Goal: Task Accomplishment & Management: Manage account settings

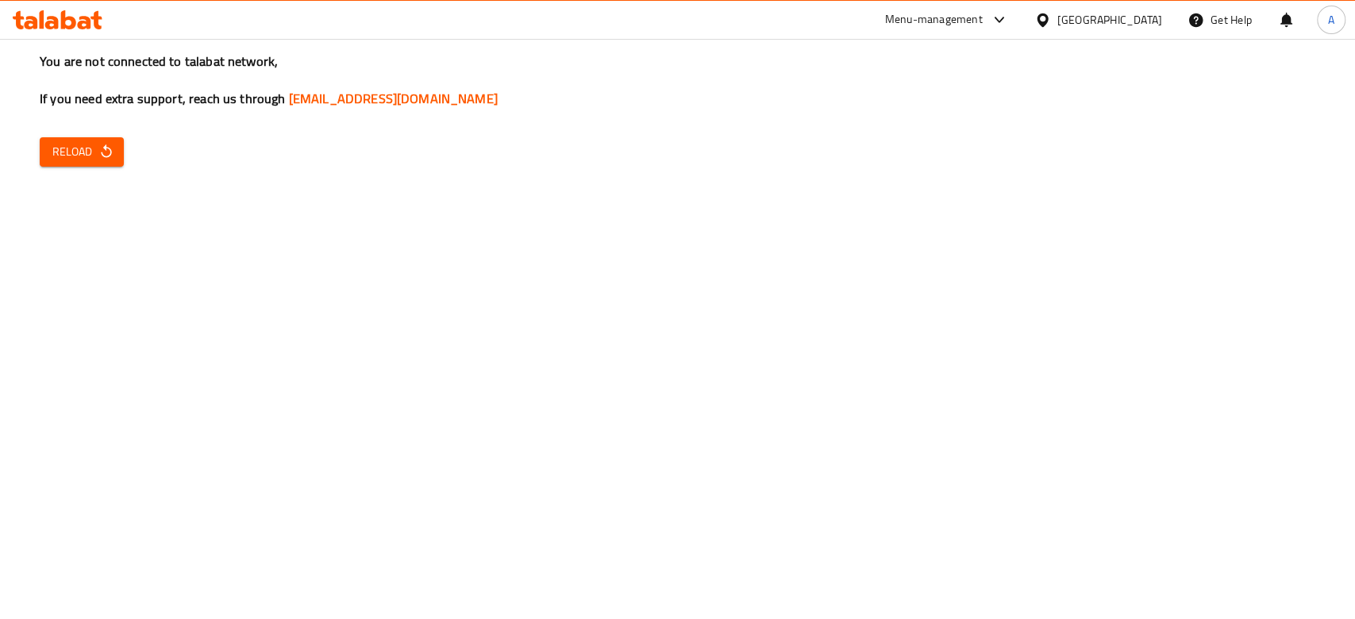
click at [79, 152] on span "Reload" at bounding box center [81, 152] width 59 height 20
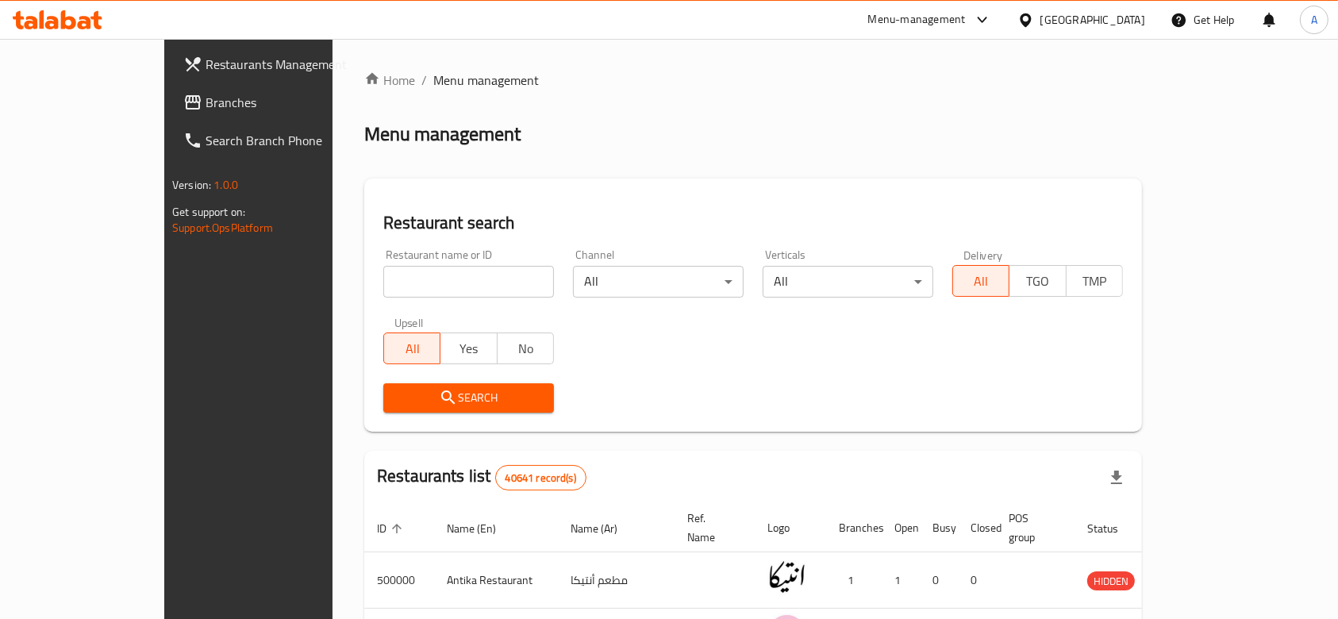
click at [966, 22] on div "Menu-management" at bounding box center [917, 19] width 98 height 19
click at [918, 105] on div "Agent Campaigns Center" at bounding box center [904, 106] width 120 height 17
click at [459, 289] on input "search" at bounding box center [468, 282] width 171 height 32
paste input "674154"
type input "674154"
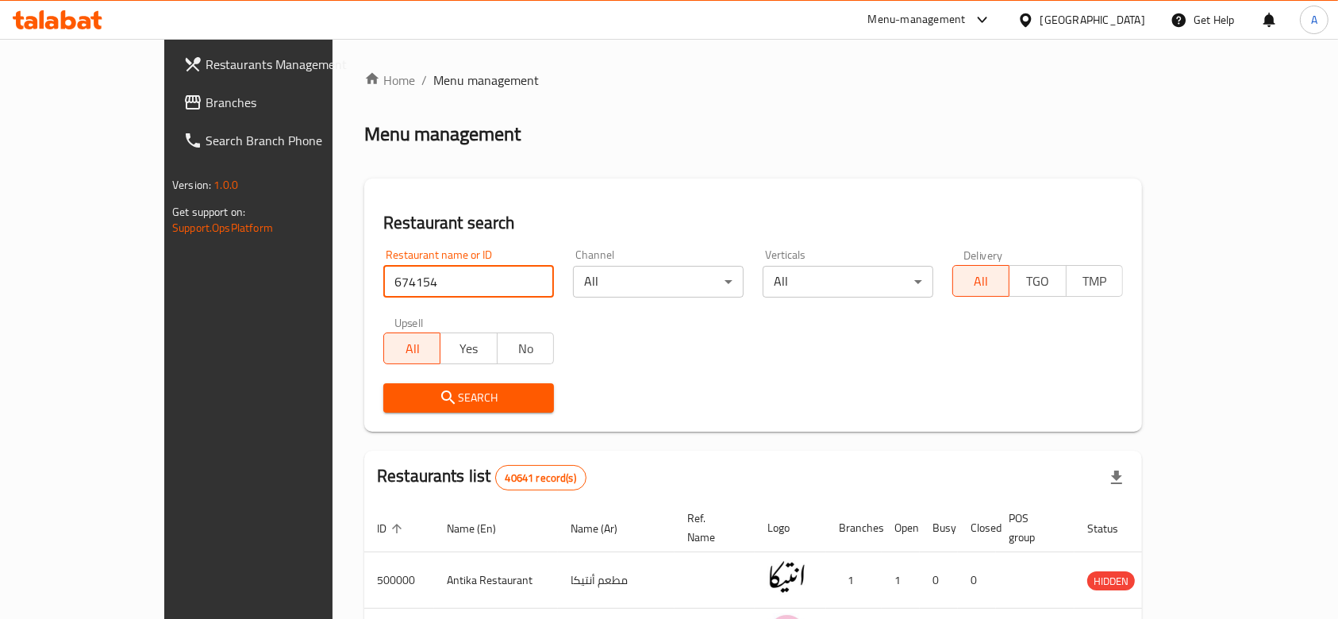
click button "Search" at bounding box center [468, 397] width 171 height 29
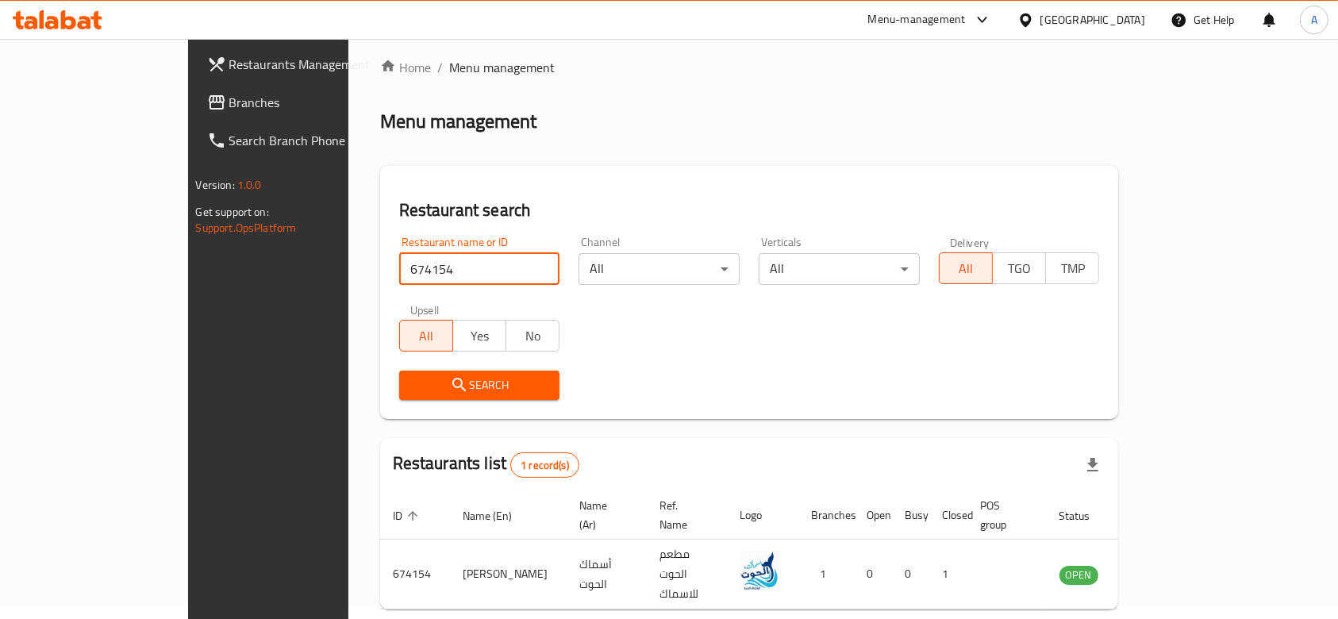
scroll to position [57, 0]
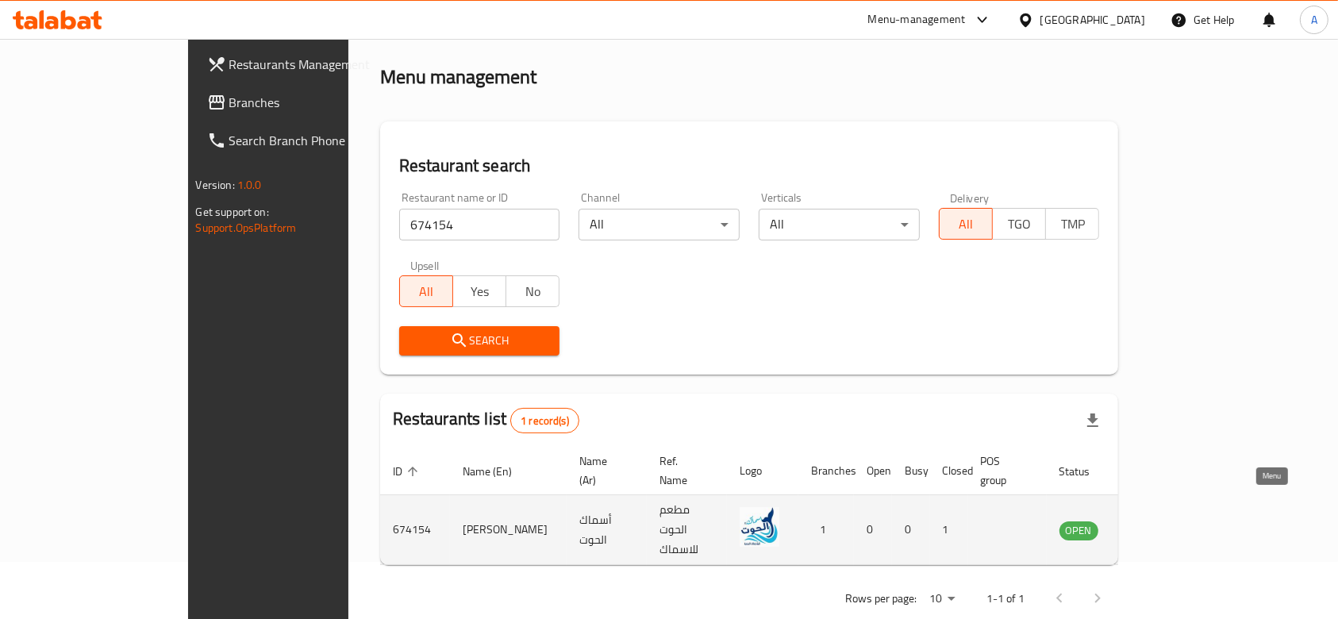
click at [1162, 521] on icon "enhanced table" at bounding box center [1152, 530] width 19 height 19
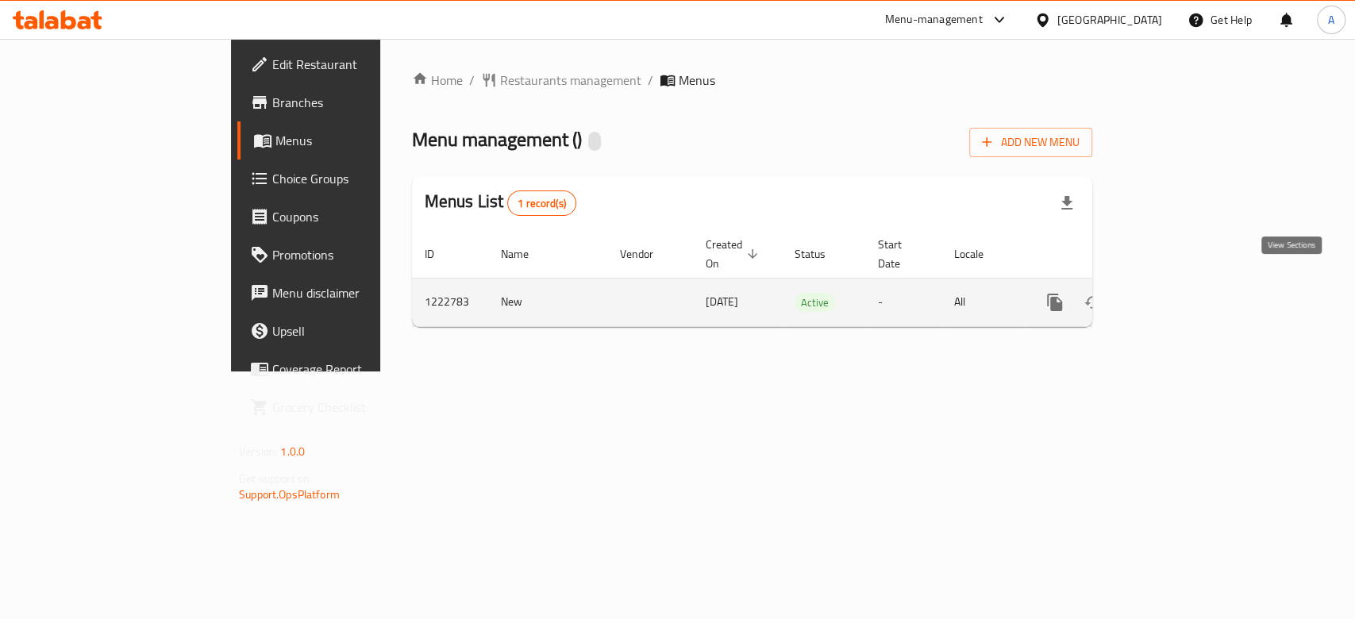
click at [1176, 295] on icon "enhanced table" at bounding box center [1169, 302] width 14 height 14
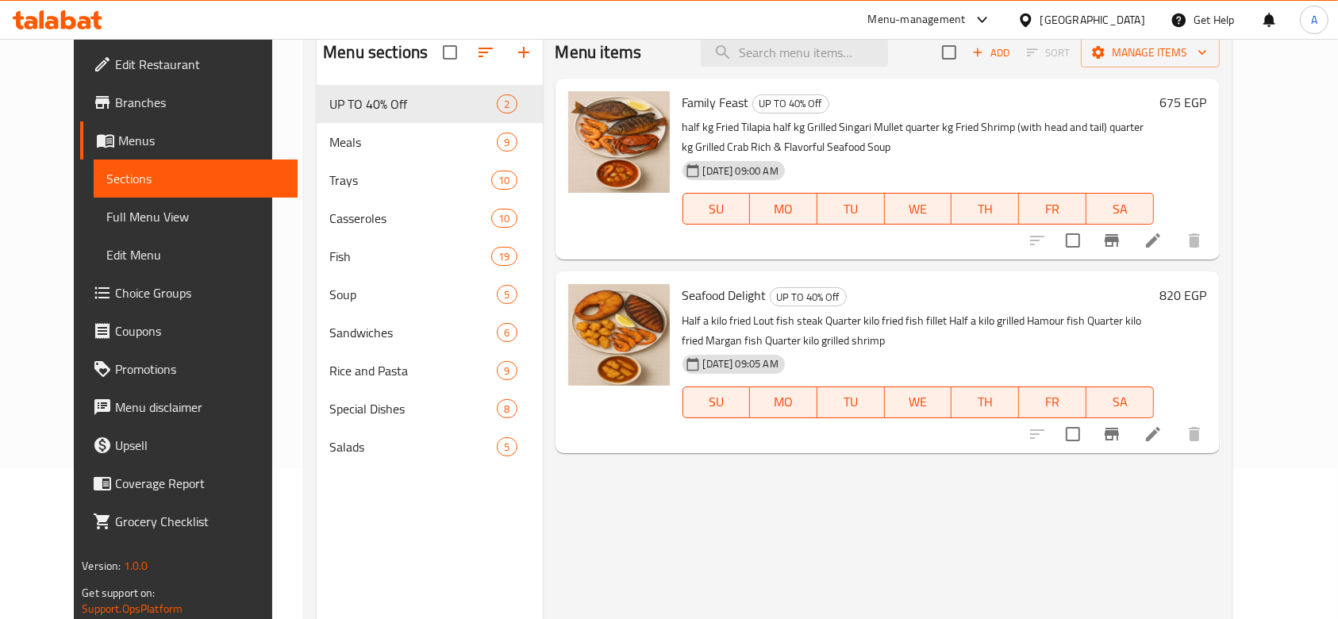
scroll to position [106, 0]
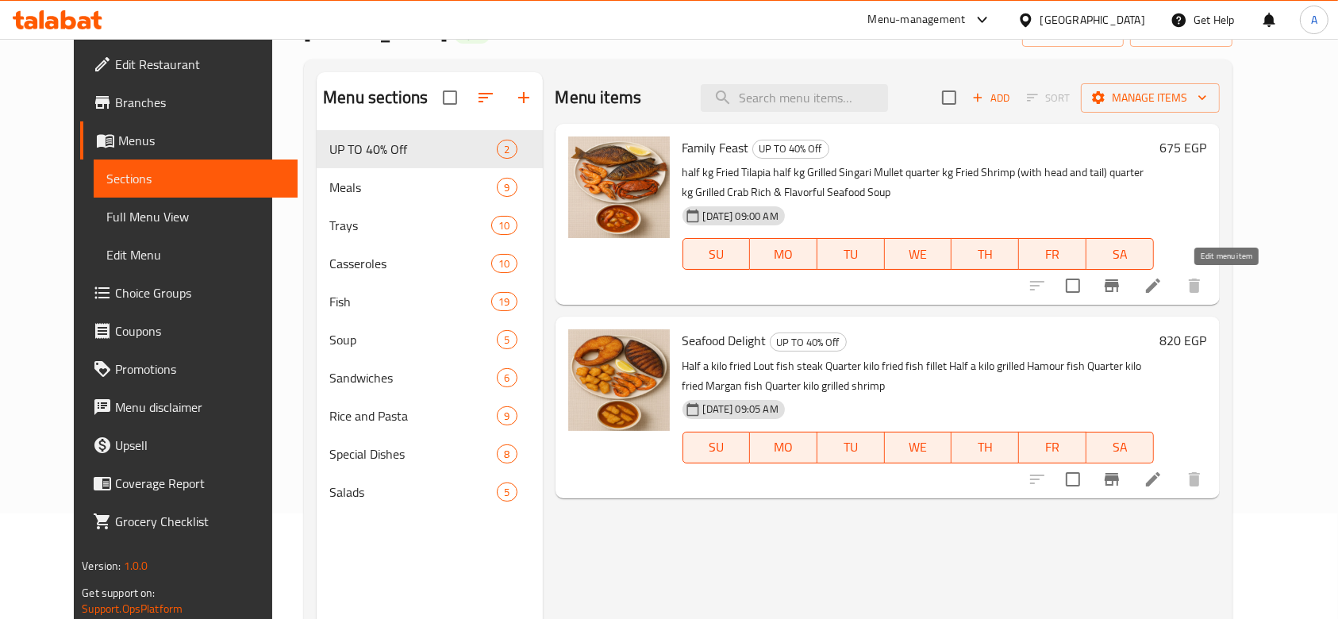
click at [1160, 286] on icon at bounding box center [1153, 286] width 14 height 14
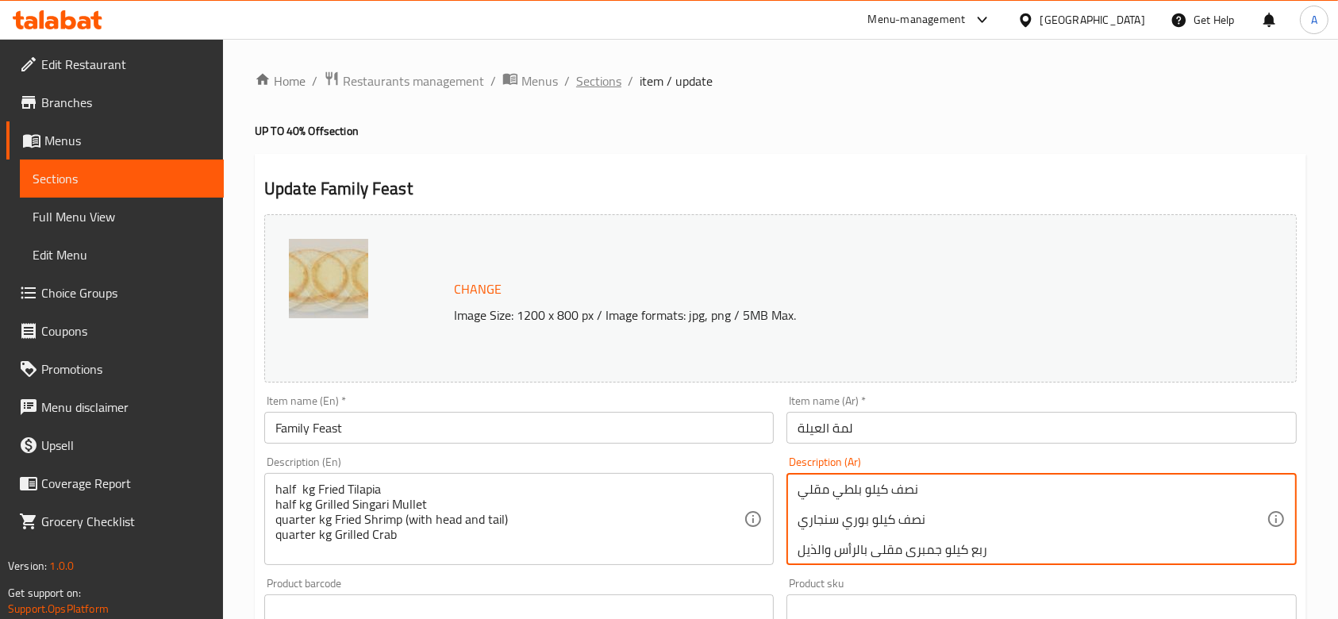
click at [609, 83] on span "Sections" at bounding box center [598, 80] width 45 height 19
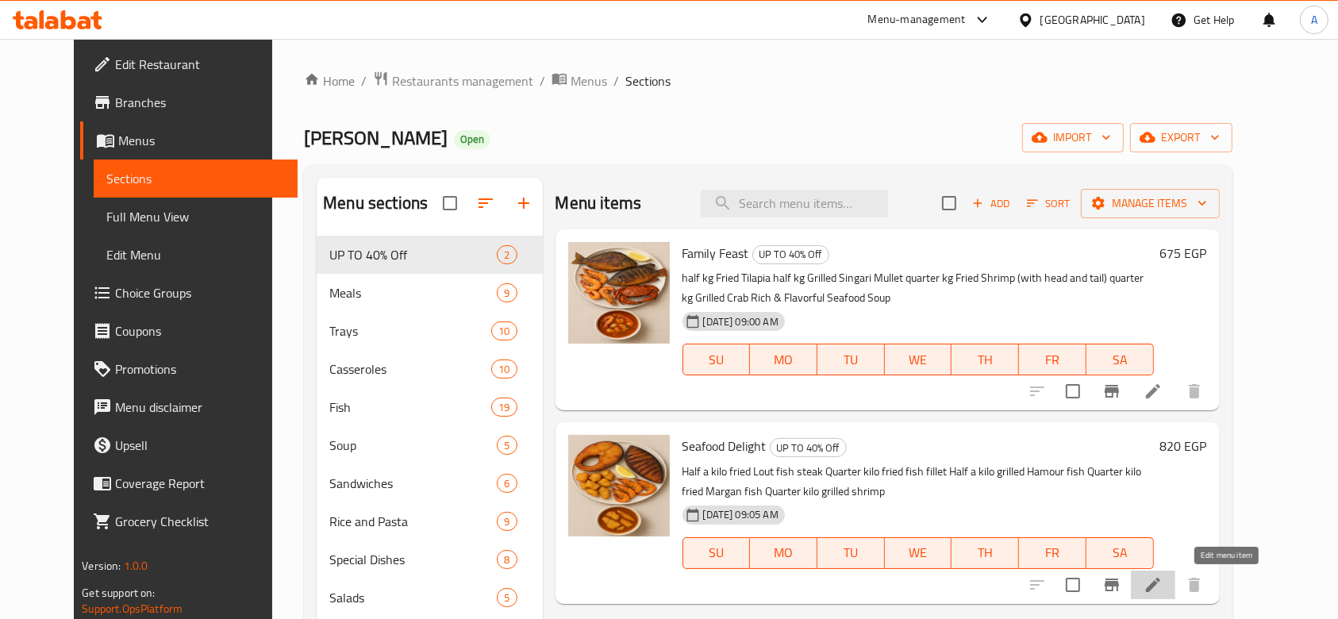
click at [1163, 592] on icon at bounding box center [1153, 584] width 19 height 19
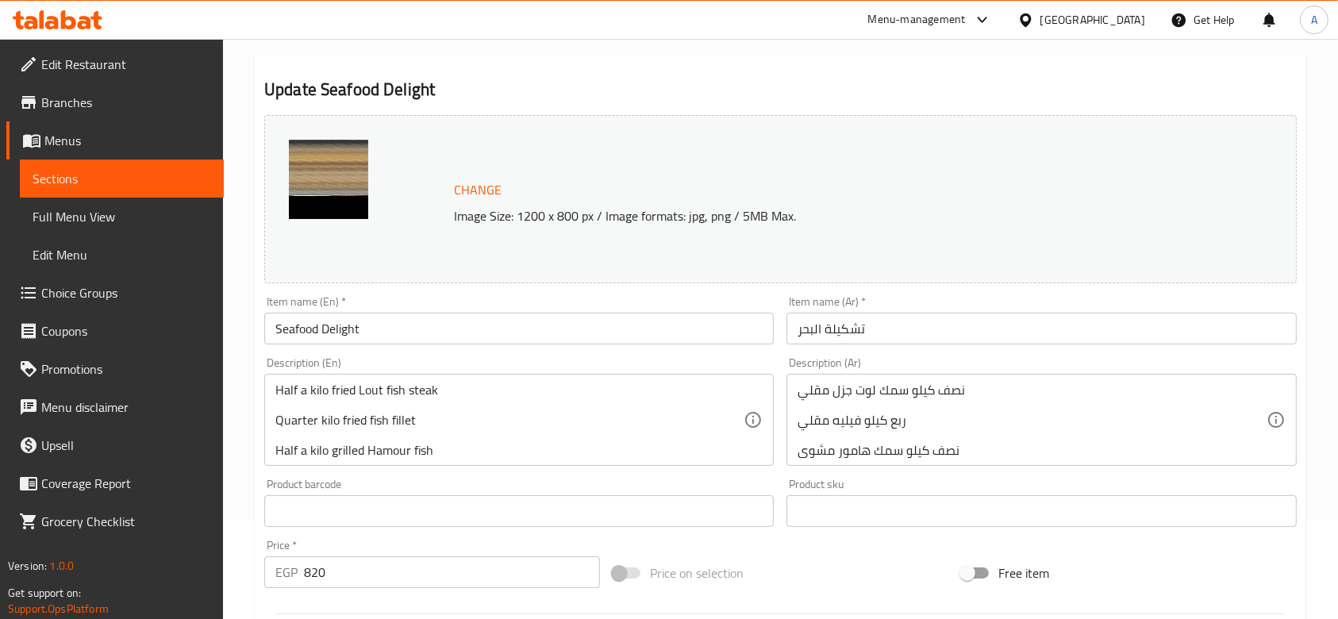
scroll to position [211, 0]
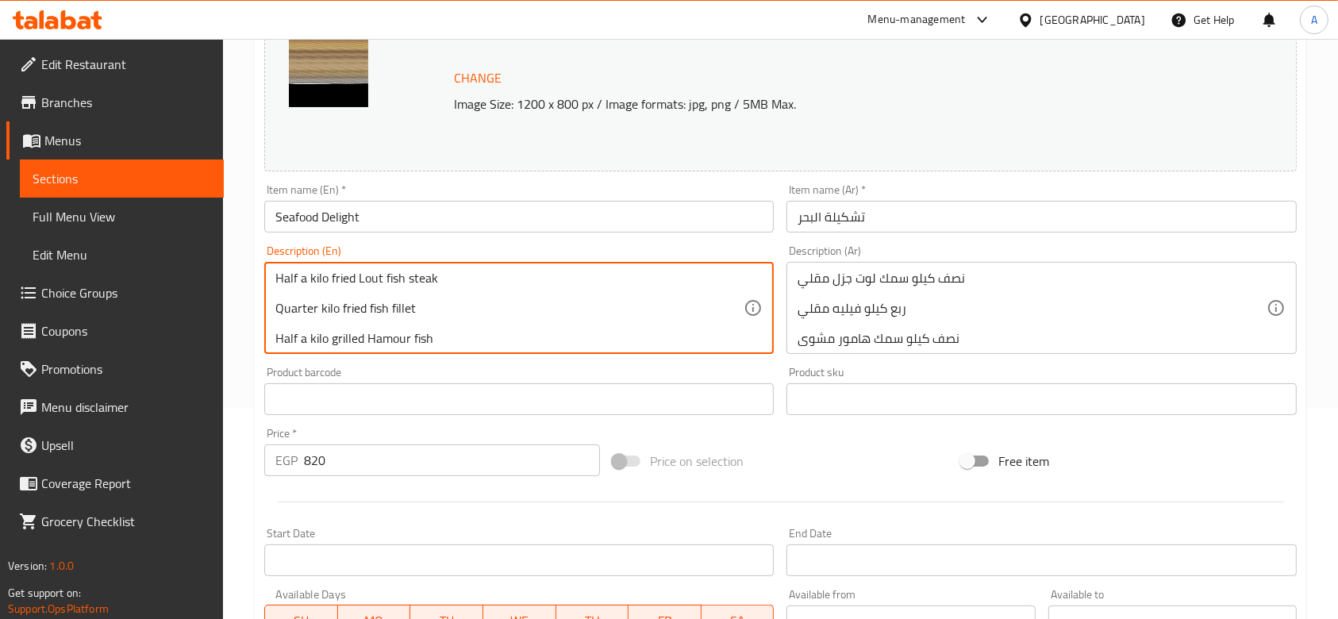
click at [786, 321] on div "Description (Ar) نصف كيلو سمك لوت جزل مقلي ربع كيلو فيليه مقلي نصف كيلو سمك هام…" at bounding box center [1041, 299] width 522 height 121
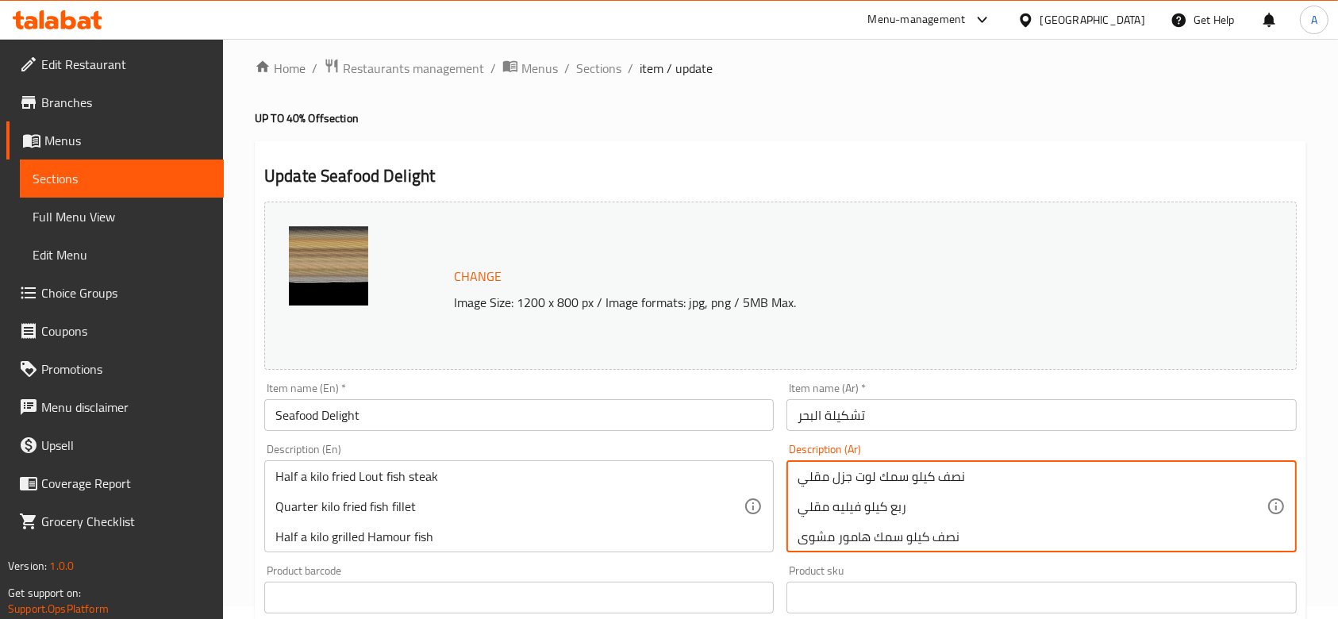
scroll to position [0, 0]
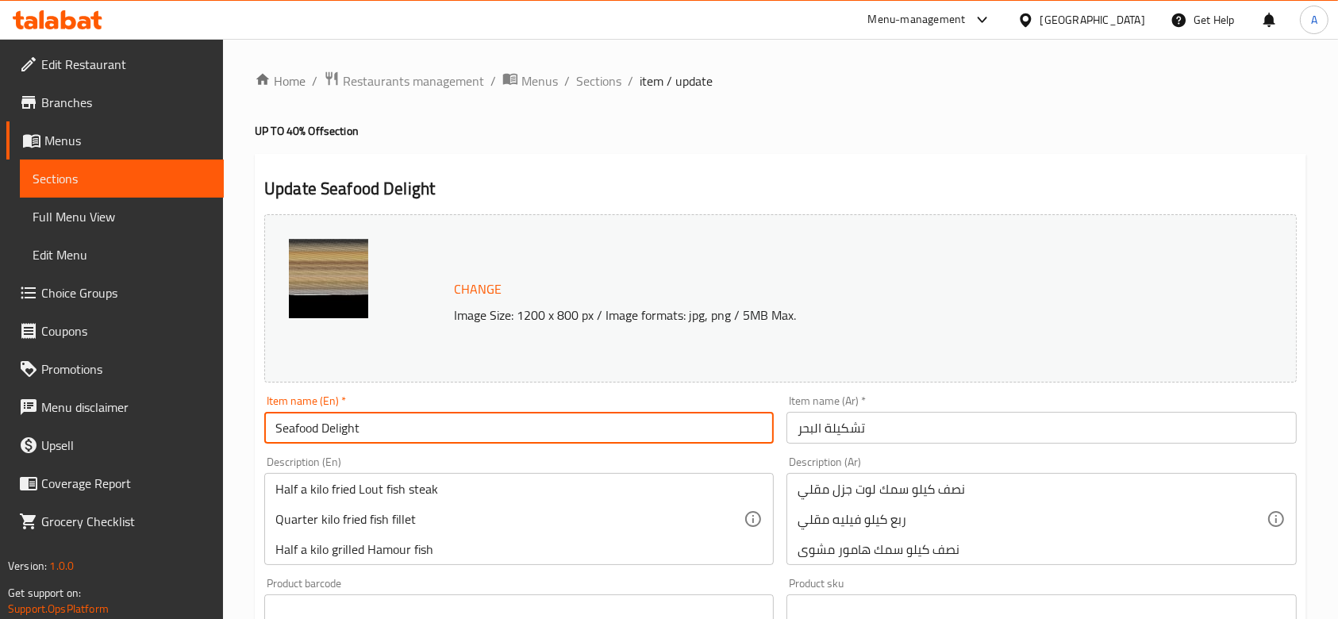
drag, startPoint x: 367, startPoint y: 429, endPoint x: 248, endPoint y: 433, distance: 119.9
click at [248, 435] on div "Home / Restaurants management / Menus / Sections / item / update UP TO 40% Off …" at bounding box center [780, 591] width 1115 height 1105
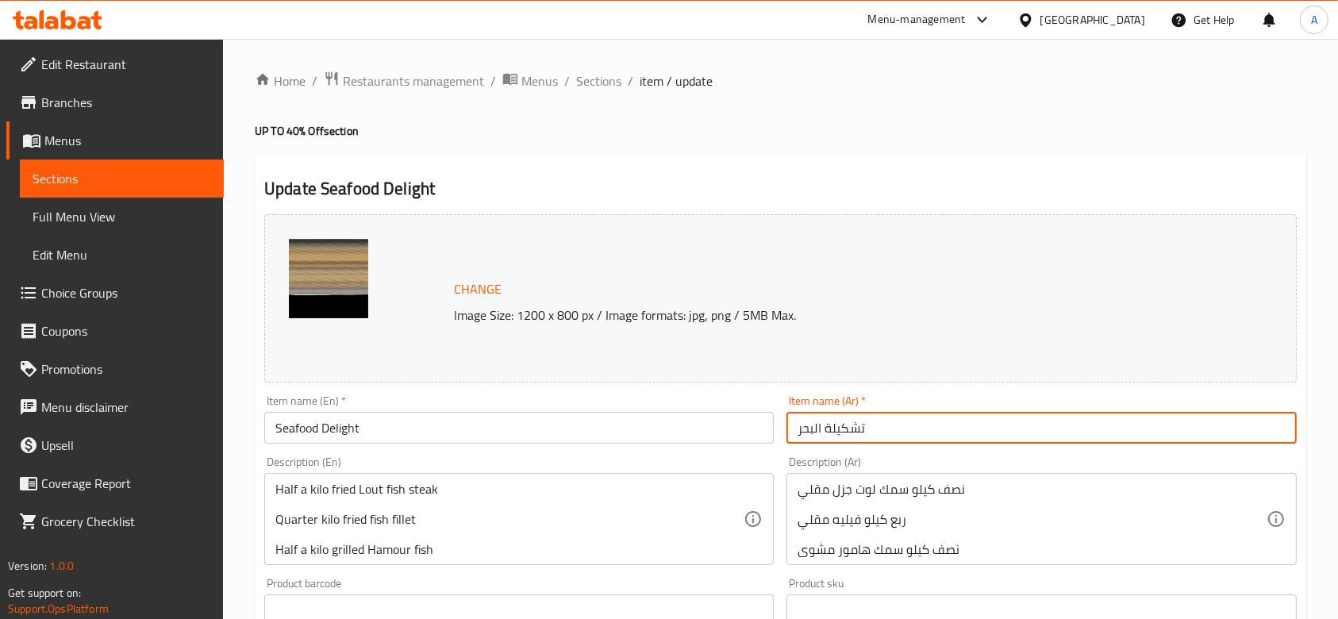
drag, startPoint x: 936, startPoint y: 419, endPoint x: 771, endPoint y: 434, distance: 165.7
click at [772, 435] on div "Change Image Size: 1200 x 800 px / Image formats: jpg, png / 5MB Max. Item name…" at bounding box center [780, 561] width 1045 height 707
click at [584, 71] on span "Sections" at bounding box center [598, 80] width 45 height 19
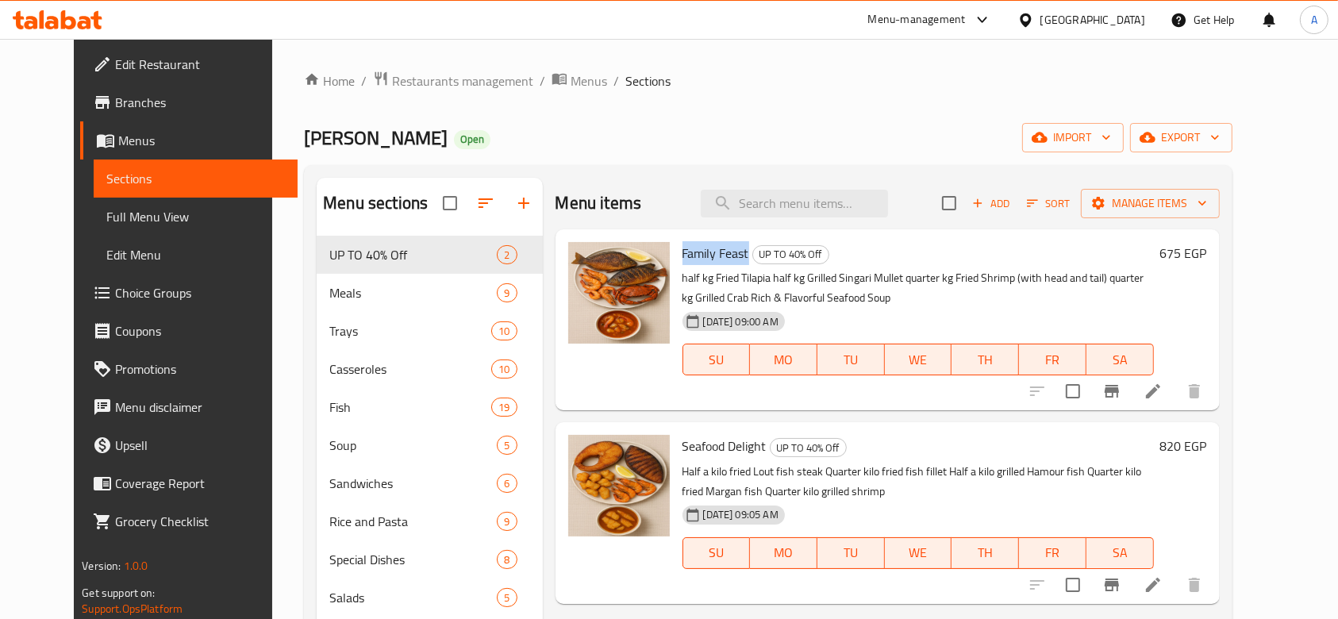
drag, startPoint x: 663, startPoint y: 252, endPoint x: 730, endPoint y: 256, distance: 66.8
click at [730, 256] on span "Family Feast" at bounding box center [715, 253] width 67 height 24
copy span "Family Feast"
click at [1163, 396] on icon at bounding box center [1153, 391] width 19 height 19
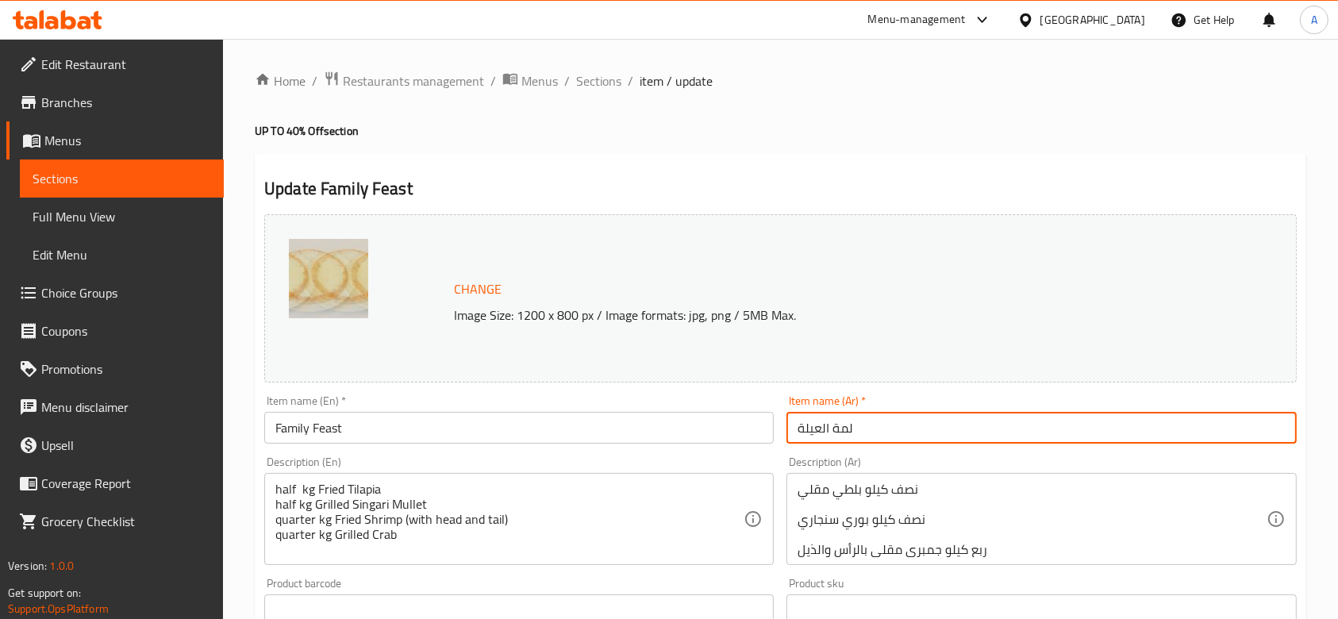
drag, startPoint x: 875, startPoint y: 433, endPoint x: 756, endPoint y: 431, distance: 118.3
click at [757, 432] on div "Change Image Size: 1200 x 800 px / Image formats: jpg, png / 5MB Max. Item name…" at bounding box center [780, 561] width 1045 height 707
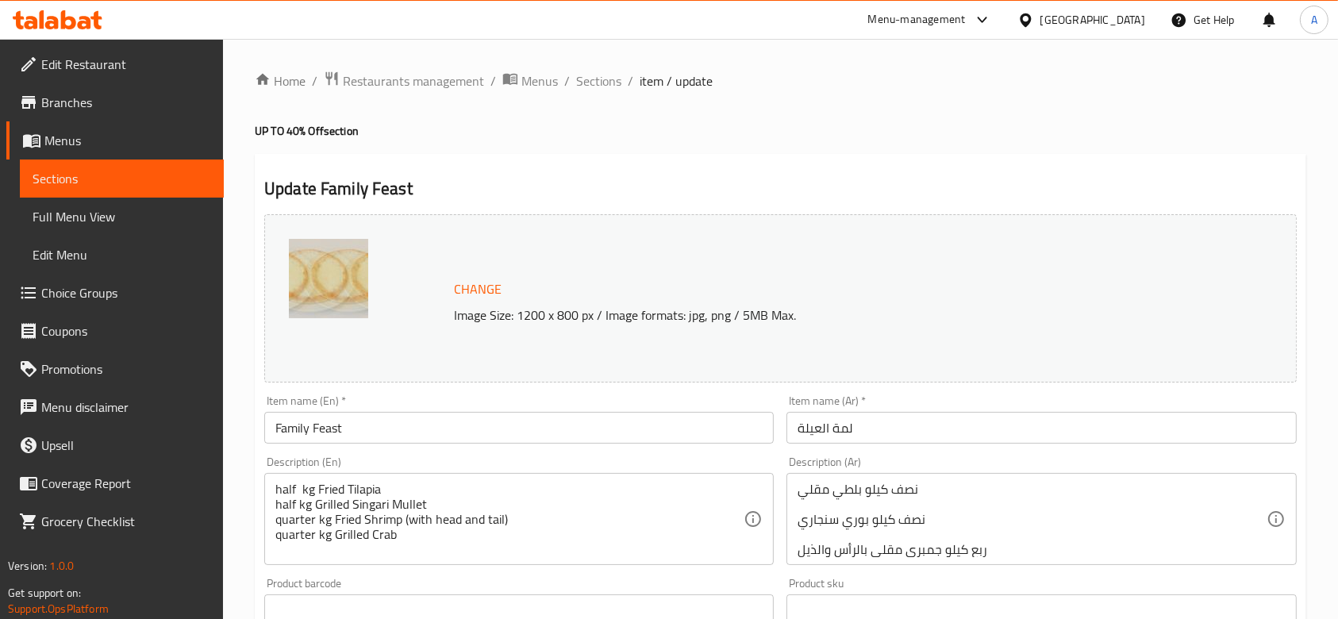
click at [736, 143] on div "Home / Restaurants management / Menus / Sections / item / update UP TO 40% Off …" at bounding box center [780, 592] width 1051 height 1042
click at [585, 79] on span "Sections" at bounding box center [598, 80] width 45 height 19
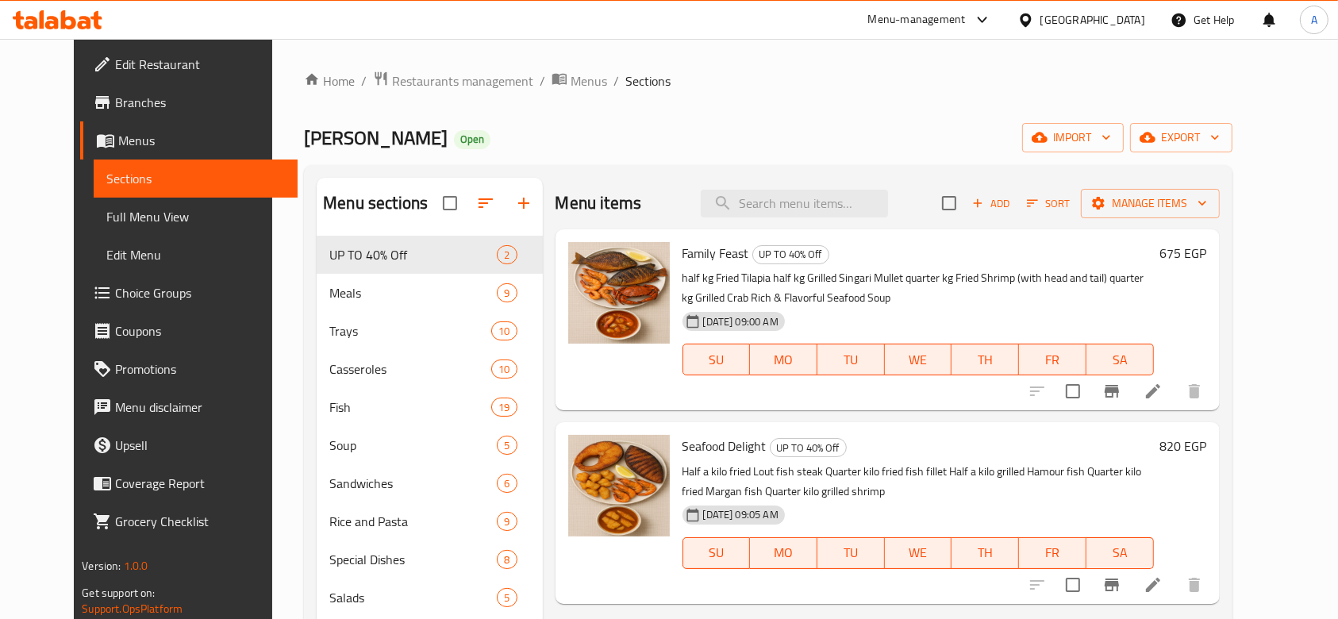
click at [1005, 31] on div "Menu-management" at bounding box center [929, 20] width 149 height 38
click at [992, 22] on icon at bounding box center [982, 19] width 19 height 19
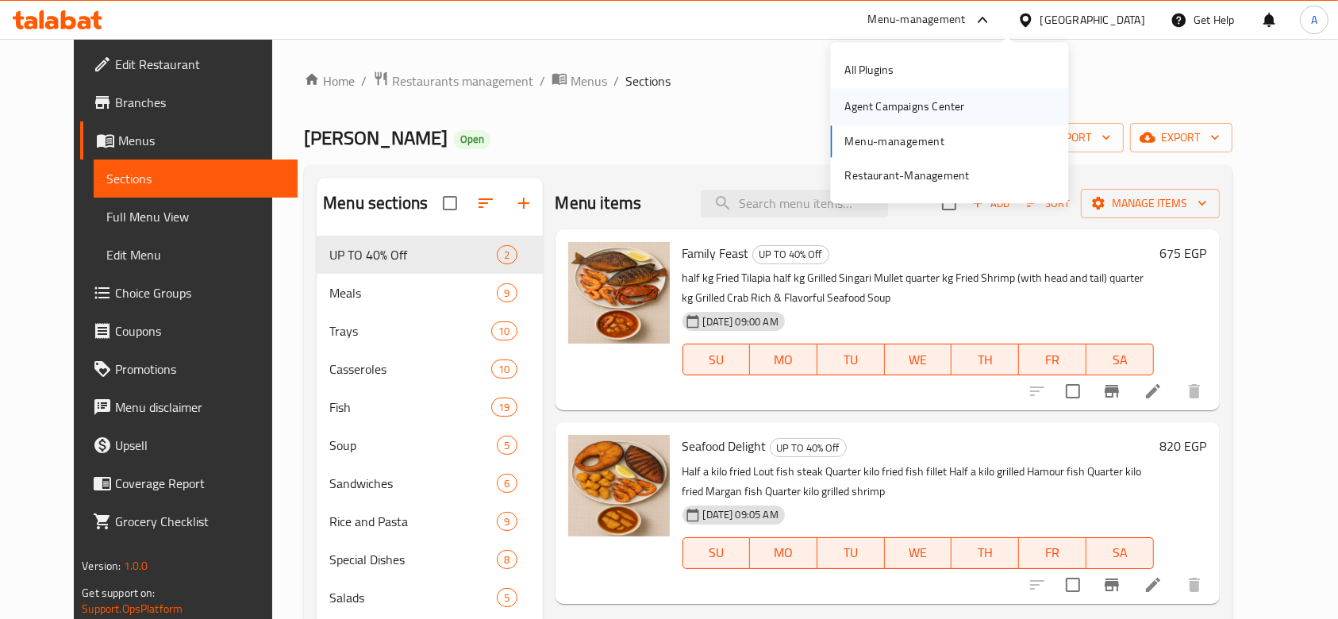
click at [970, 105] on div "Agent Campaigns Center" at bounding box center [904, 107] width 145 height 37
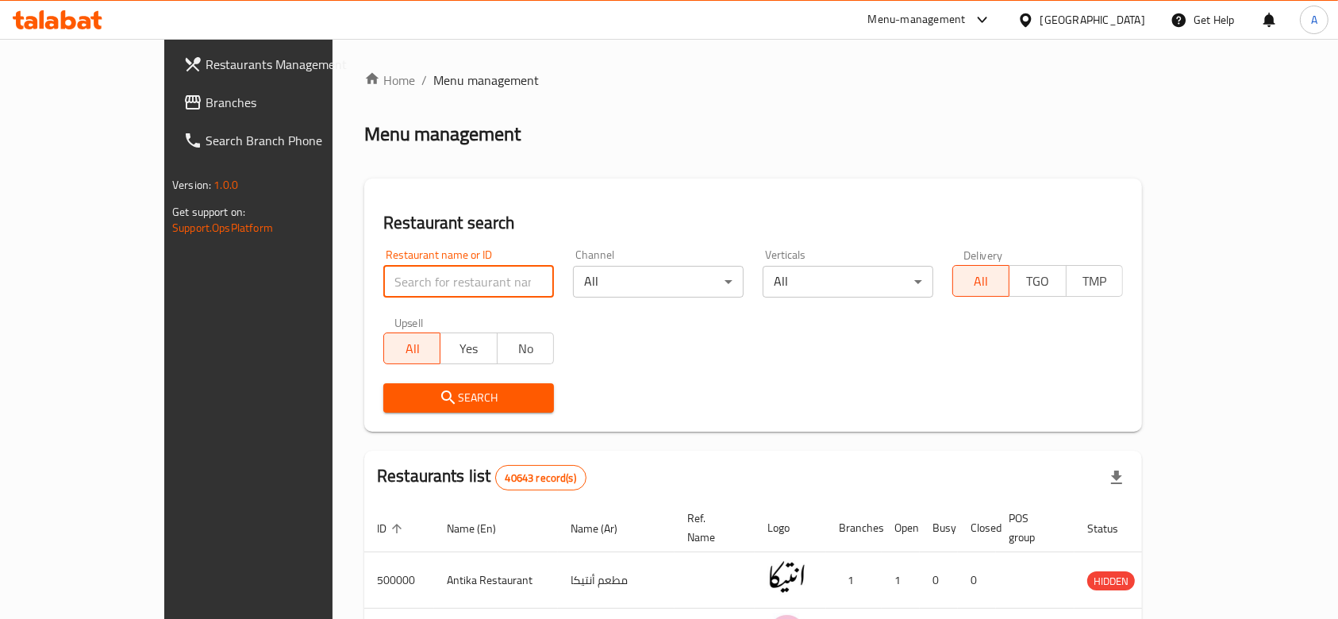
click at [472, 273] on input "search" at bounding box center [468, 282] width 171 height 32
type input "Surf &Turf"
click button "Search" at bounding box center [468, 397] width 171 height 29
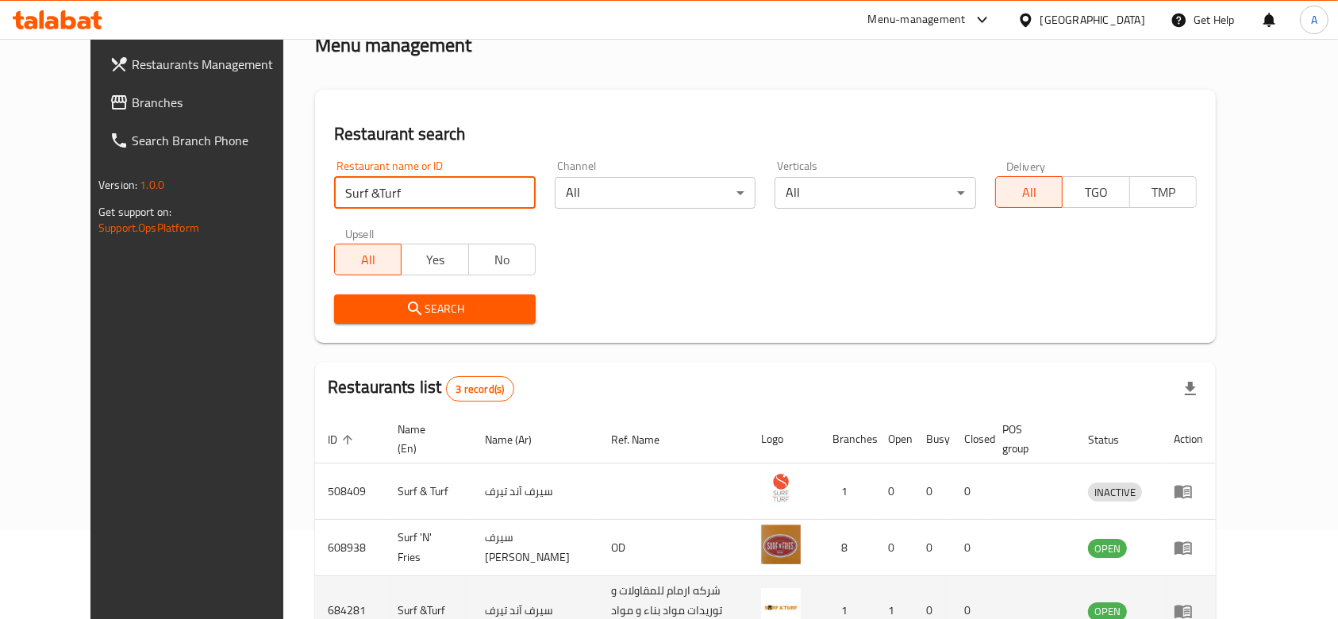
scroll to position [167, 0]
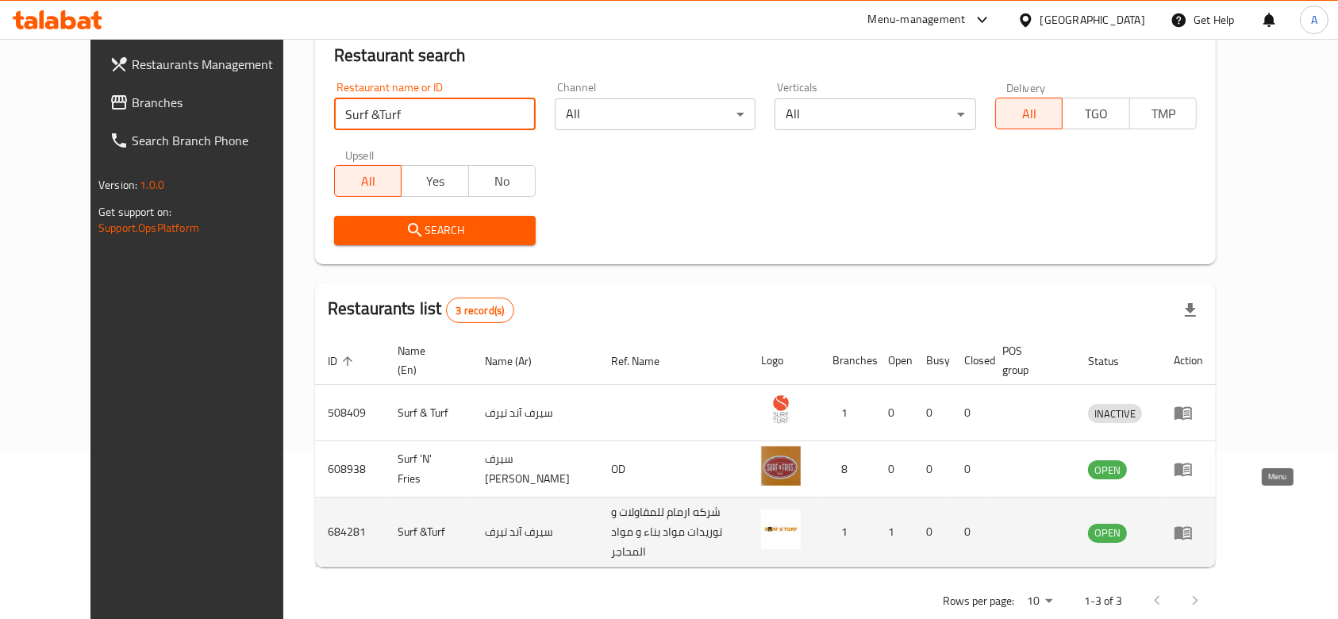
click at [1192, 526] on icon "enhanced table" at bounding box center [1182, 532] width 17 height 13
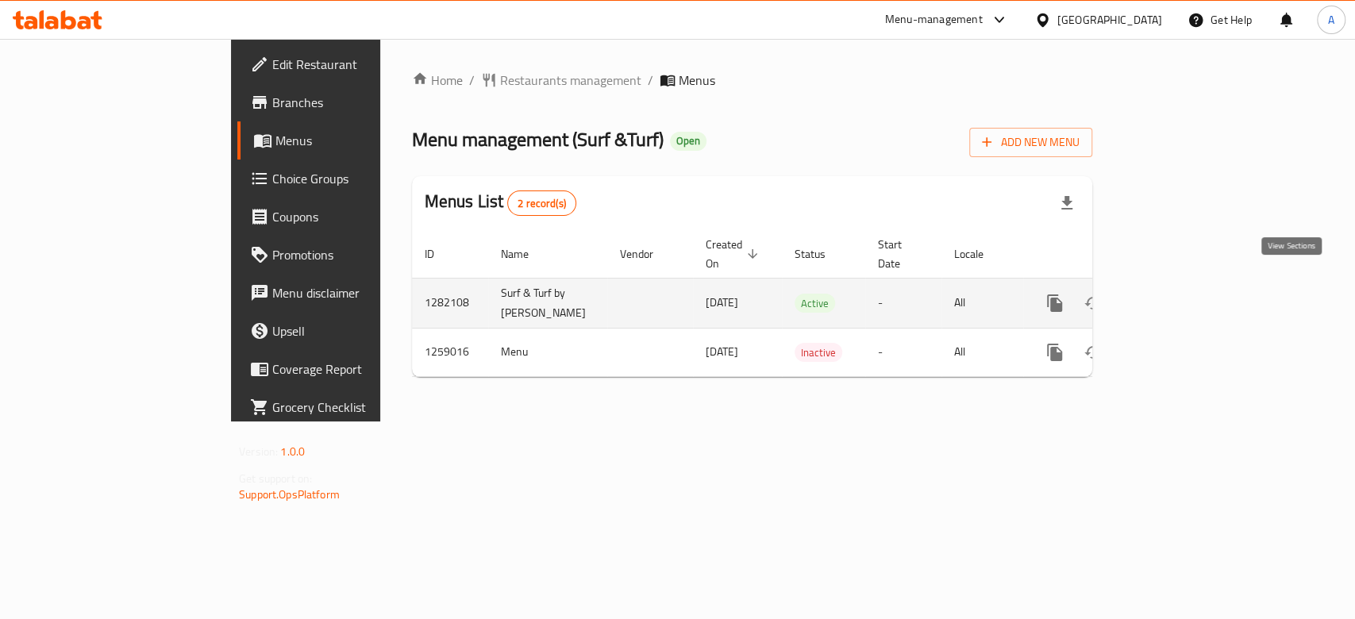
click at [1188, 286] on link "enhanced table" at bounding box center [1169, 303] width 38 height 38
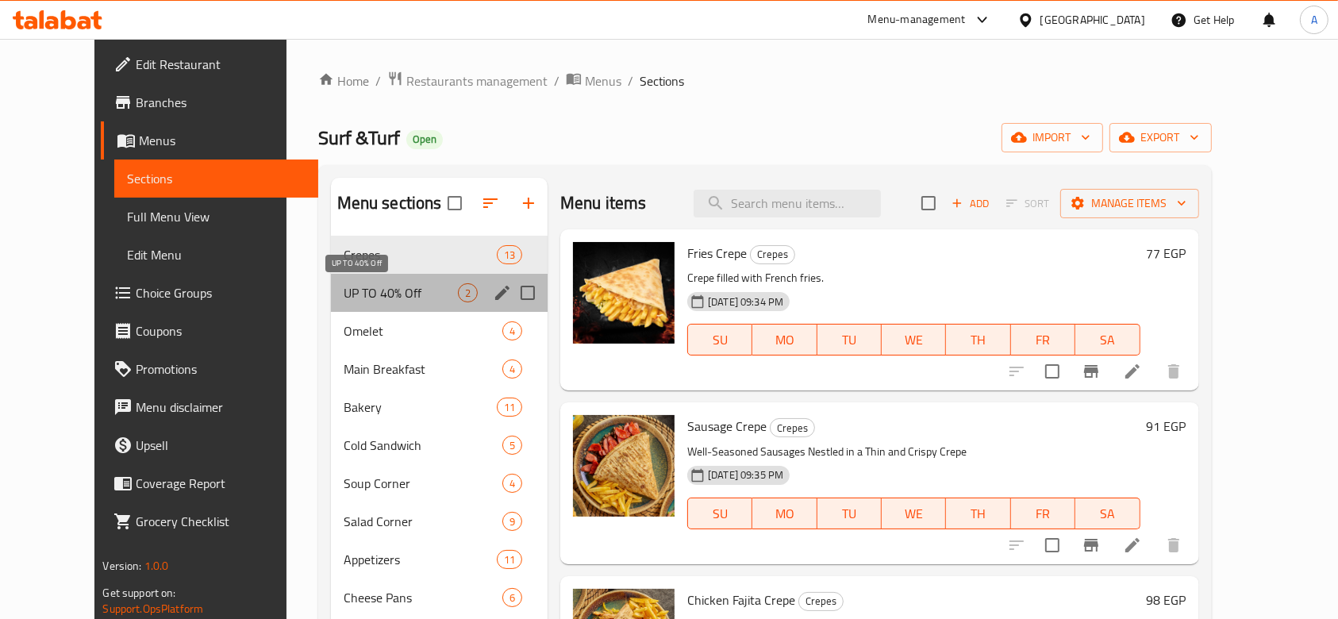
click at [390, 290] on span "UP TO 40% Off" at bounding box center [401, 292] width 114 height 19
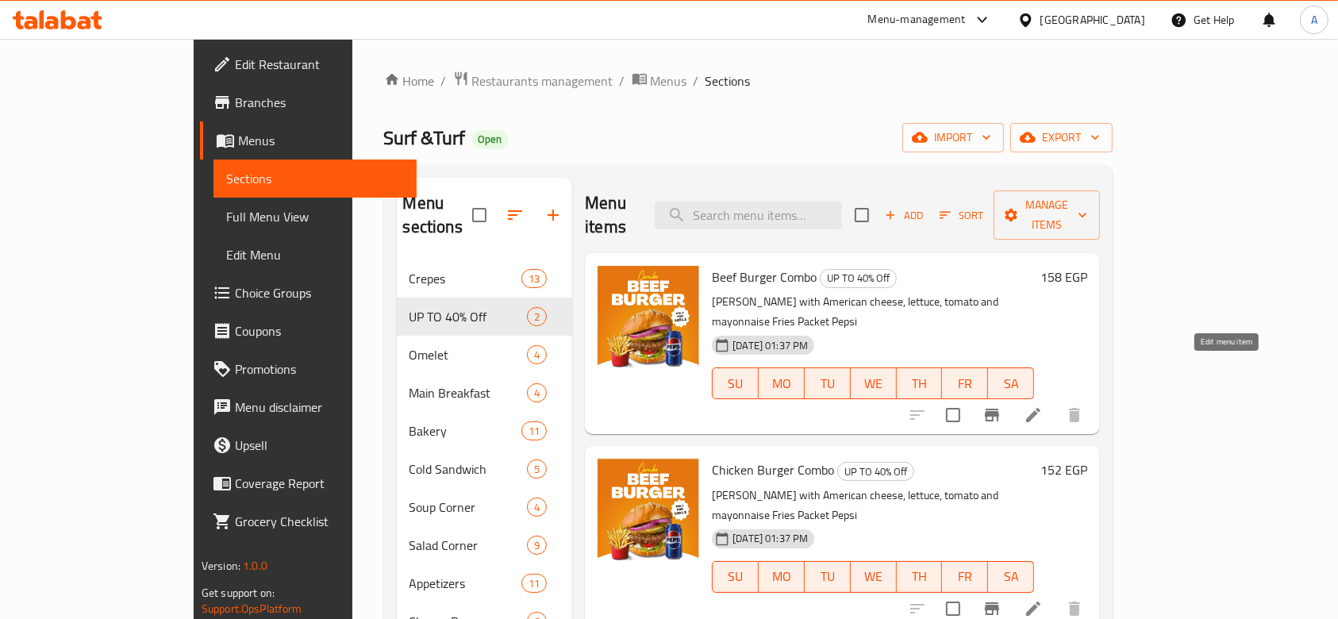
click at [1040, 408] on icon at bounding box center [1033, 415] width 14 height 14
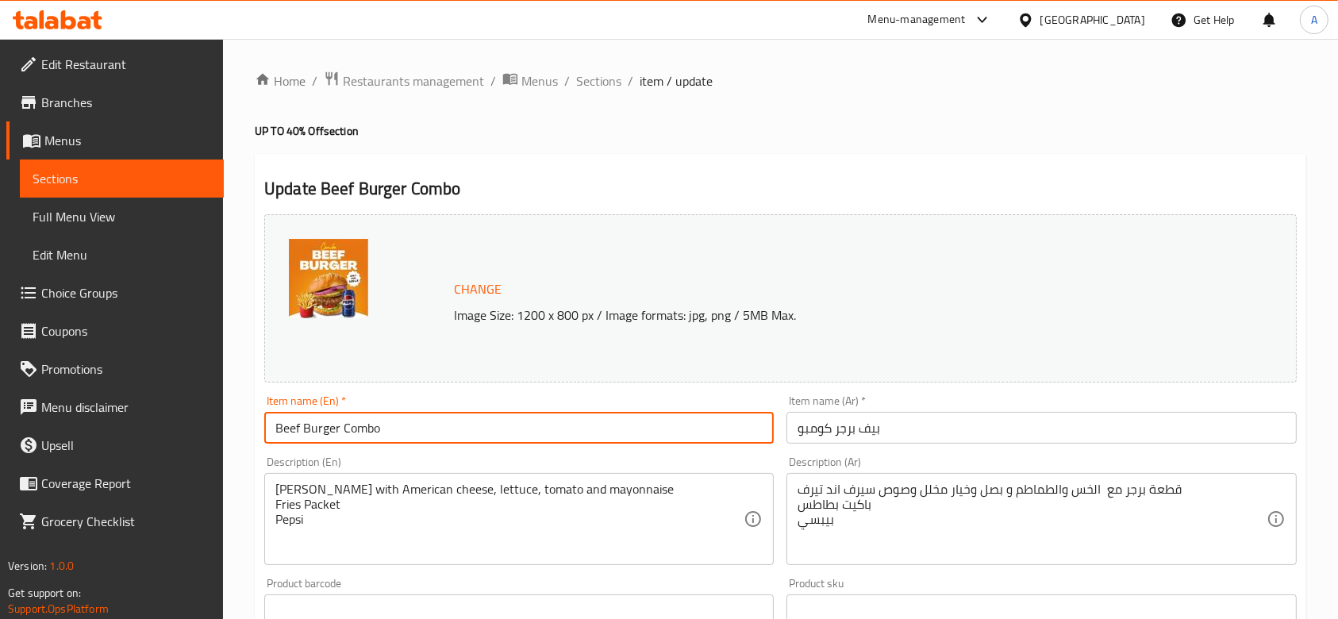
drag, startPoint x: 381, startPoint y: 422, endPoint x: 270, endPoint y: 431, distance: 111.4
click at [270, 431] on input "Beef Burger Combo" at bounding box center [518, 428] width 509 height 32
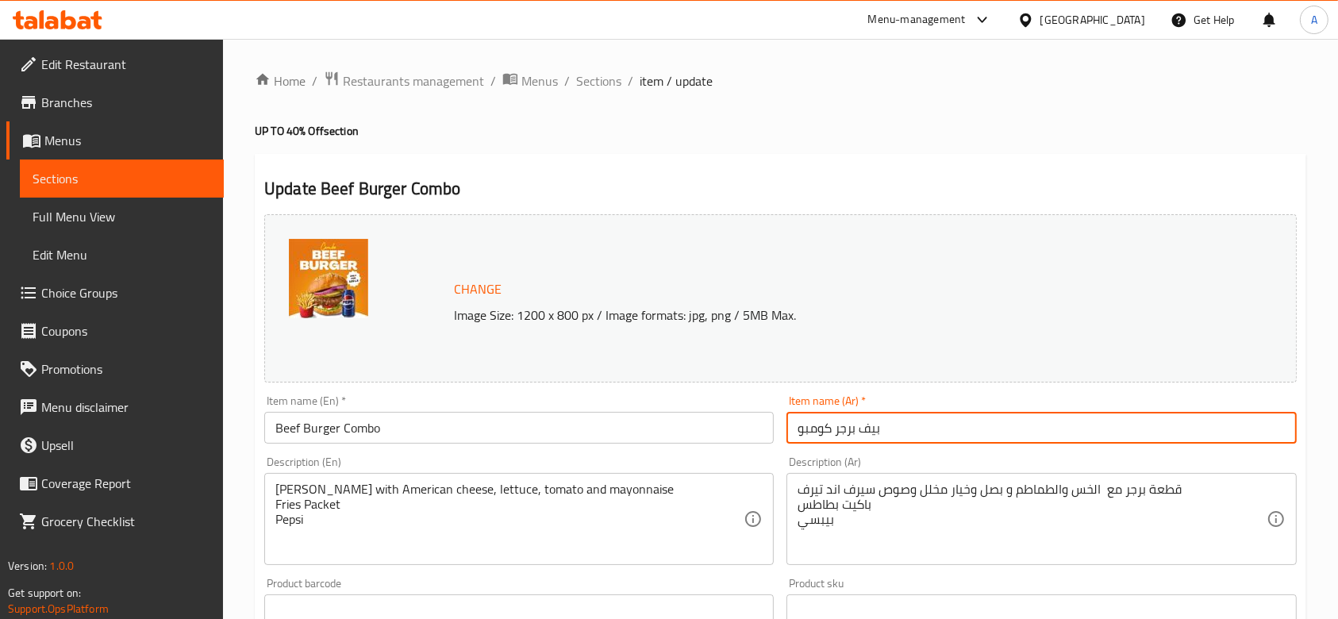
drag, startPoint x: 890, startPoint y: 428, endPoint x: 717, endPoint y: 426, distance: 173.0
click at [717, 426] on div "Change Image Size: 1200 x 800 px / Image formats: jpg, png / 5MB Max. Item name…" at bounding box center [780, 561] width 1045 height 707
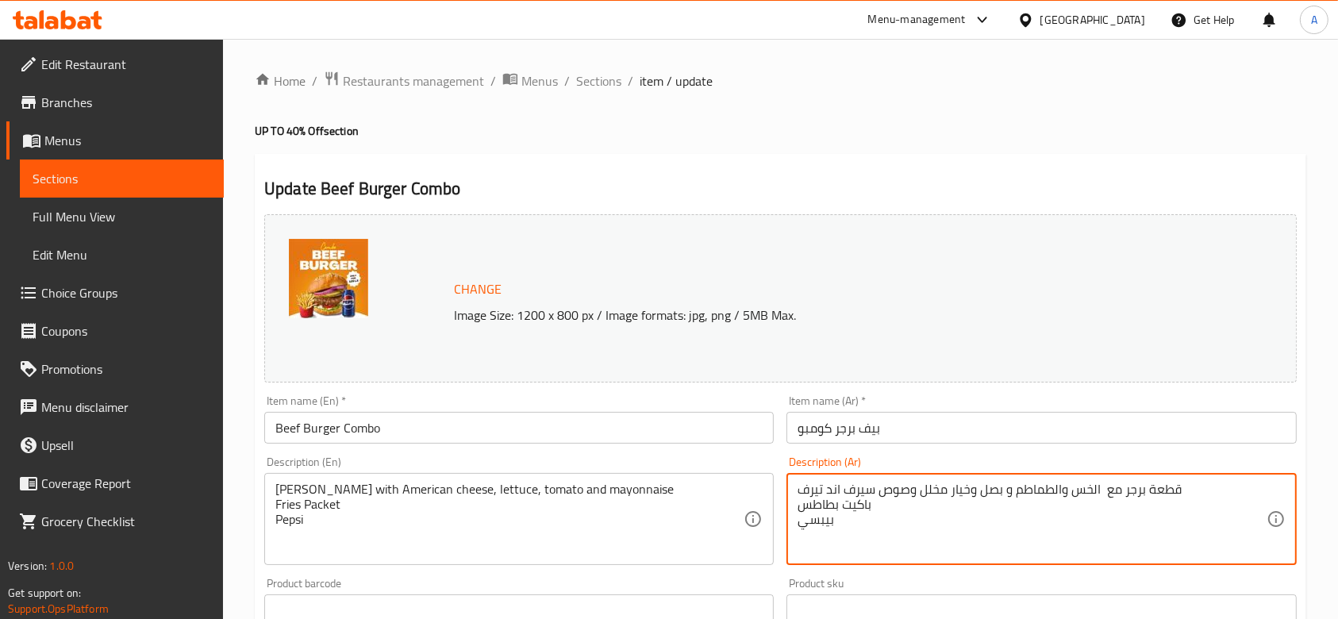
click at [605, 65] on div "Home / Restaurants management / Menus / Sections / item / update UP TO 40% Off …" at bounding box center [780, 591] width 1115 height 1105
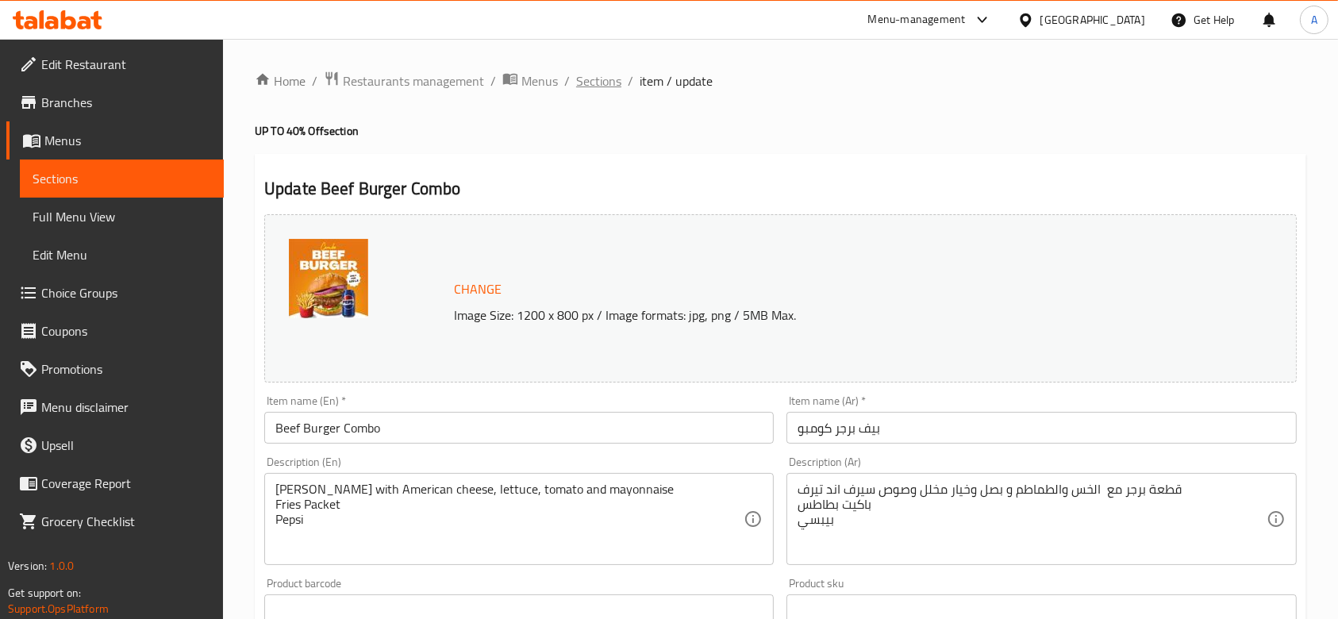
click at [603, 73] on span "Sections" at bounding box center [598, 80] width 45 height 19
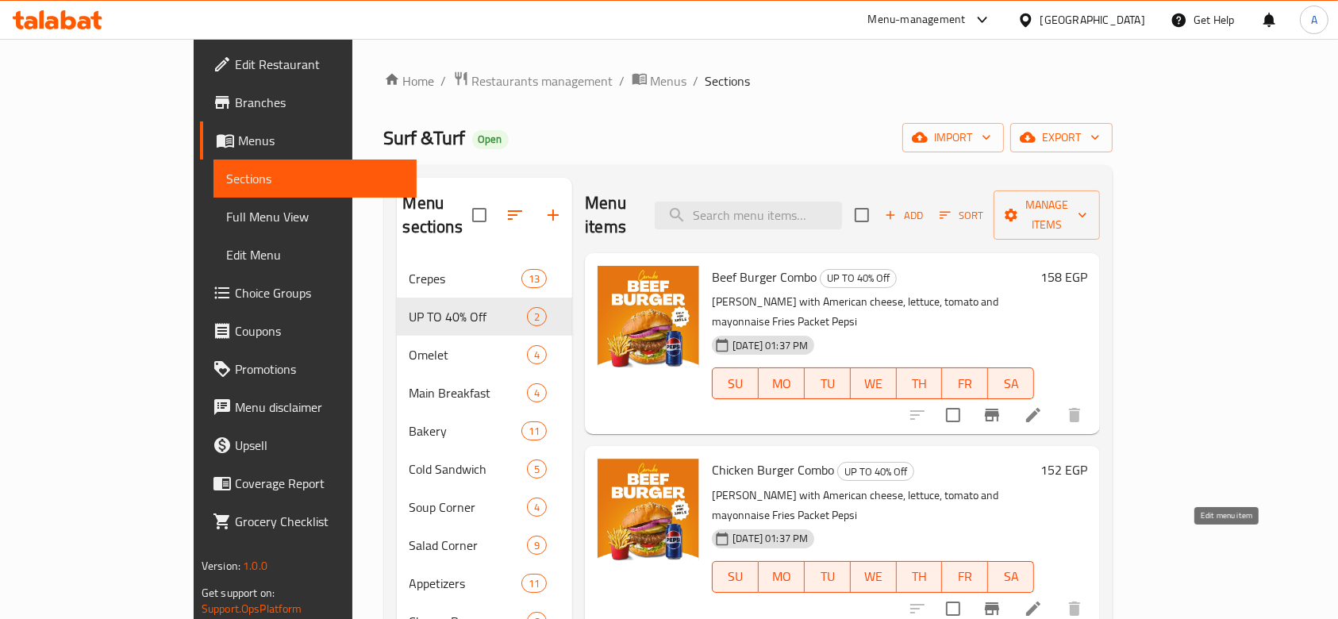
click at [1043, 599] on icon at bounding box center [1033, 608] width 19 height 19
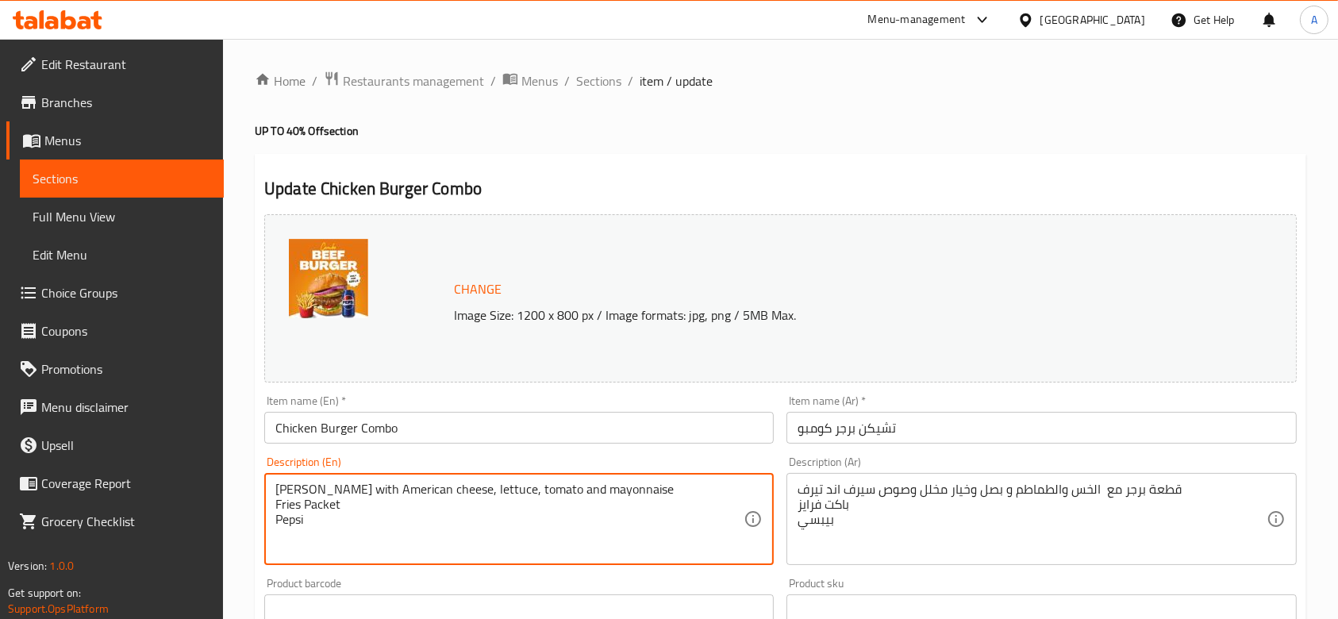
click at [482, 434] on input "Chicken Burger Combo" at bounding box center [518, 428] width 509 height 32
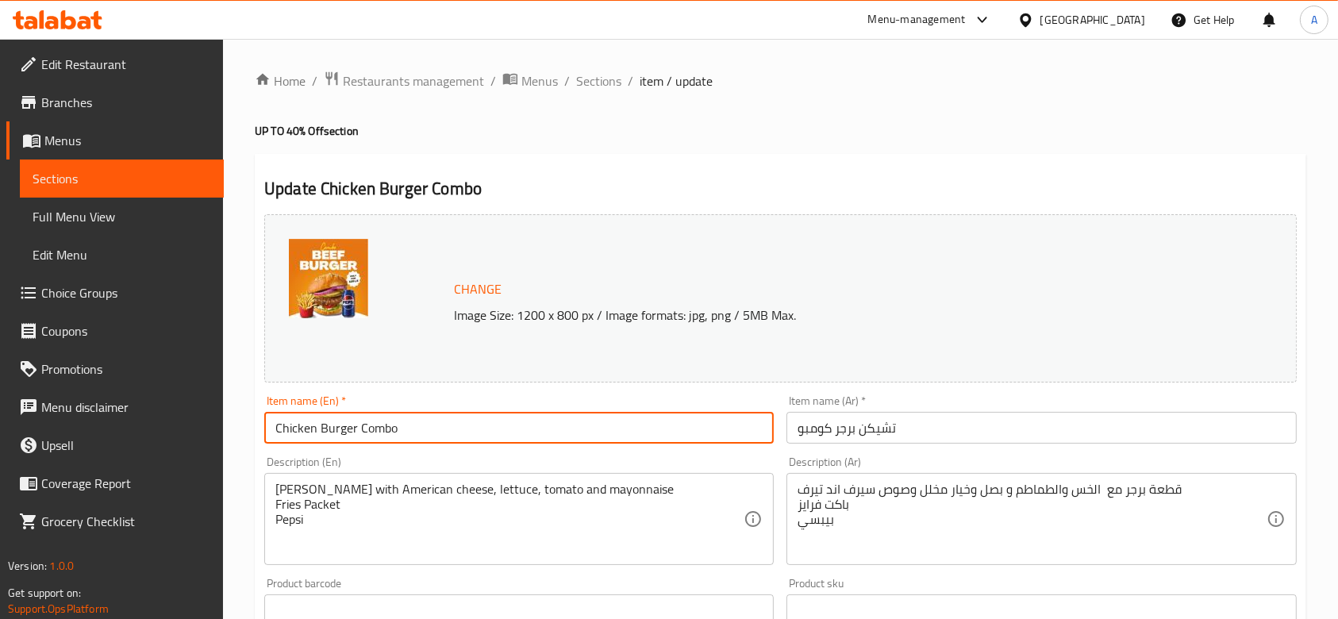
click at [482, 433] on input "Chicken Burger Combo" at bounding box center [518, 428] width 509 height 32
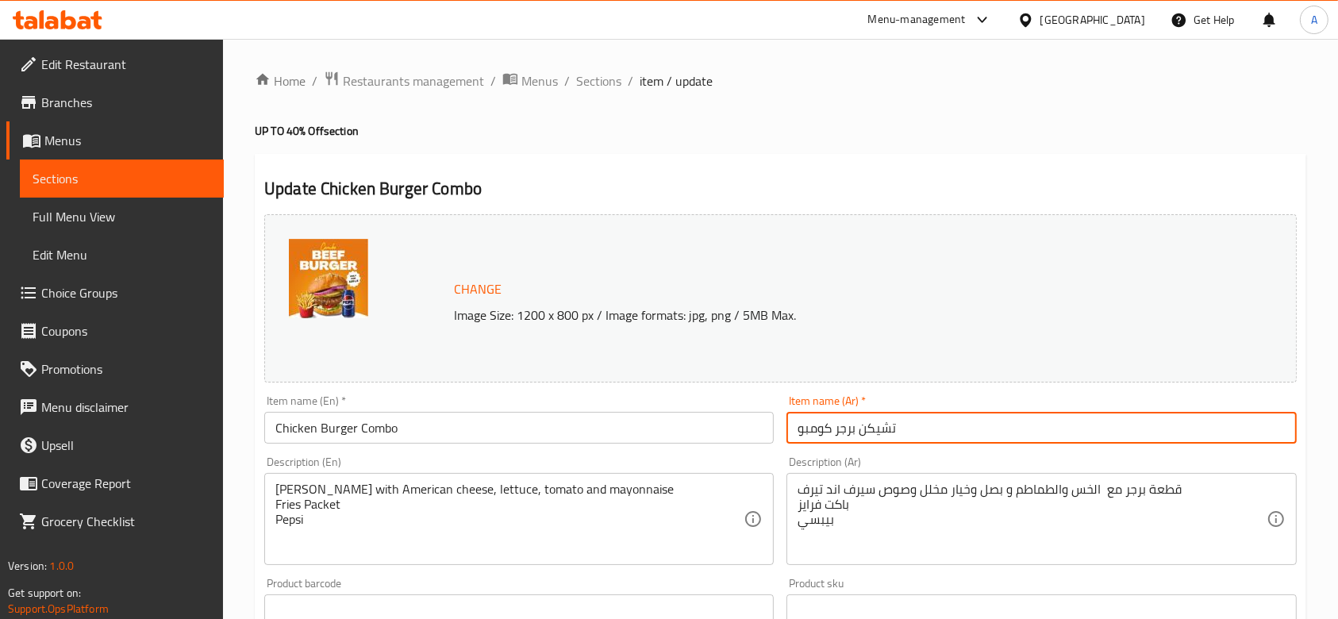
drag, startPoint x: 914, startPoint y: 432, endPoint x: 759, endPoint y: 436, distance: 154.8
click at [759, 437] on div "Change Image Size: 1200 x 800 px / Image formats: jpg, png / 5MB Max. Item name…" at bounding box center [780, 561] width 1045 height 707
drag, startPoint x: 901, startPoint y: 428, endPoint x: 750, endPoint y: 431, distance: 150.8
click at [751, 432] on div "Change Image Size: 1200 x 800 px / Image formats: jpg, png / 5MB Max. Item name…" at bounding box center [780, 561] width 1045 height 707
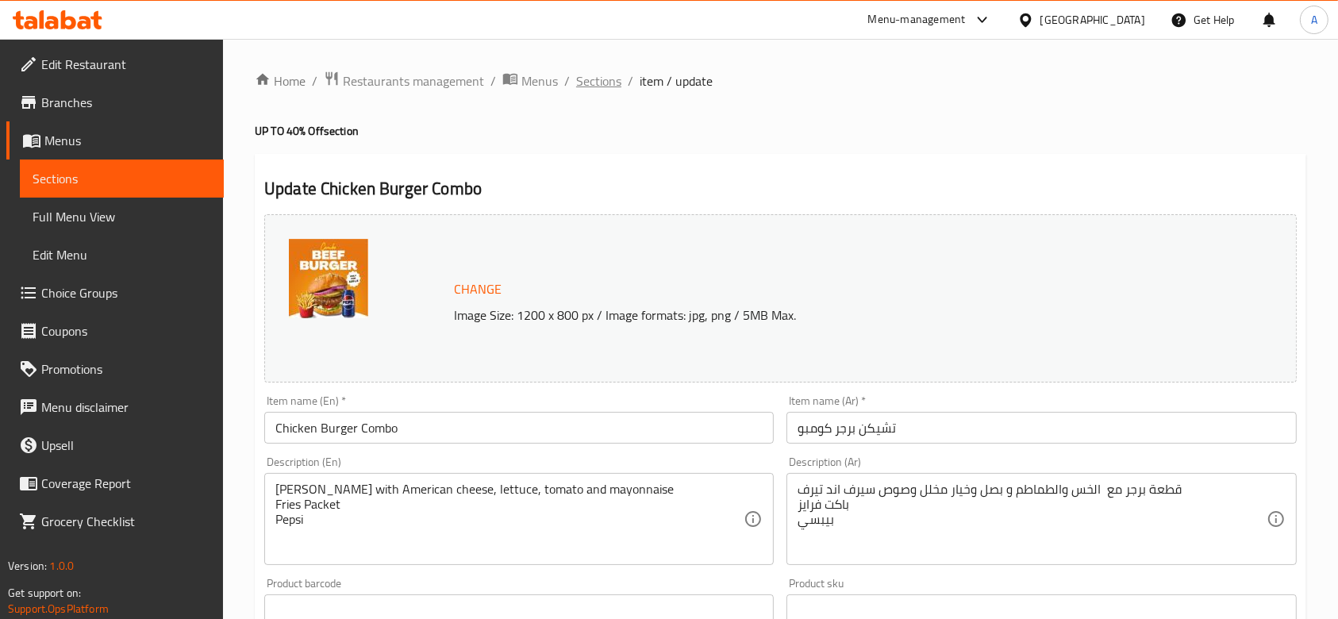
click at [601, 88] on span "Sections" at bounding box center [598, 80] width 45 height 19
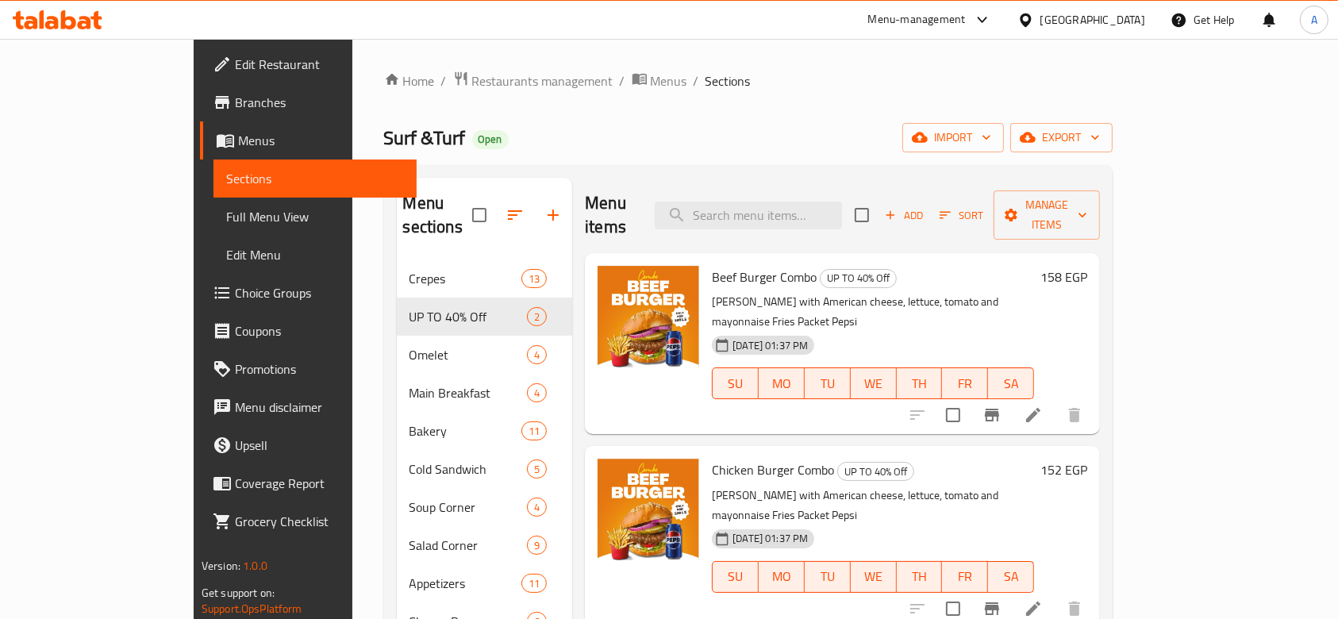
click at [992, 25] on icon at bounding box center [982, 19] width 19 height 19
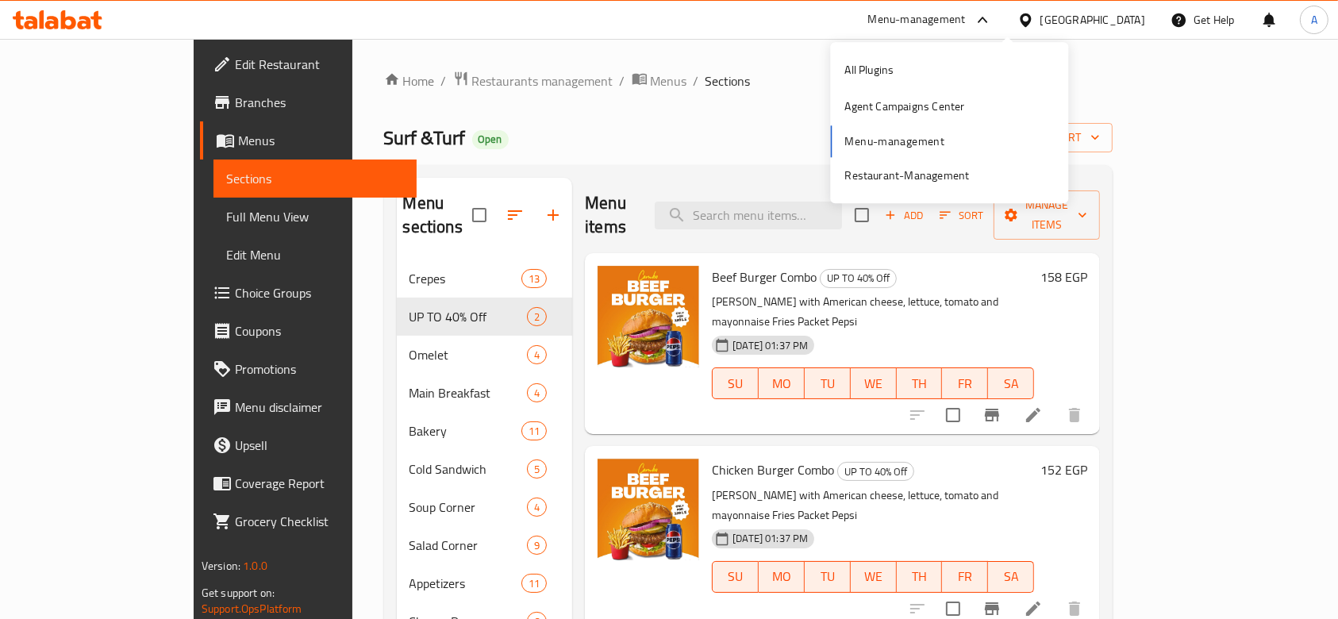
click at [1005, 29] on div "Menu-management" at bounding box center [929, 20] width 149 height 38
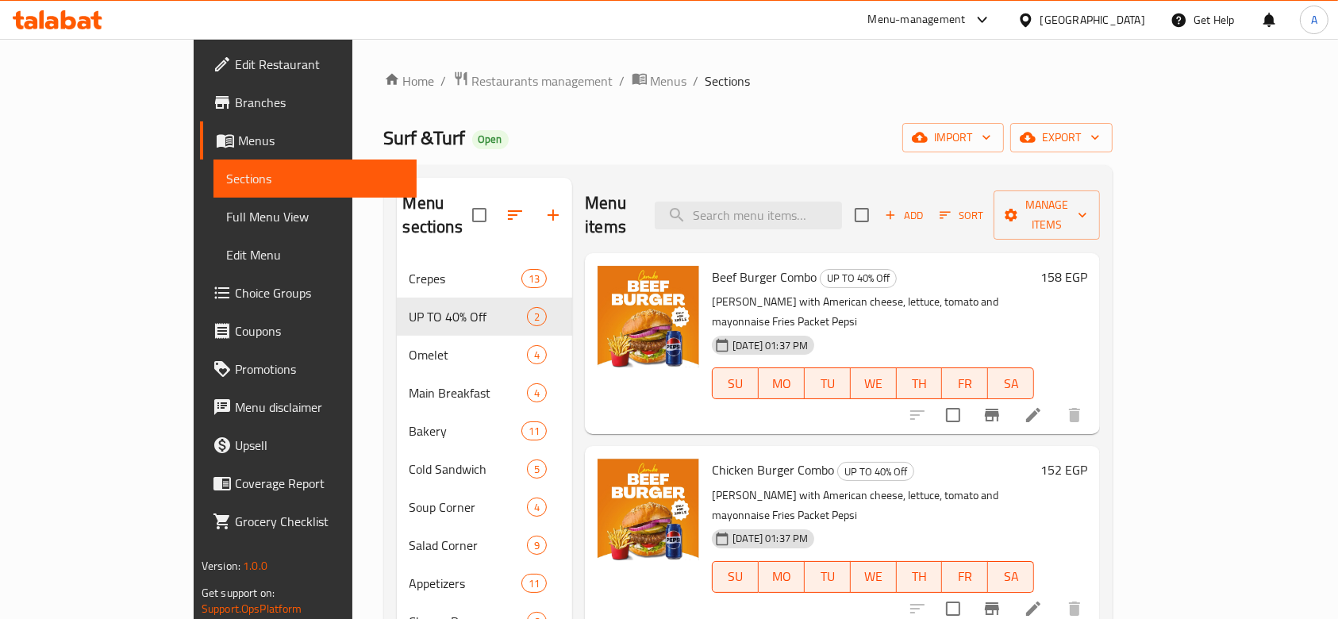
click at [966, 26] on div "Menu-management" at bounding box center [917, 19] width 98 height 19
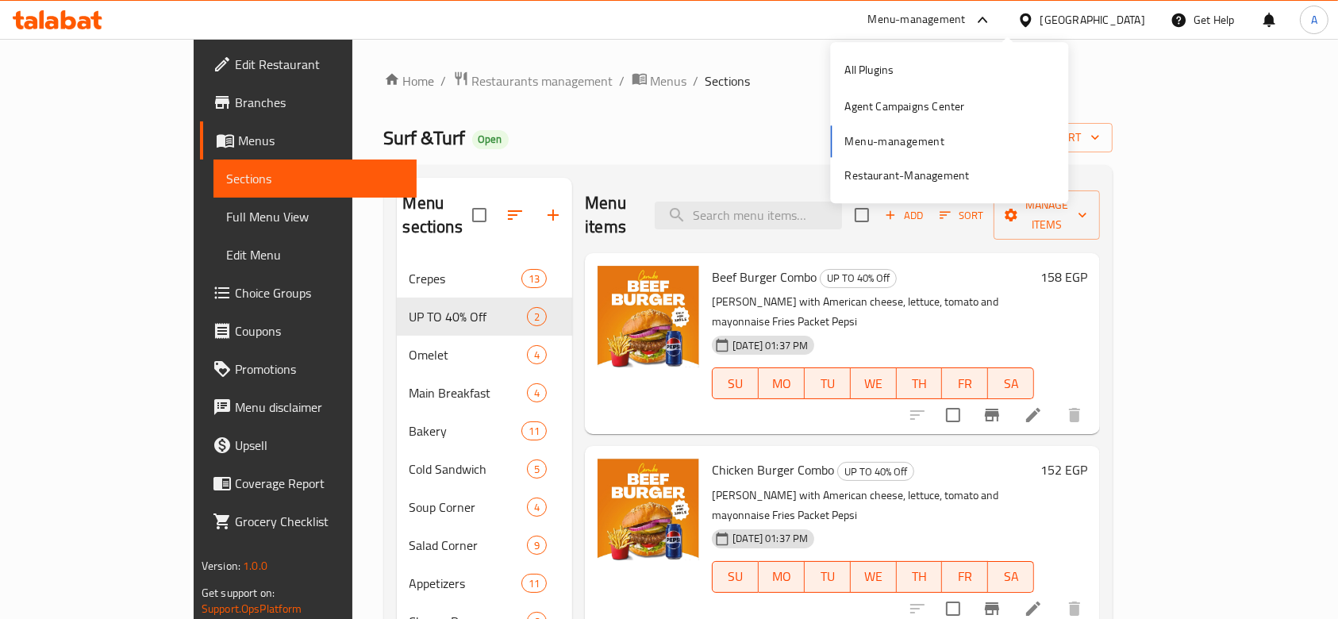
click at [882, 150] on div "All Plugins Agent Campaigns Center Menu-management Restaurant-Management" at bounding box center [949, 123] width 238 height 142
click at [883, 142] on div "All Plugins Agent Campaigns Center Menu-management Restaurant-Management" at bounding box center [949, 123] width 238 height 142
click at [882, 178] on div "Restaurant-Management" at bounding box center [906, 175] width 125 height 17
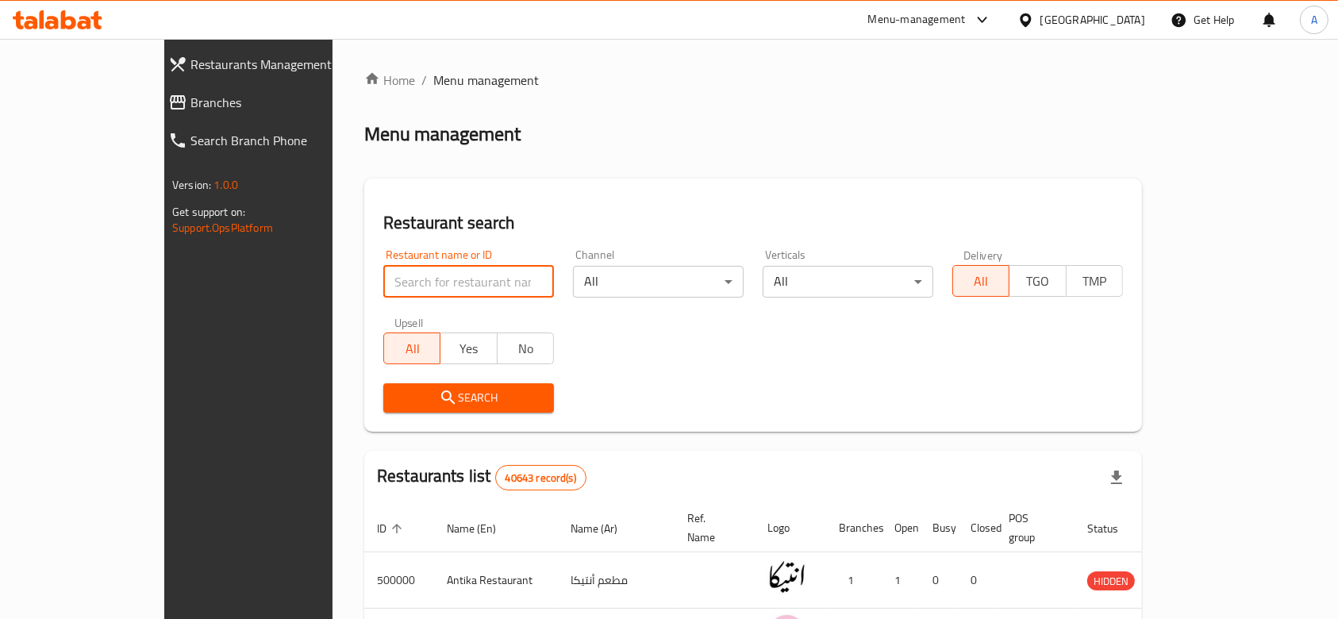
click at [462, 285] on input "search" at bounding box center [468, 282] width 171 height 32
paste input "684787"
type input "684787"
click button "Search" at bounding box center [468, 397] width 171 height 29
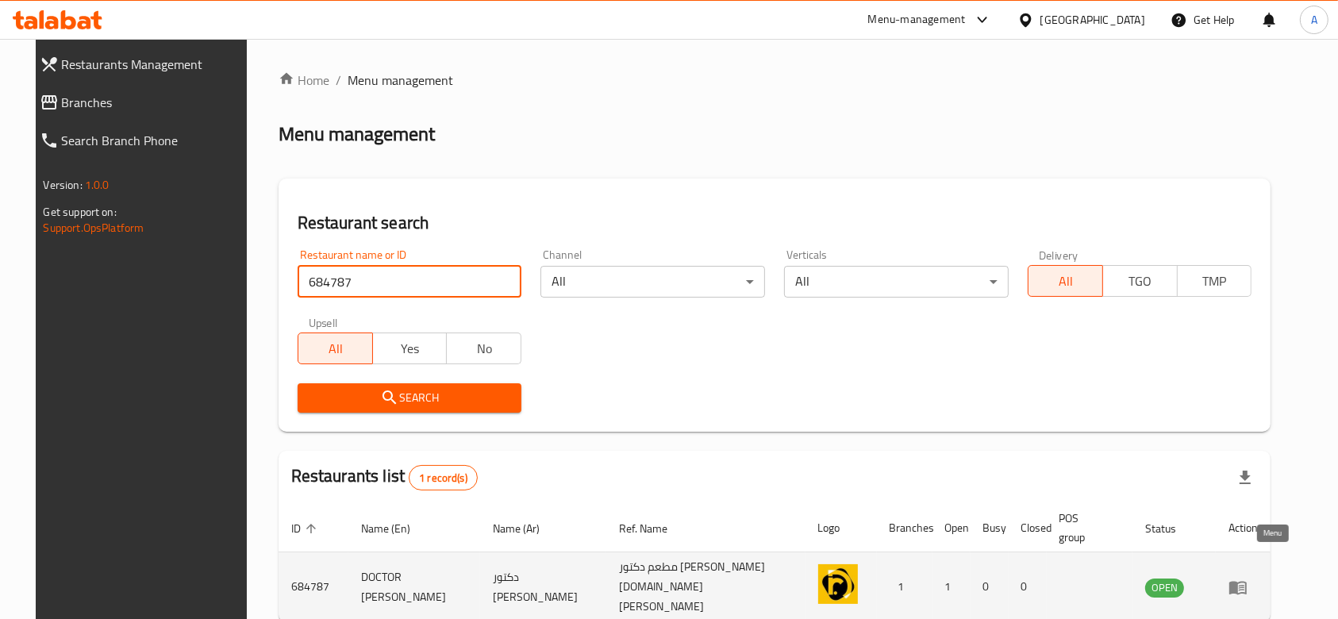
click at [1258, 578] on link "enhanced table" at bounding box center [1242, 587] width 29 height 19
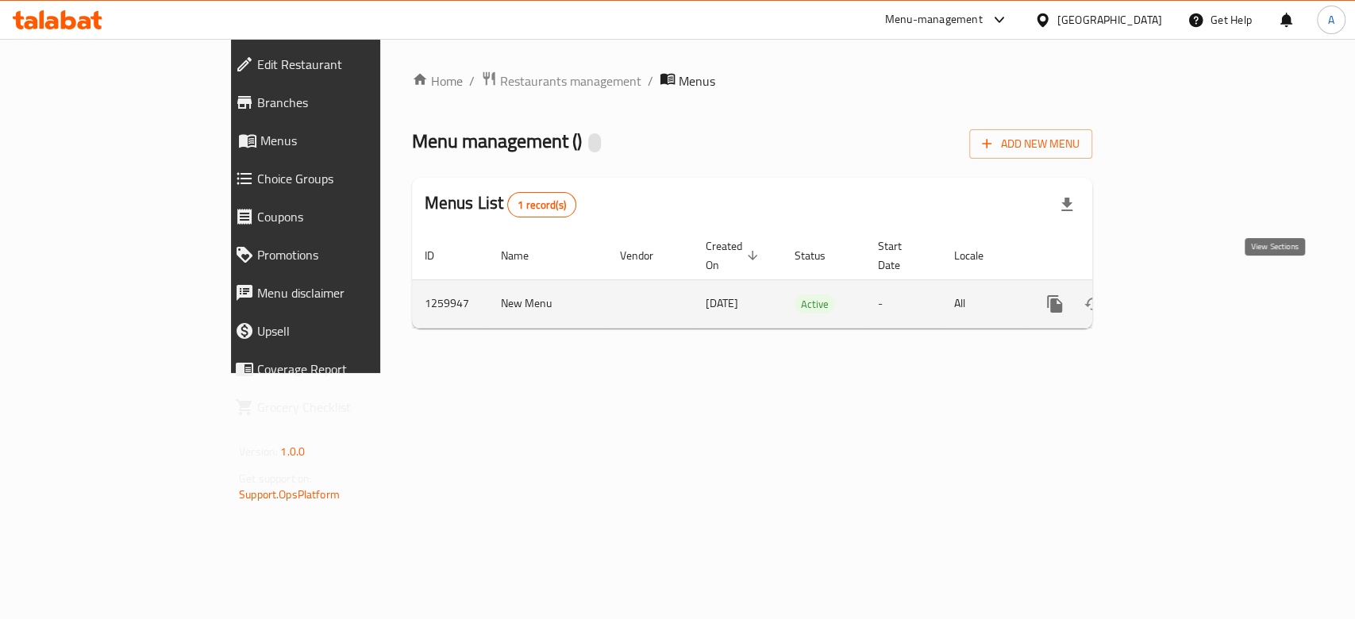
click at [1178, 294] on icon "enhanced table" at bounding box center [1168, 303] width 19 height 19
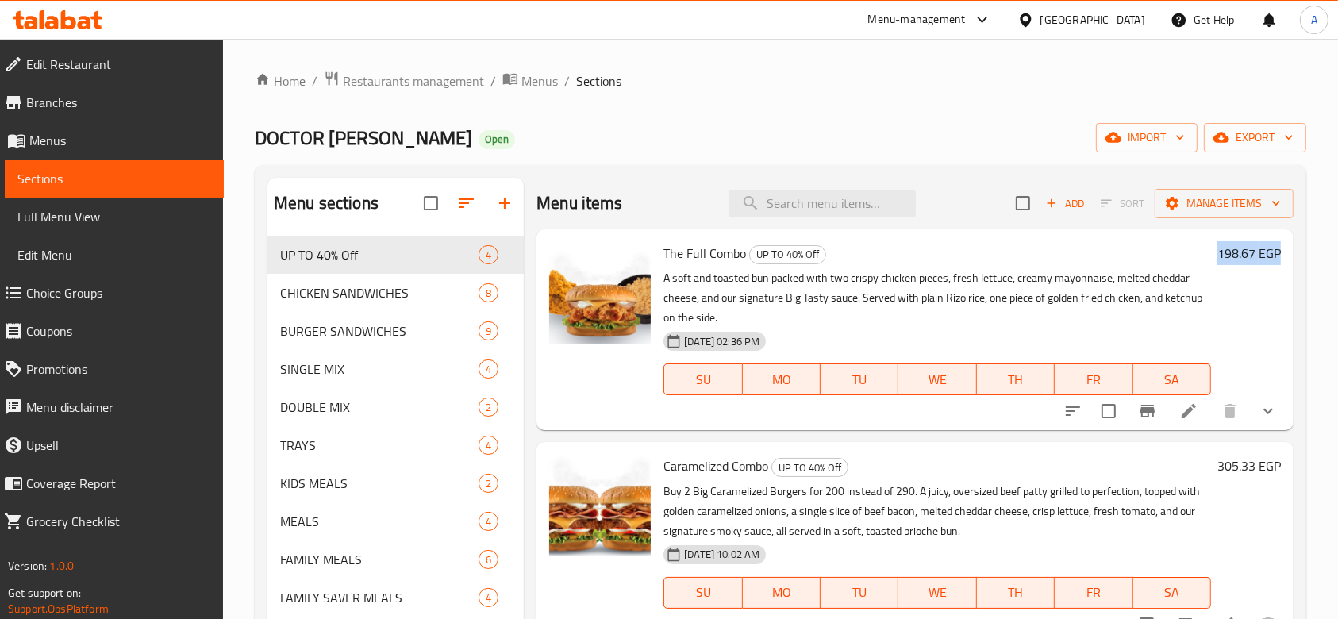
drag, startPoint x: 1201, startPoint y: 254, endPoint x: 1272, endPoint y: 255, distance: 71.4
click at [1272, 255] on div "The Full Combo UP TO 40% Off A soft and toasted bun packed with two crispy chic…" at bounding box center [914, 329] width 757 height 201
copy h6 "198.67 EGP"
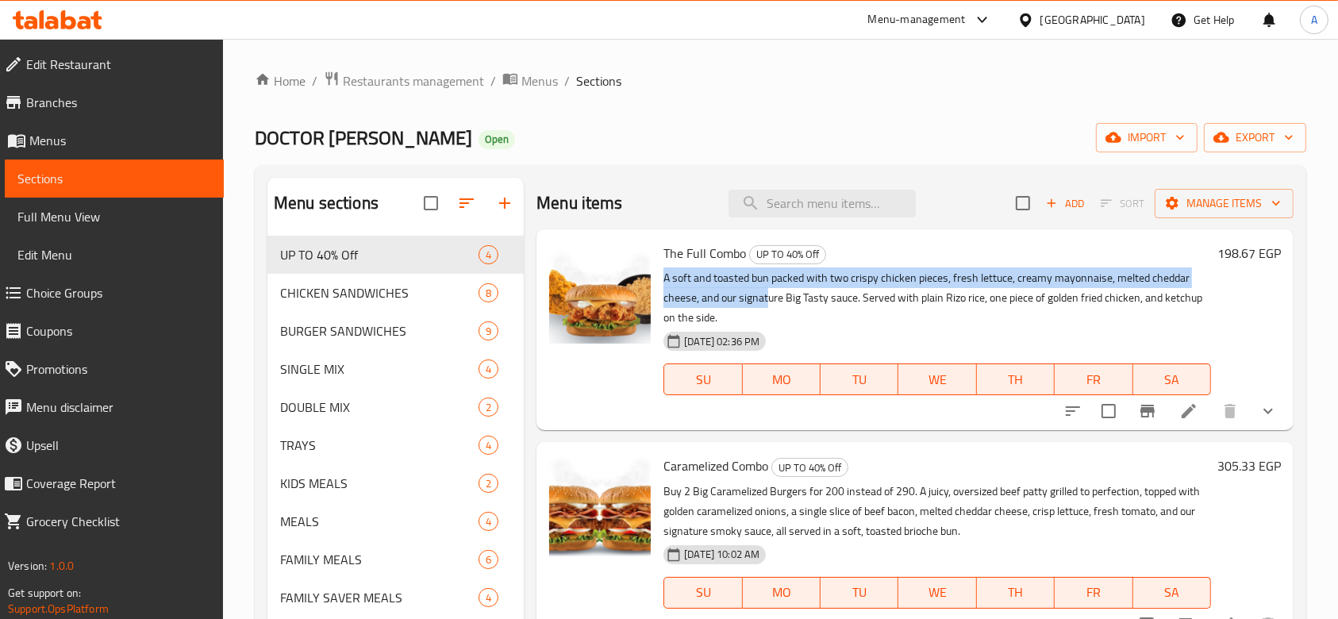
drag, startPoint x: 661, startPoint y: 279, endPoint x: 769, endPoint y: 306, distance: 111.2
click at [769, 306] on div "The Full Combo UP TO 40% Off A soft and toasted bun packed with two crispy chic…" at bounding box center [937, 330] width 560 height 188
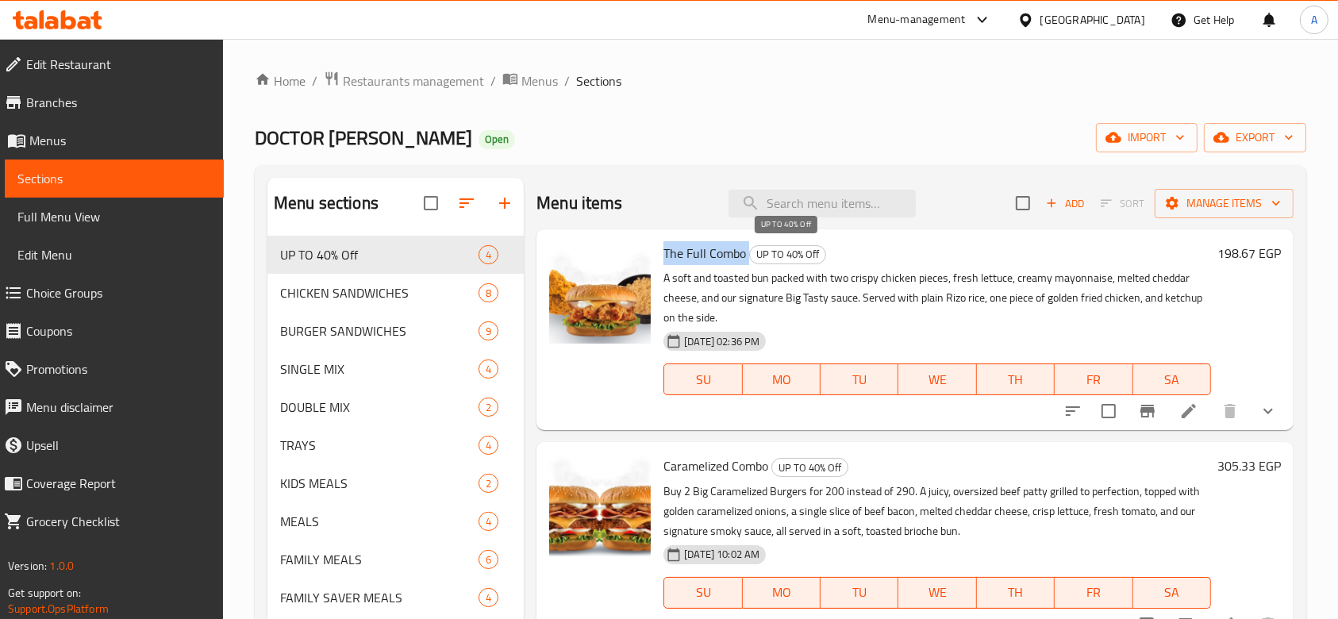
drag, startPoint x: 664, startPoint y: 250, endPoint x: 748, endPoint y: 253, distance: 84.2
click at [748, 253] on h6 "The Full Combo UP TO 40% Off" at bounding box center [937, 253] width 548 height 22
copy h6 "The Full Combo"
click at [695, 280] on p "A soft and toasted bun packed with two crispy chicken pieces, fresh lettuce, cr…" at bounding box center [937, 298] width 548 height 60
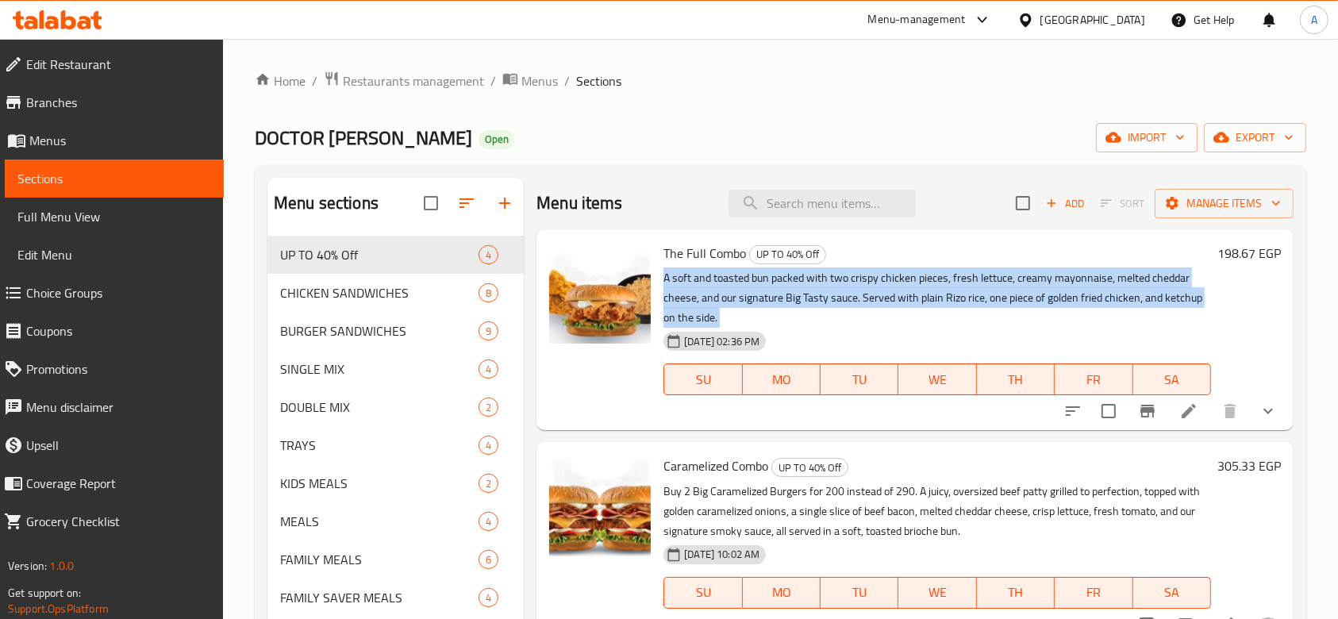
click at [695, 280] on p "A soft and toasted bun packed with two crispy chicken pieces, fresh lettuce, cr…" at bounding box center [937, 298] width 548 height 60
copy div "A soft and toasted bun packed with two crispy chicken pieces, fresh lettuce, cr…"
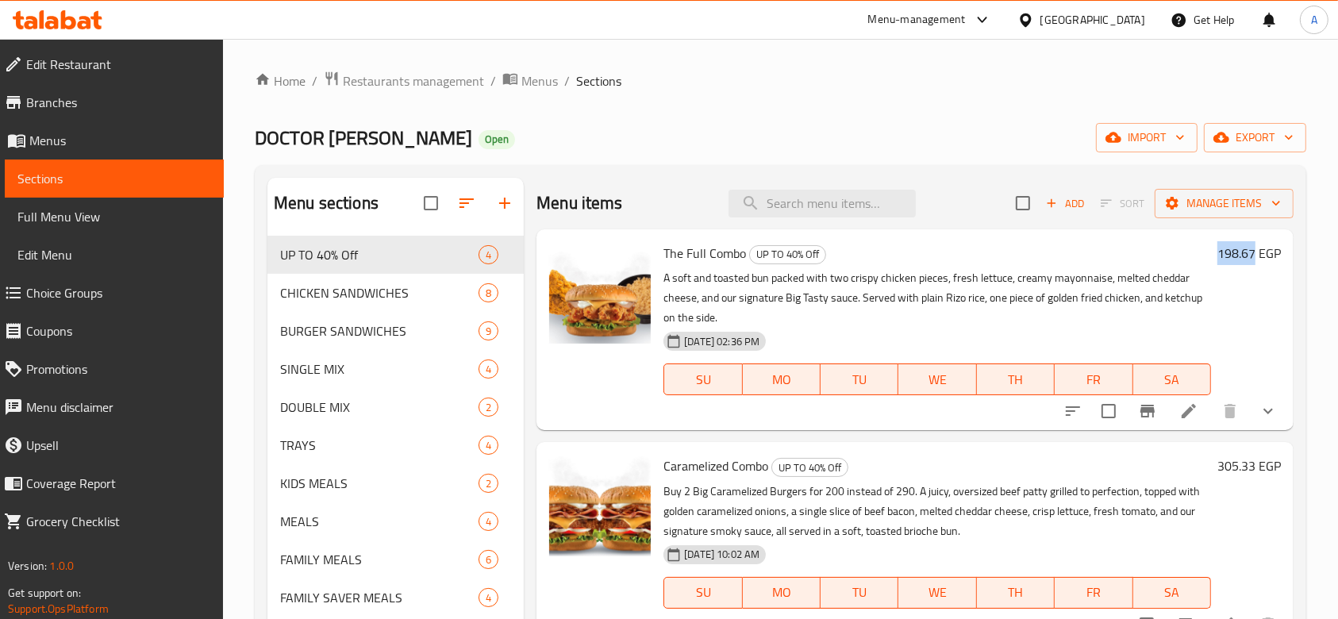
drag, startPoint x: 1203, startPoint y: 251, endPoint x: 1238, endPoint y: 254, distance: 35.1
click at [1238, 254] on h6 "198.67 EGP" at bounding box center [1248, 253] width 63 height 22
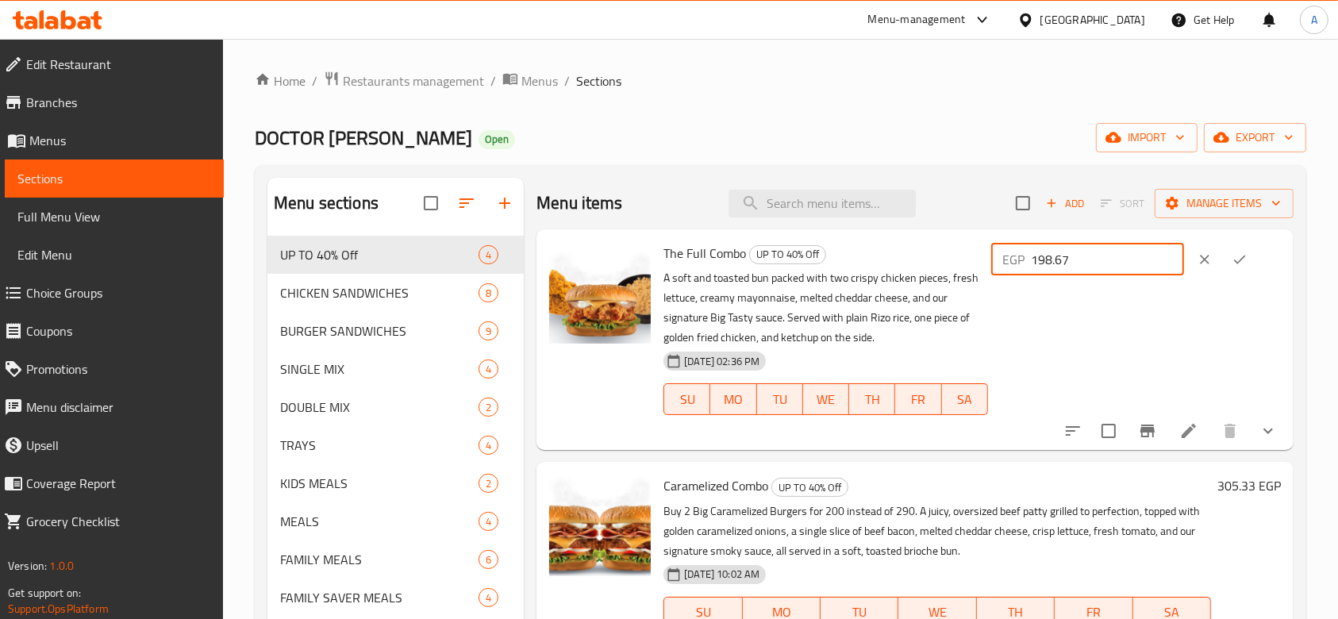
click at [1098, 259] on input "198.67" at bounding box center [1107, 260] width 153 height 32
drag, startPoint x: 330, startPoint y: 295, endPoint x: 332, endPoint y: 287, distance: 8.1
click at [330, 295] on span "CHICKEN SANDWICHES" at bounding box center [357, 292] width 154 height 19
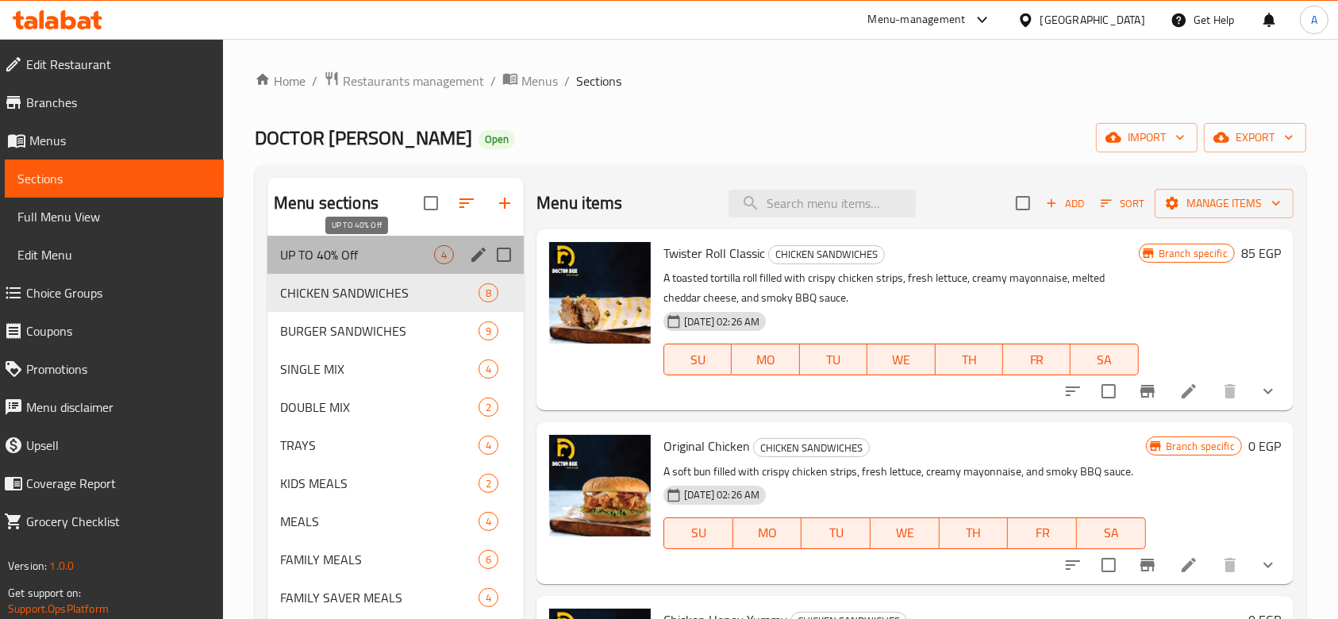
click at [339, 261] on span "UP TO 40% Off" at bounding box center [357, 254] width 154 height 19
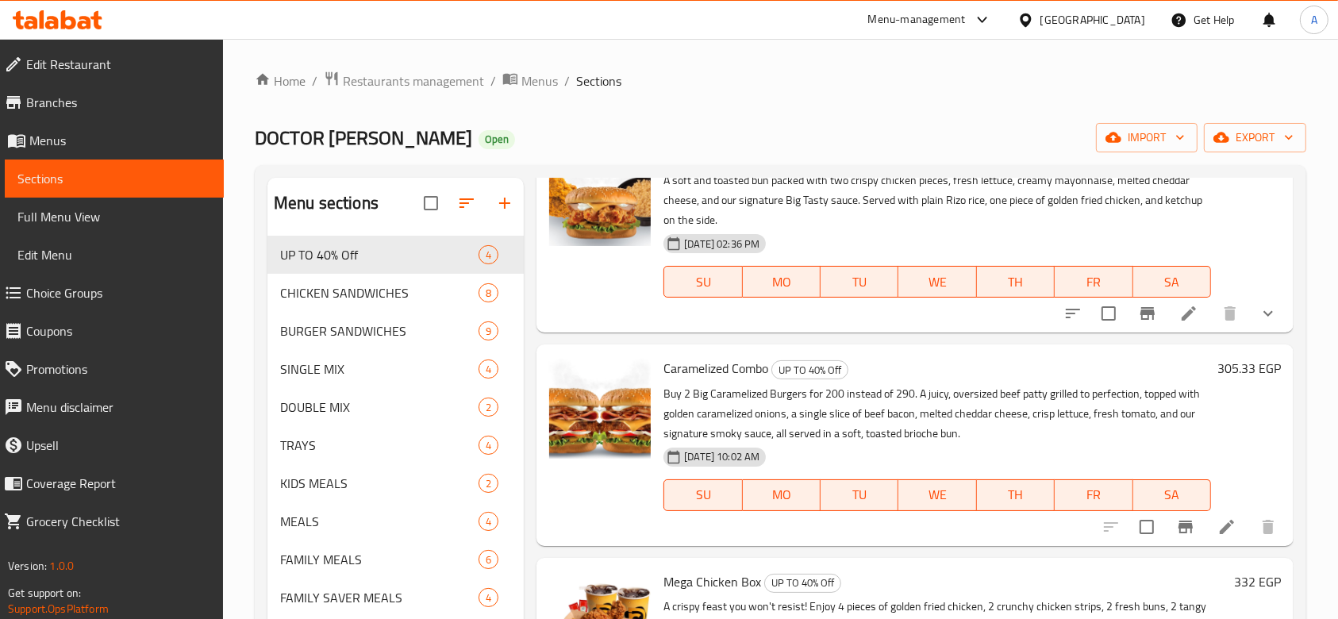
scroll to position [211, 0]
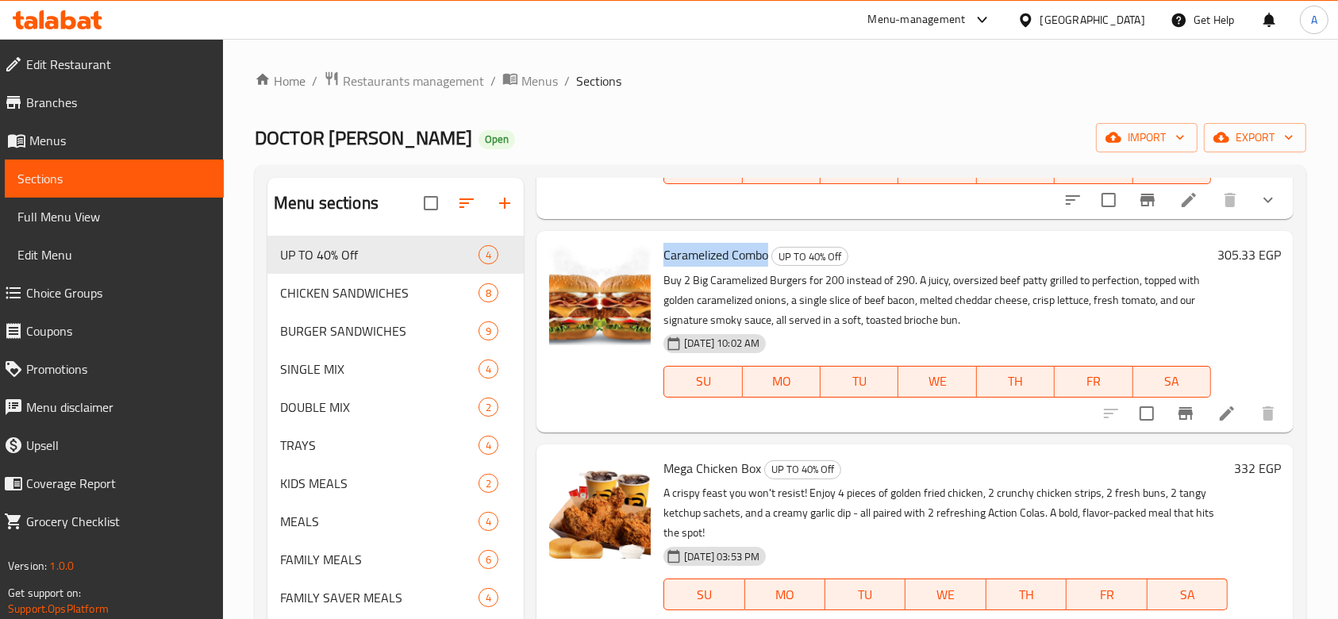
drag, startPoint x: 662, startPoint y: 252, endPoint x: 768, endPoint y: 256, distance: 106.4
click at [768, 256] on span "Caramelized Combo" at bounding box center [715, 255] width 105 height 24
copy span "Caramelized Combo"
click at [770, 283] on p "Buy 2 Big Caramelized Burgers for 200 instead of 290. A juicy, oversized beef p…" at bounding box center [937, 301] width 548 height 60
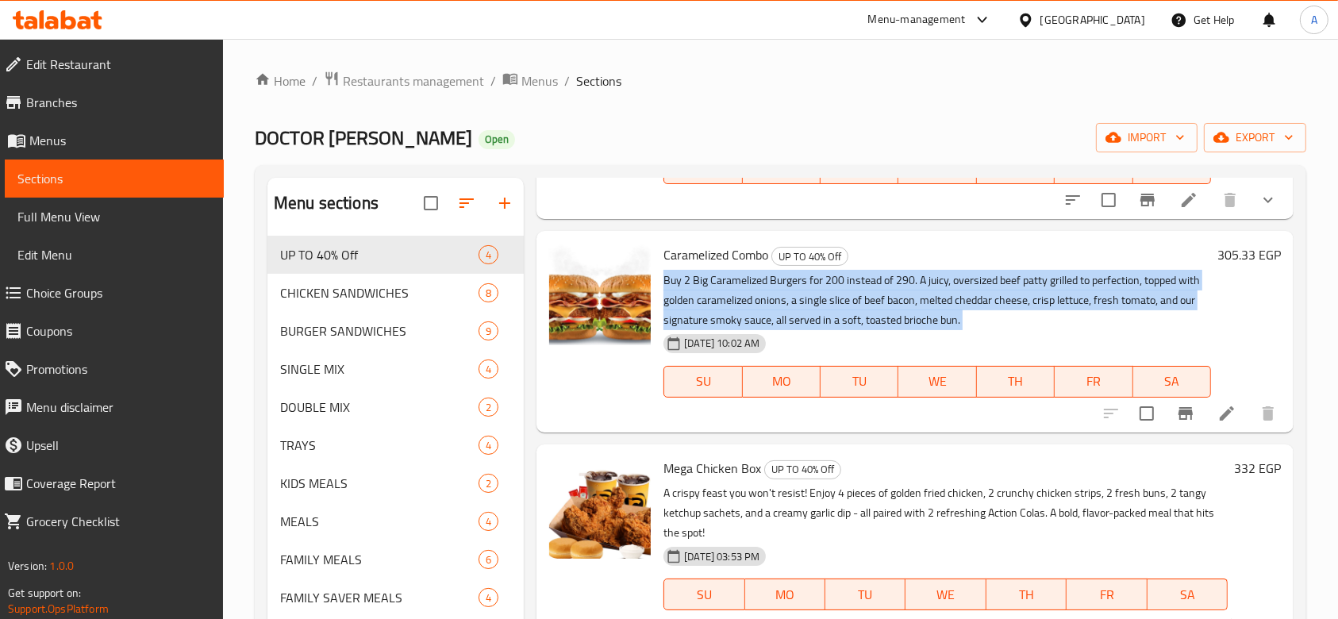
click at [770, 283] on p "Buy 2 Big Caramelized Burgers for 200 instead of 290. A juicy, oversized beef p…" at bounding box center [937, 301] width 548 height 60
copy div "Buy 2 Big Caramelized Burgers for 200 instead of 290. A juicy, oversized beef p…"
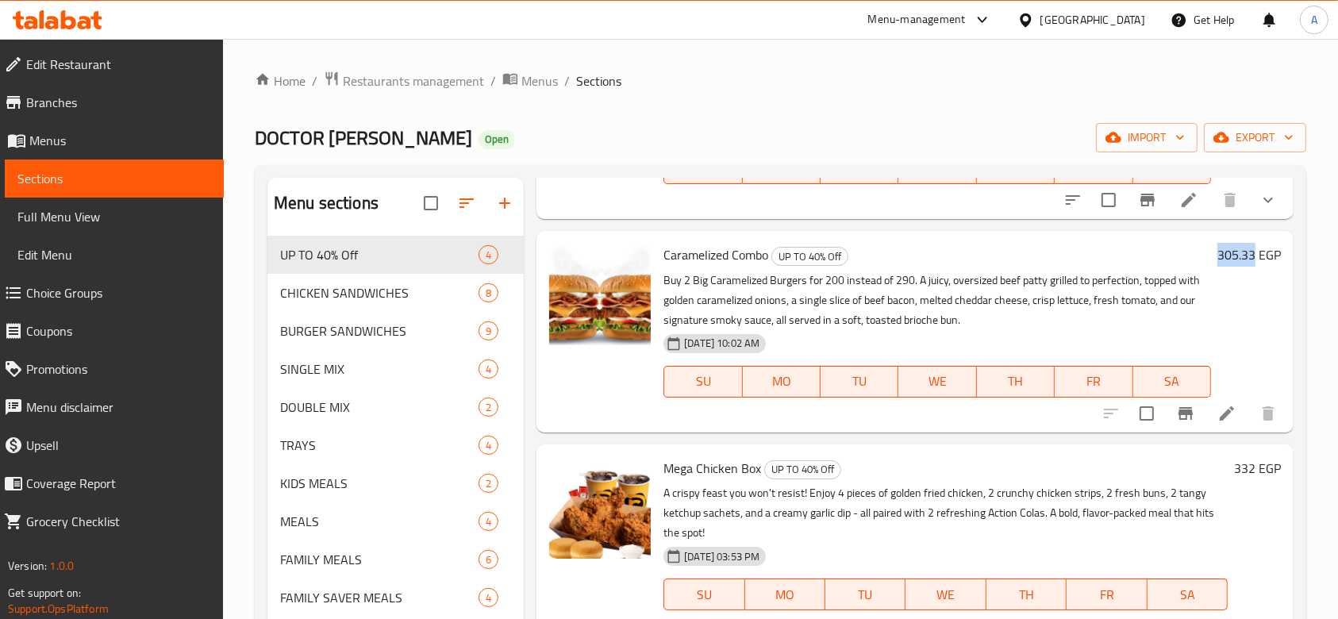
drag, startPoint x: 1200, startPoint y: 256, endPoint x: 1237, endPoint y: 255, distance: 37.3
click at [1237, 255] on div "305.33 EGP" at bounding box center [1246, 255] width 70 height 22
copy h6 "305.33"
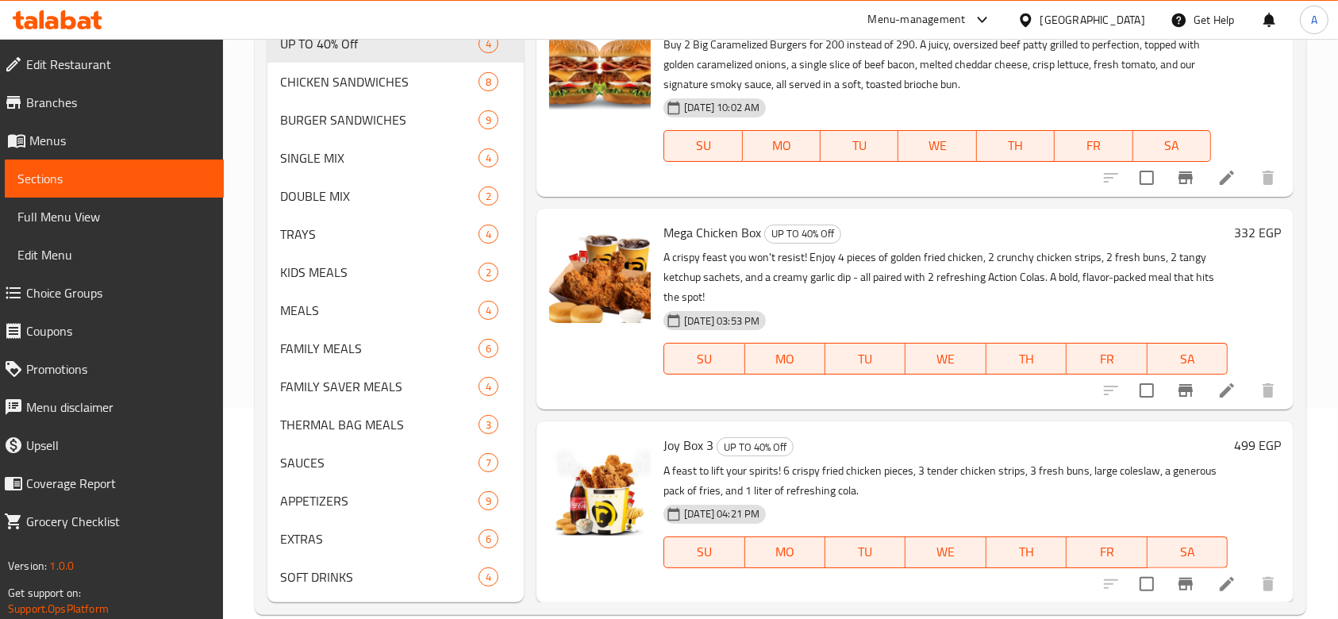
click at [698, 235] on span "Mega Chicken Box" at bounding box center [712, 233] width 98 height 24
copy h6 "Mega Chicken Box"
click at [845, 253] on p "A crispy feast you won't resist! Enjoy 4 pieces of golden fried chicken, 2 crun…" at bounding box center [945, 278] width 564 height 60
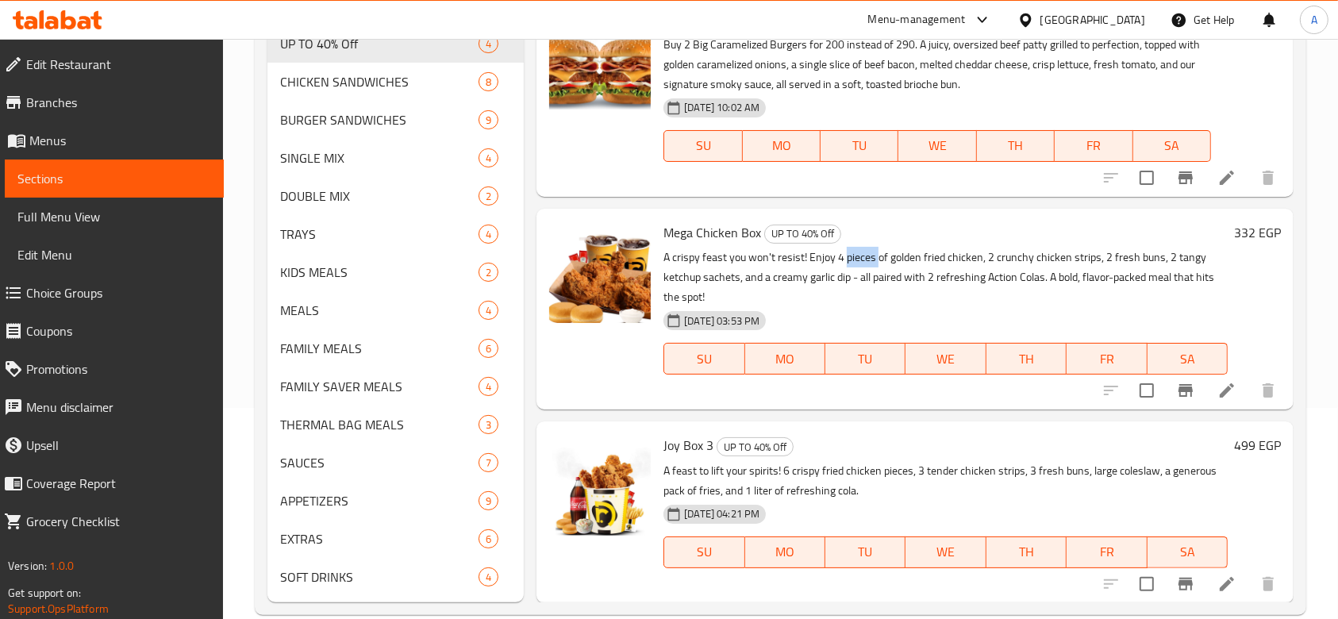
click at [845, 253] on p "A crispy feast you won't resist! Enjoy 4 pieces of golden fried chicken, 2 crun…" at bounding box center [945, 278] width 564 height 60
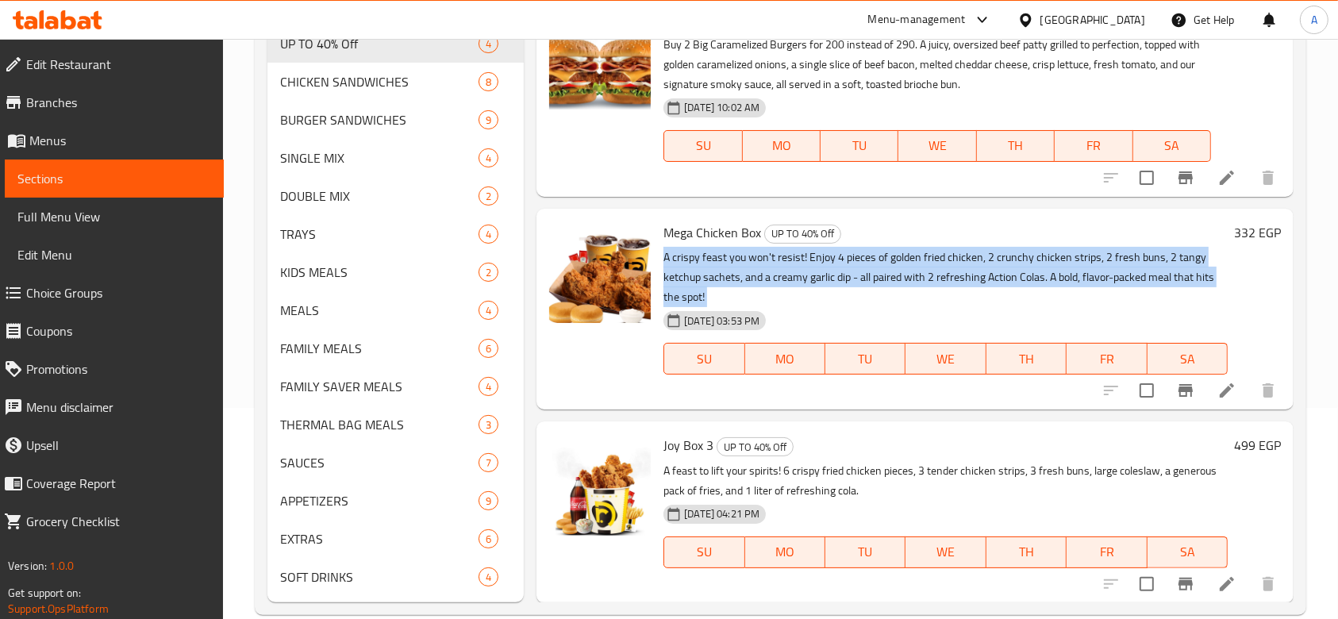
click at [845, 253] on p "A crispy feast you won't resist! Enjoy 4 pieces of golden fried chicken, 2 crun…" at bounding box center [945, 278] width 564 height 60
copy div "A crispy feast you won't resist! Enjoy 4 pieces of golden fried chicken, 2 crun…"
drag, startPoint x: 1211, startPoint y: 234, endPoint x: 1238, endPoint y: 232, distance: 27.1
click at [1238, 232] on div "Mega Chicken Box UP TO 40% Off A crispy feast you won't resist! Enjoy 4 pieces …" at bounding box center [972, 309] width 630 height 188
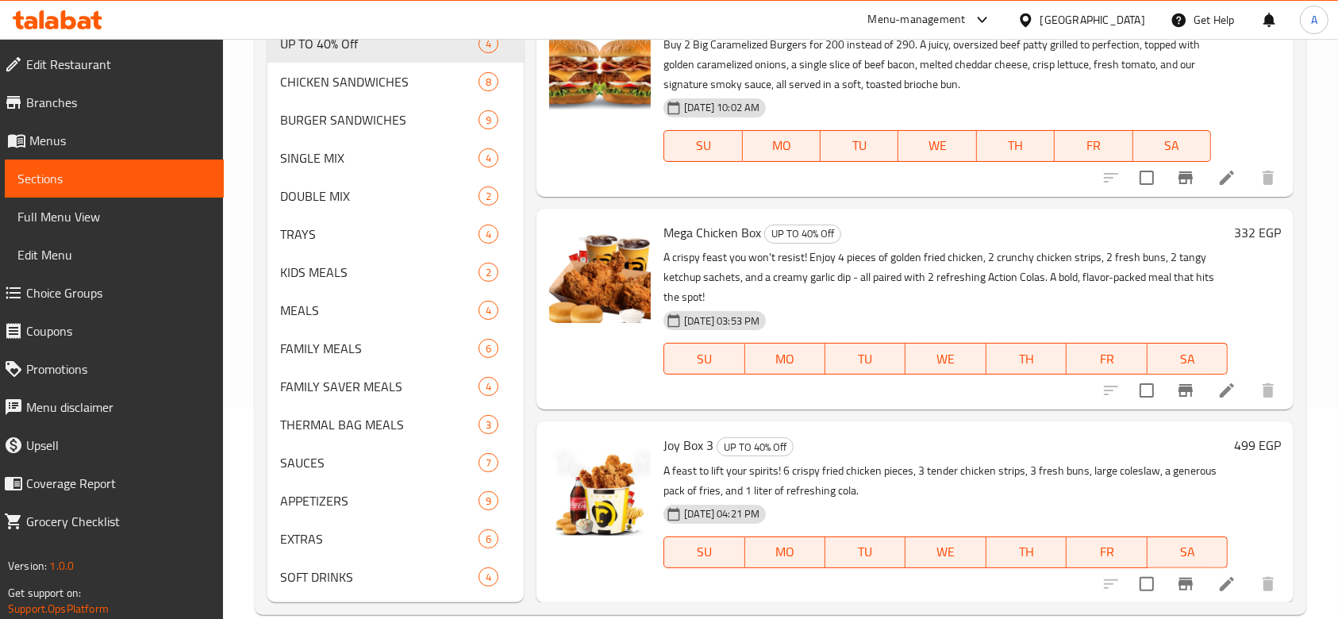
click at [1244, 271] on div "332 EGP" at bounding box center [1254, 308] width 53 height 175
drag, startPoint x: 1218, startPoint y: 232, endPoint x: 1238, endPoint y: 233, distance: 19.9
click at [1238, 233] on div "332 EGP" at bounding box center [1254, 232] width 53 height 22
copy h6 "332"
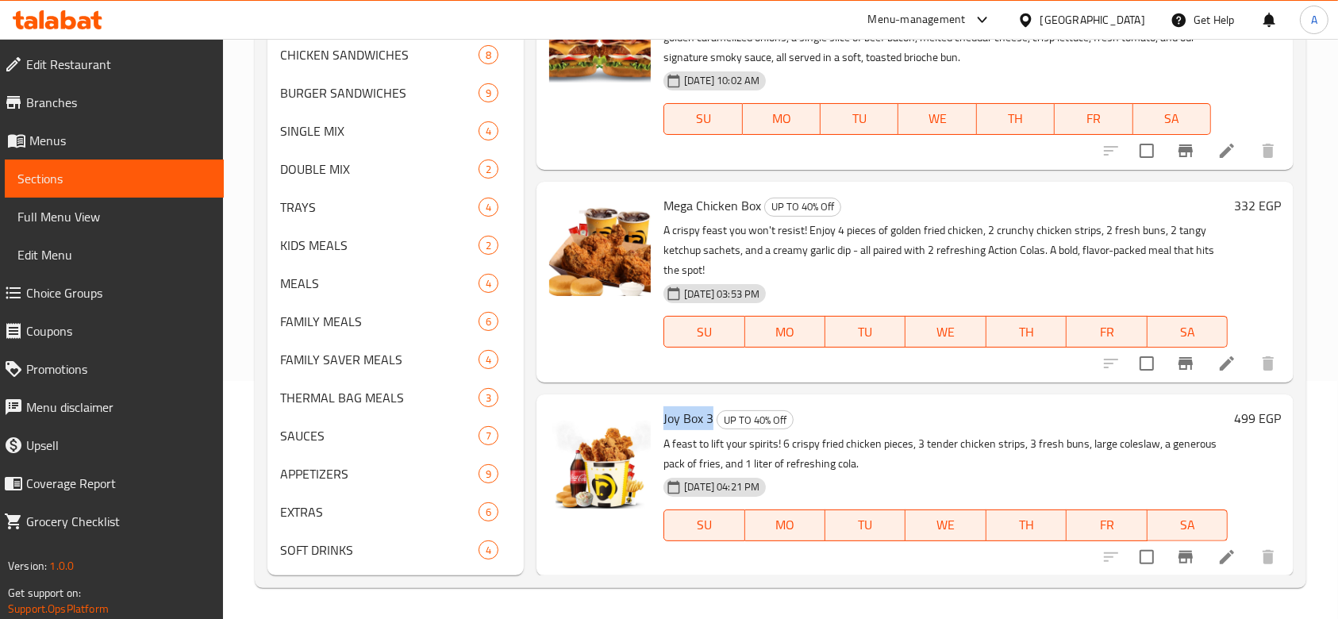
drag, startPoint x: 667, startPoint y: 416, endPoint x: 711, endPoint y: 417, distance: 44.4
click at [711, 417] on div "Joy Box 3 UP TO 40% Off A feast to lift your spirits! 6 crispy fried chicken pi…" at bounding box center [945, 485] width 577 height 168
copy span "Joy Box 3"
click at [780, 444] on p "A feast to lift your spirits! 6 crispy fried chicken pieces, 3 tender chicken s…" at bounding box center [945, 454] width 564 height 40
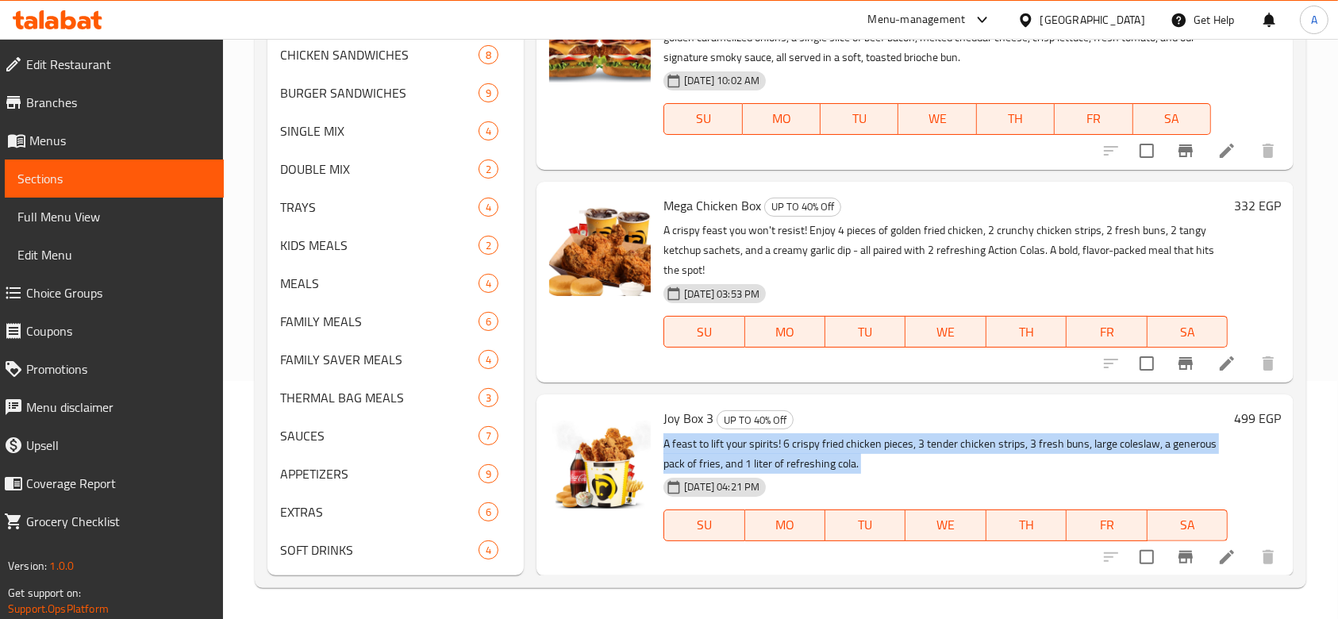
click at [780, 444] on p "A feast to lift your spirits! 6 crispy fried chicken pieces, 3 tender chicken s…" at bounding box center [945, 454] width 564 height 40
click at [781, 444] on p "A feast to lift your spirits! 6 crispy fried chicken pieces, 3 tender chicken s…" at bounding box center [945, 454] width 564 height 40
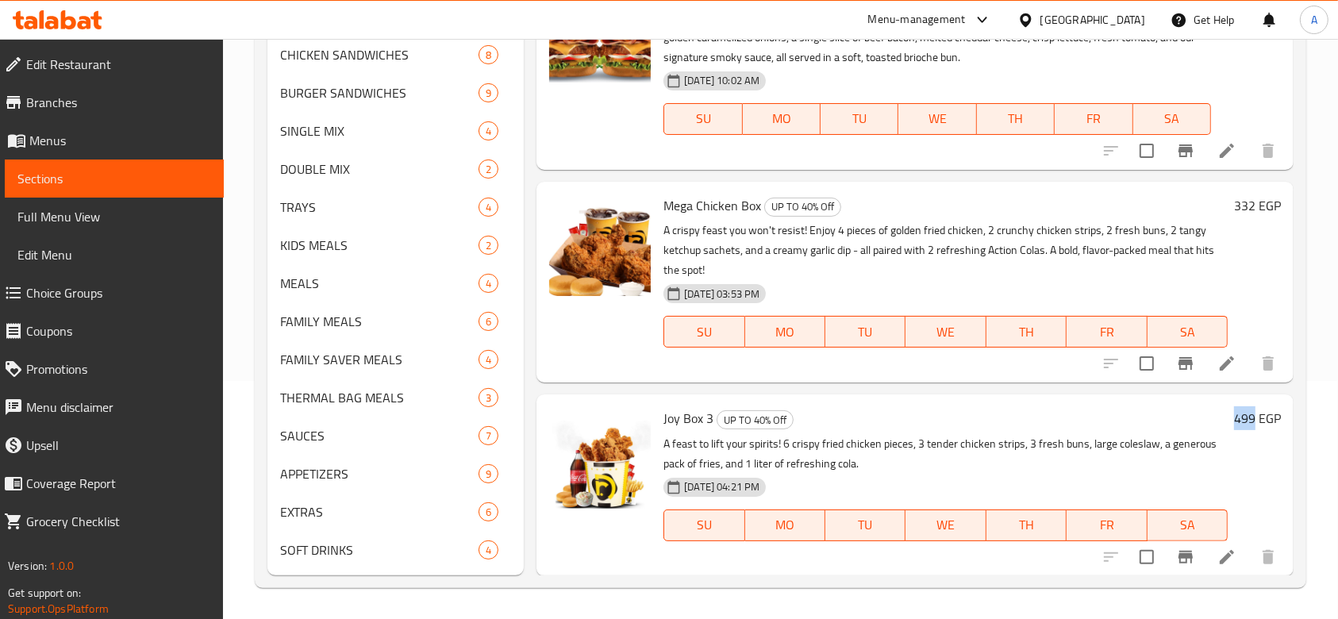
drag, startPoint x: 1217, startPoint y: 417, endPoint x: 1238, endPoint y: 416, distance: 21.4
click at [1238, 416] on div "499 EGP" at bounding box center [1254, 418] width 53 height 22
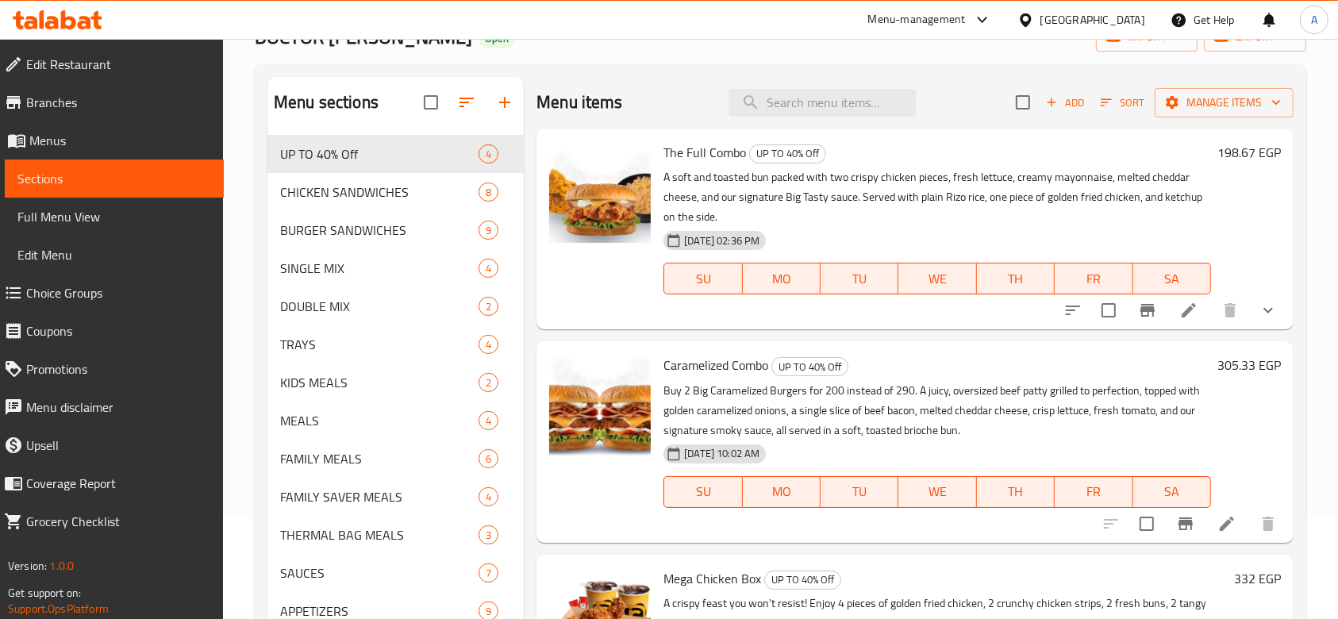
scroll to position [0, 0]
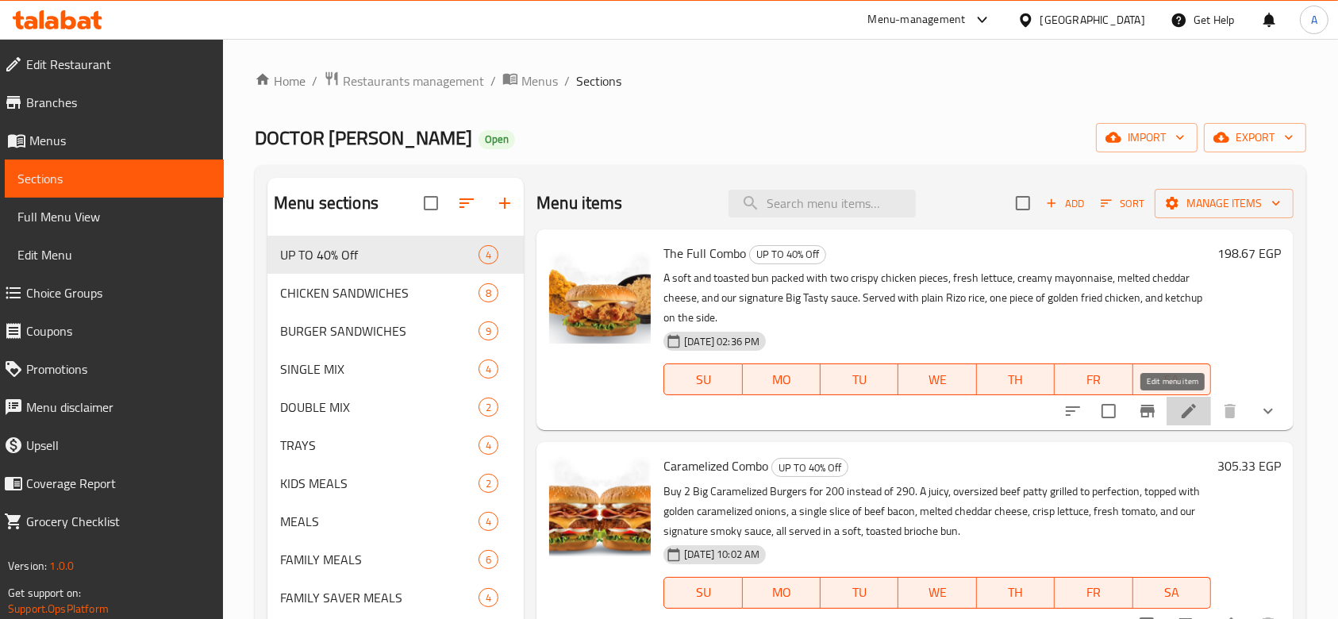
click at [1179, 417] on icon at bounding box center [1188, 411] width 19 height 19
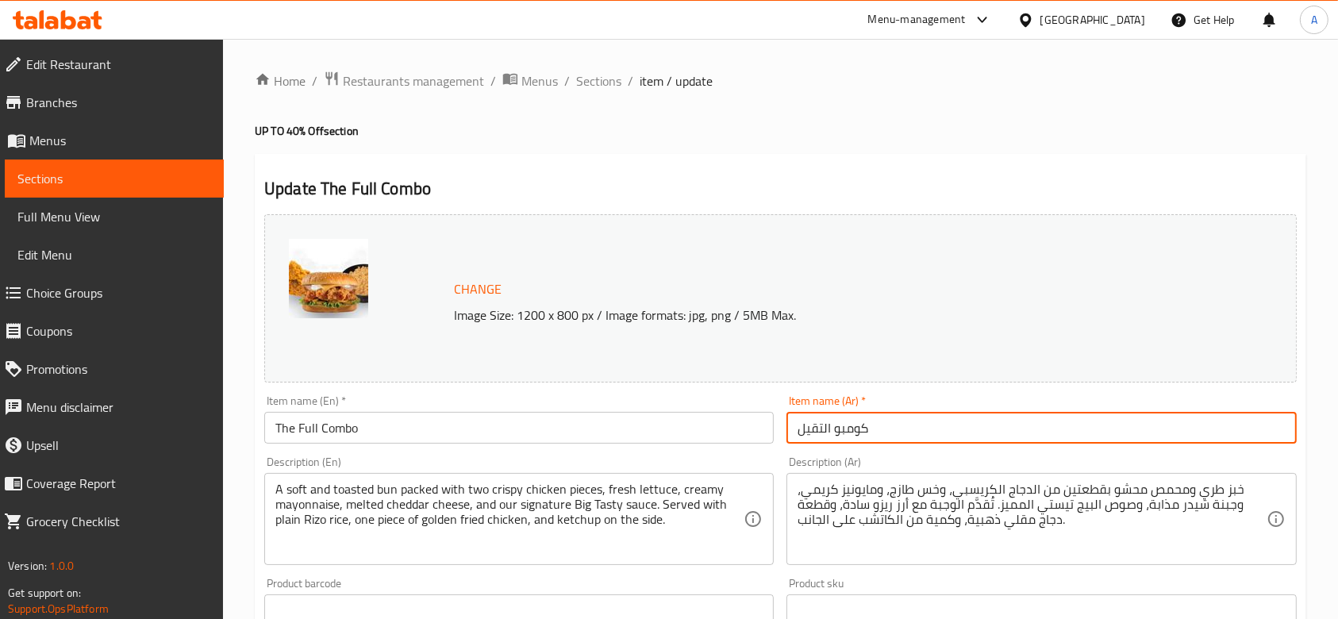
drag, startPoint x: 900, startPoint y: 428, endPoint x: 756, endPoint y: 420, distance: 143.9
click at [756, 420] on div "Change Image Size: 1200 x 800 px / Image formats: jpg, png / 5MB Max. Item name…" at bounding box center [780, 561] width 1045 height 707
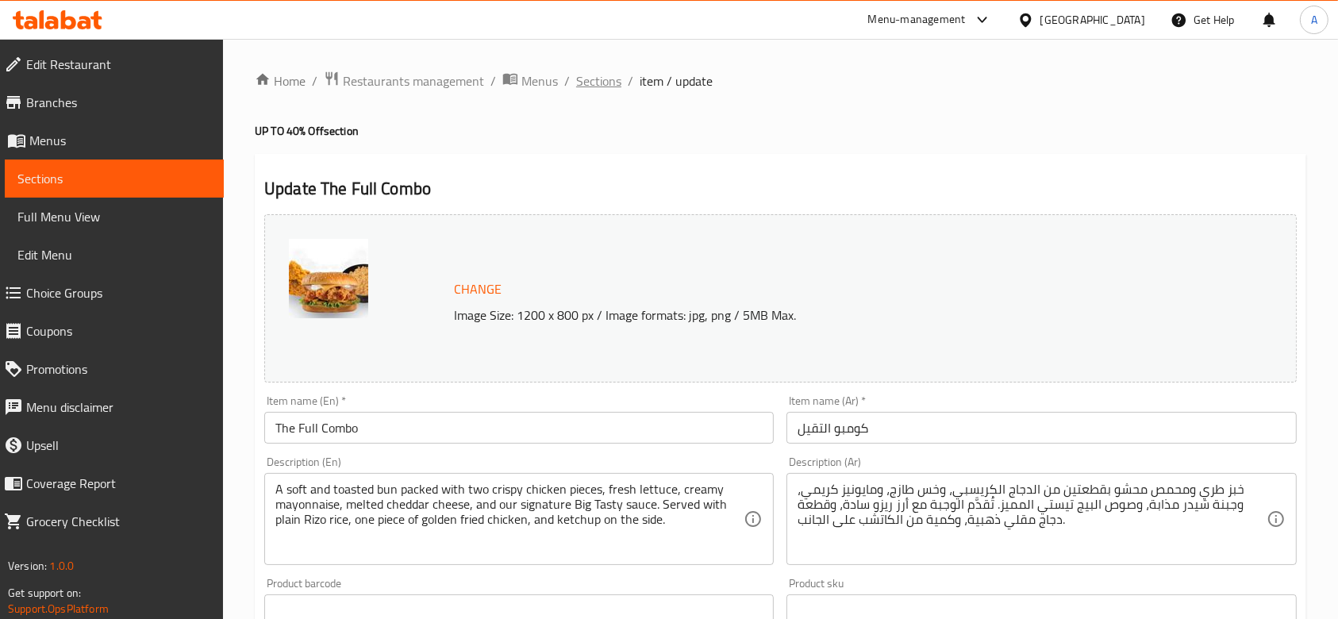
click at [598, 75] on span "Sections" at bounding box center [598, 80] width 45 height 19
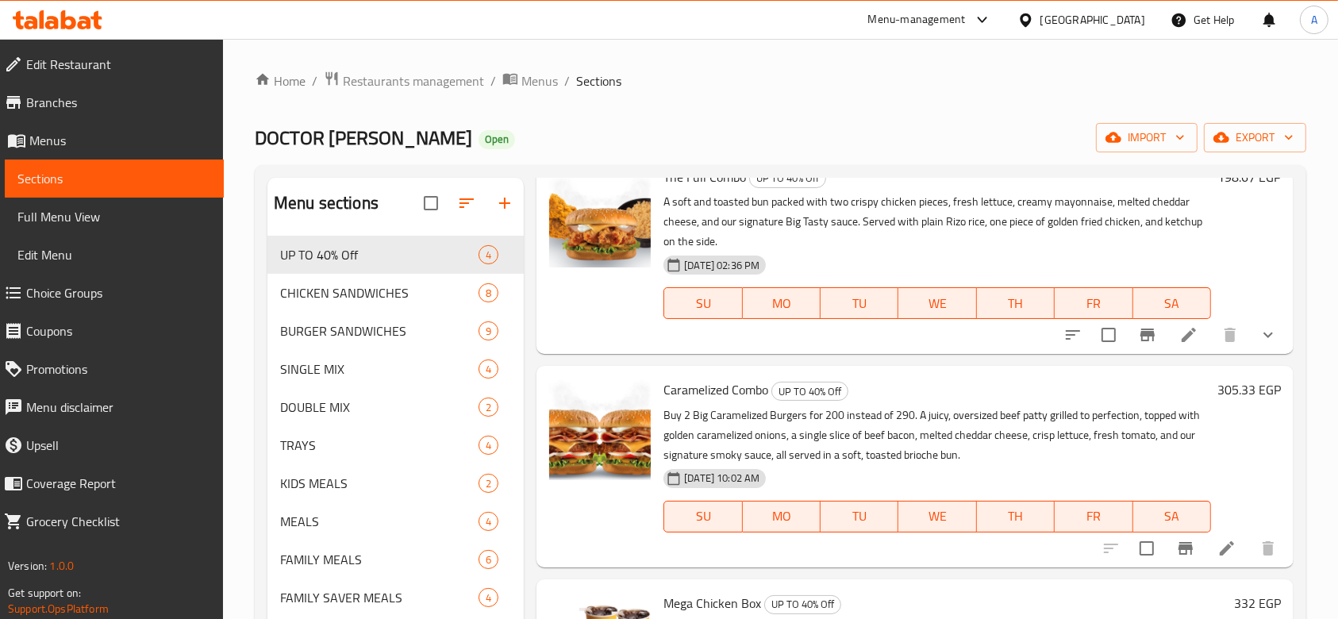
scroll to position [106, 0]
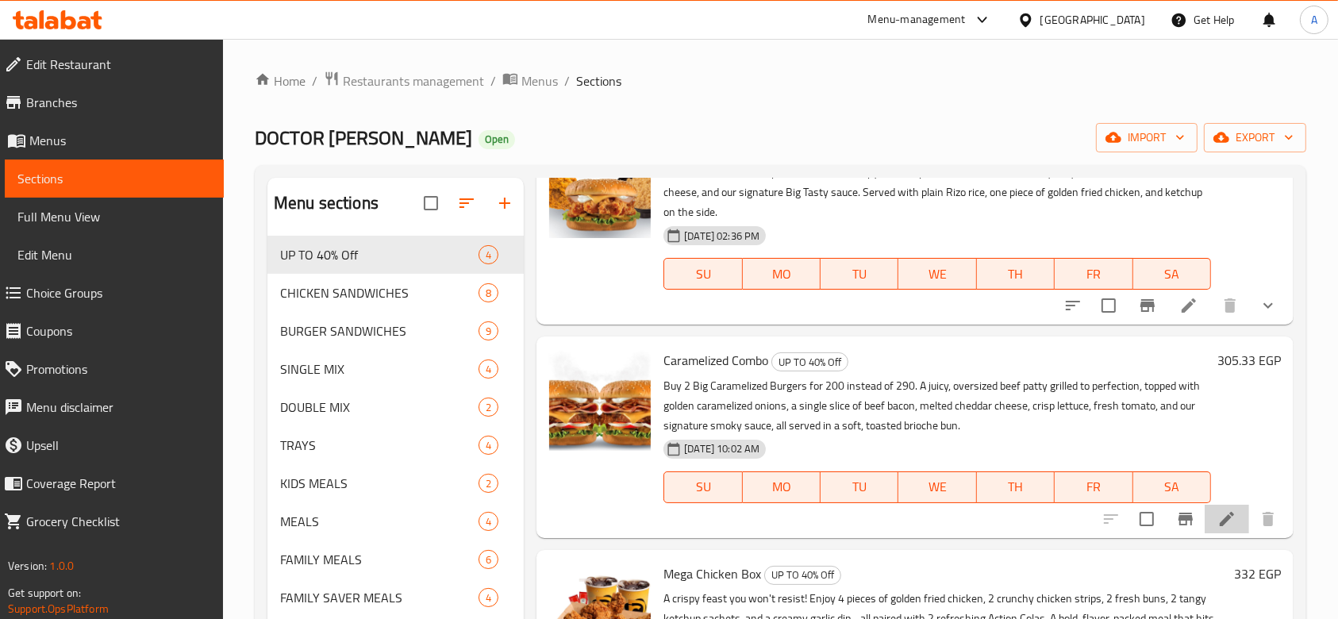
click at [1205, 525] on li at bounding box center [1227, 519] width 44 height 29
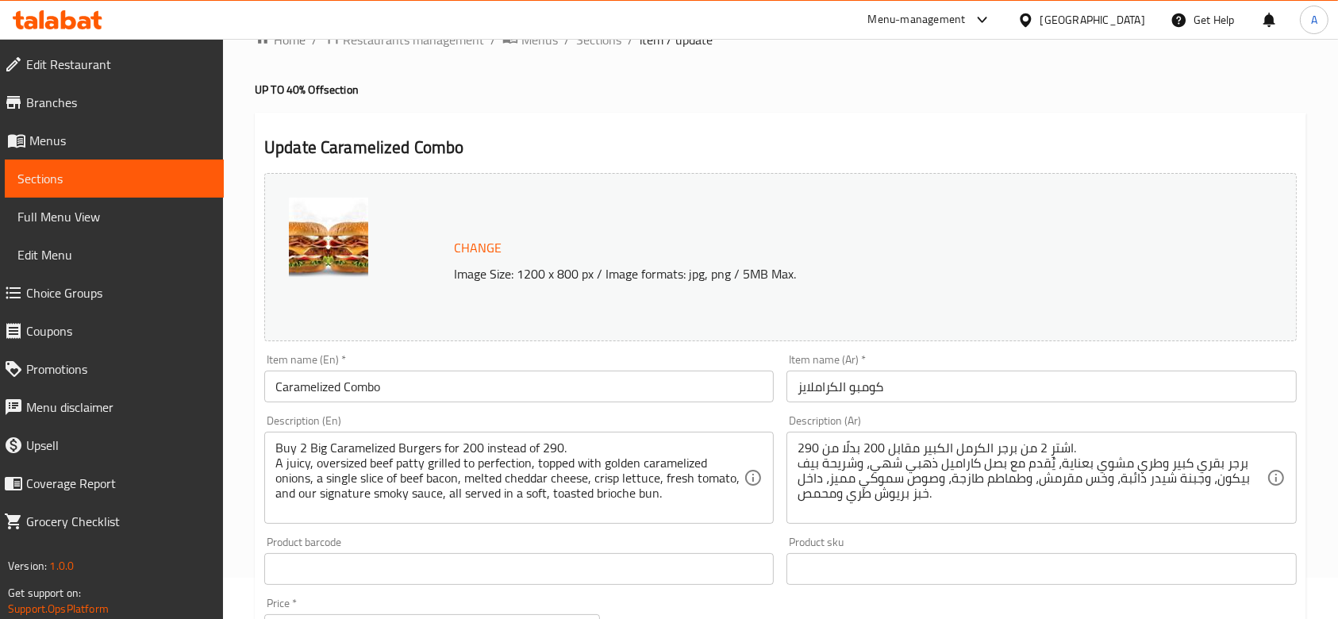
scroll to position [106, 0]
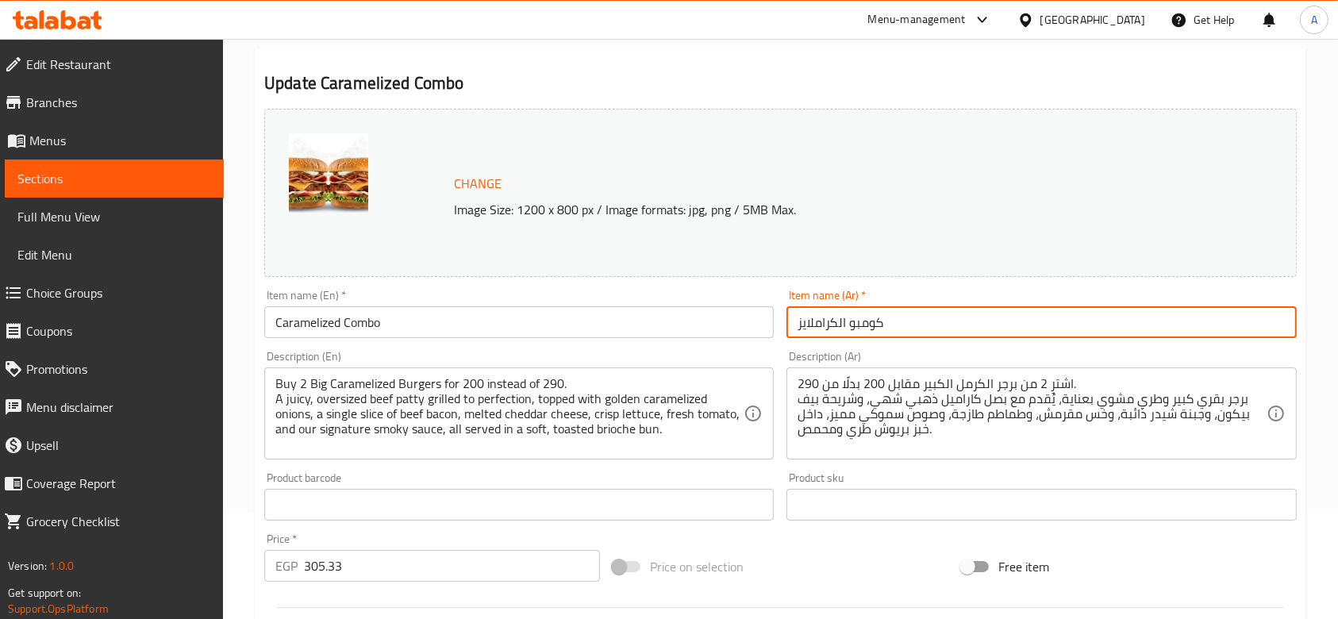
drag, startPoint x: 882, startPoint y: 318, endPoint x: 767, endPoint y: 316, distance: 115.1
click at [767, 316] on div "Change Image Size: 1200 x 800 px / Image formats: jpg, png / 5MB Max. Item name…" at bounding box center [780, 455] width 1045 height 707
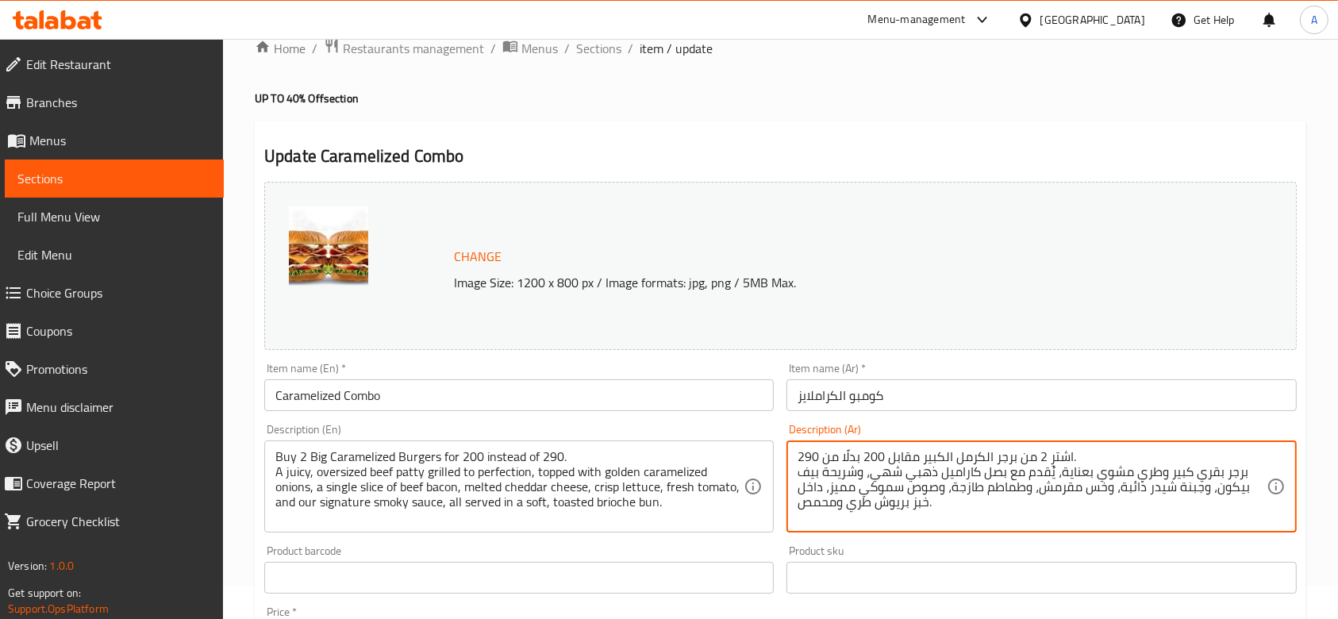
scroll to position [0, 0]
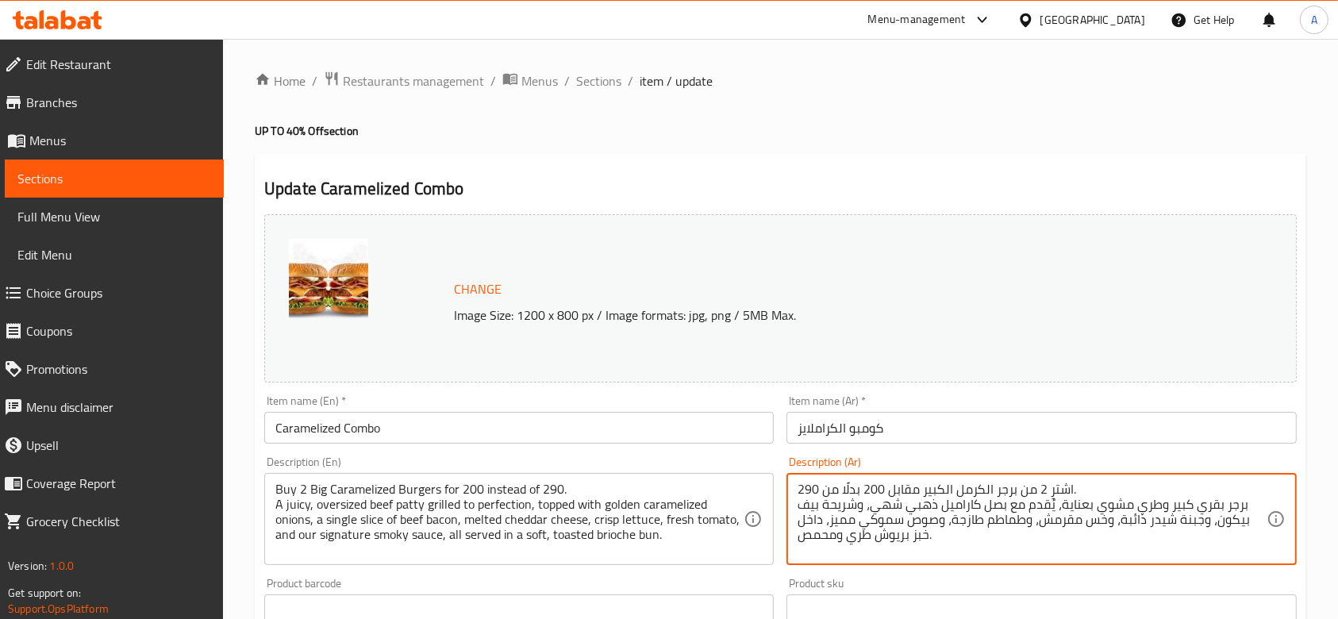
click at [1088, 486] on textarea "اشترِ 2 من برجر الكرمل الكبير مقابل 200 بدلًا من 290. برجر بقري كبير وطري مشوي …" at bounding box center [1032, 519] width 468 height 75
drag, startPoint x: 921, startPoint y: 489, endPoint x: 783, endPoint y: 489, distance: 138.1
click at [783, 489] on div "Description (Ar) اشترِ 2 من برجر الكرمل الكبير مقابل 200 بدلًا من 290. برجر بقر…" at bounding box center [1041, 510] width 522 height 121
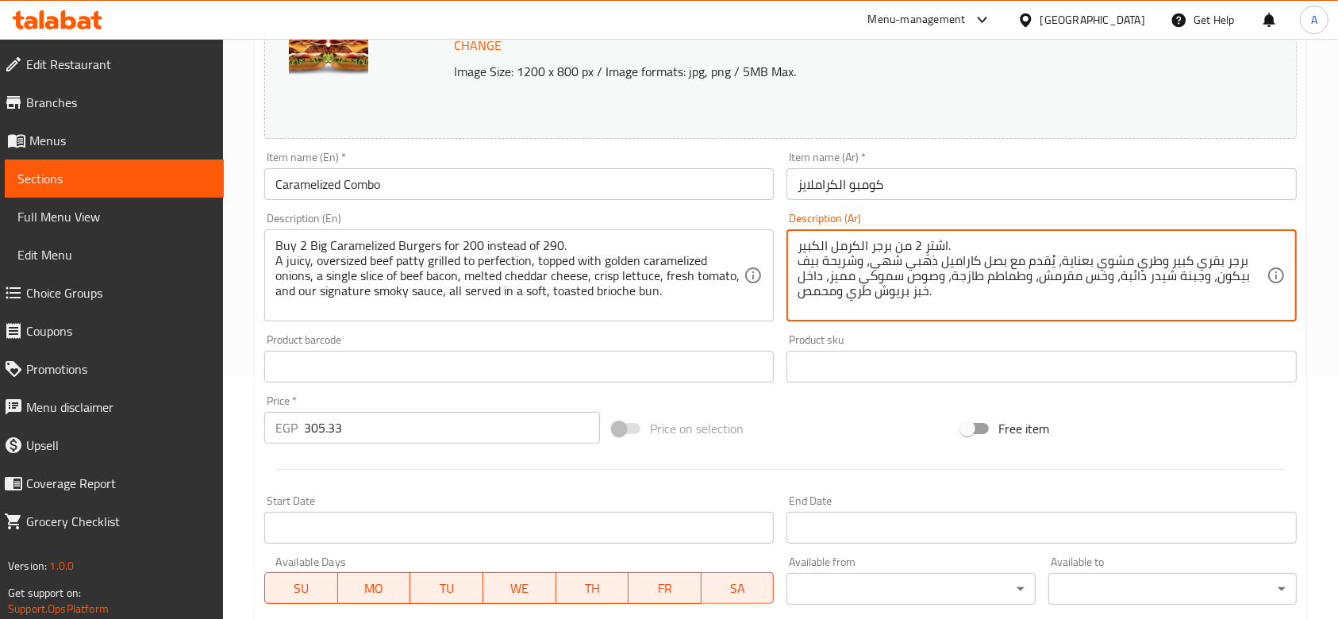
scroll to position [317, 0]
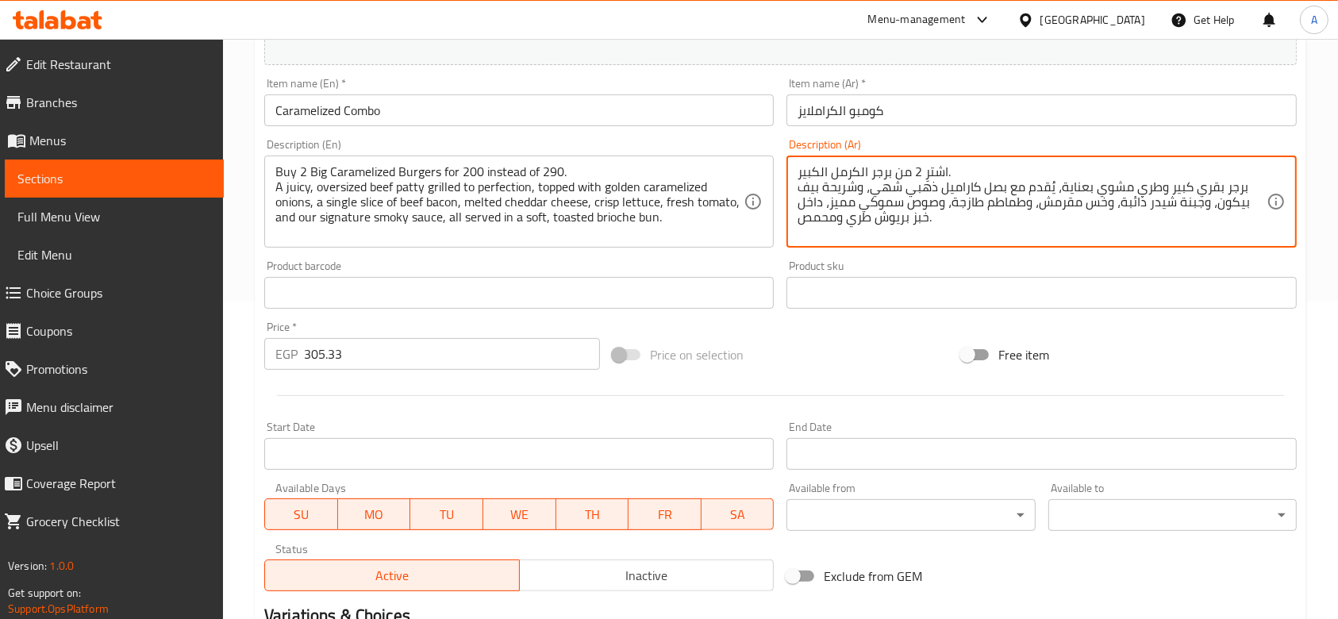
type textarea "اشترِ 2 من برجر الكرمل الكبير. برجر بقري كبير وطري مشوي بعناية، يُقدم مع بصل كا…"
click at [448, 366] on input "305.33" at bounding box center [452, 354] width 296 height 32
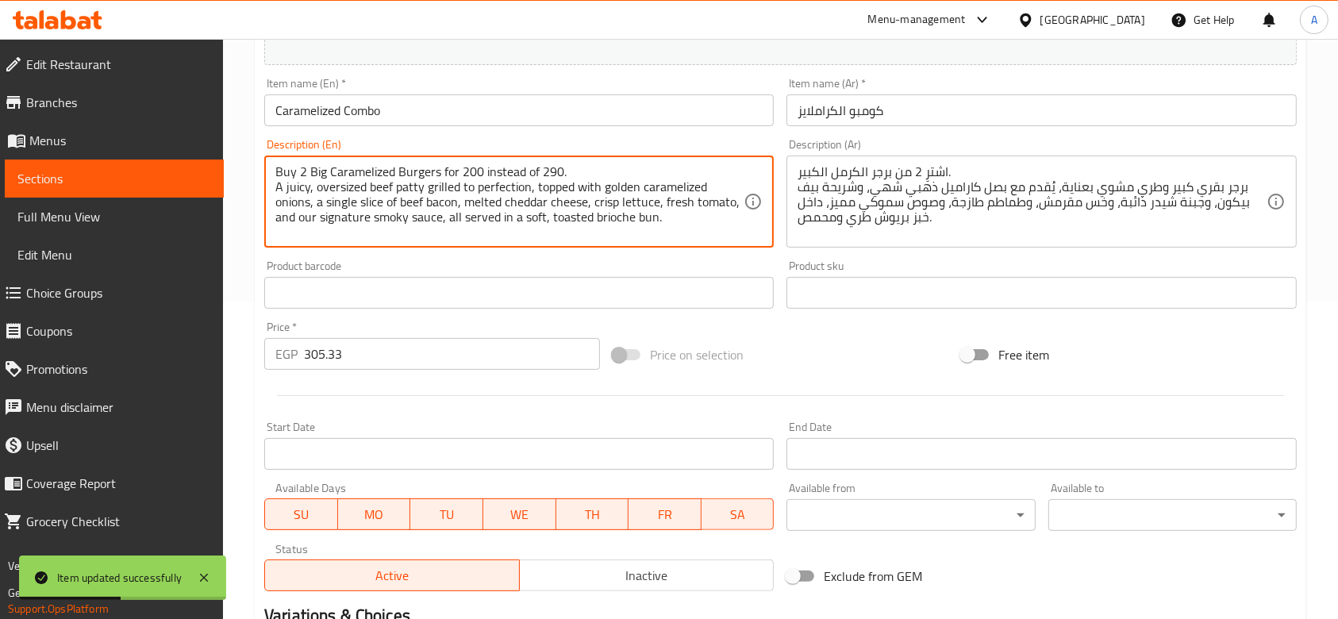
drag, startPoint x: 566, startPoint y: 171, endPoint x: 259, endPoint y: 170, distance: 306.3
click at [602, 175] on textarea "Buy 2 Big Caramelized Burgers for 200 instead of 290. A juicy, oversized beef p…" at bounding box center [509, 201] width 468 height 75
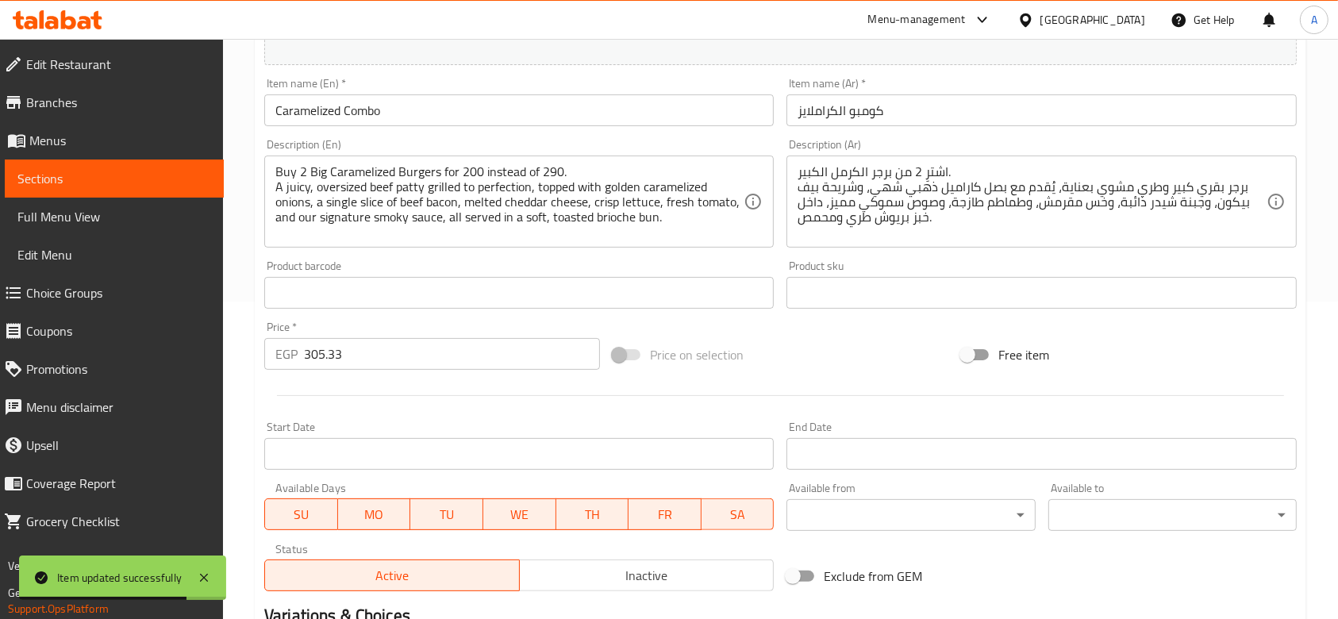
drag, startPoint x: 571, startPoint y: 162, endPoint x: 502, endPoint y: 167, distance: 70.0
click at [502, 167] on div "Buy 2 Big Caramelized Burgers for 200 instead of 290. A juicy, oversized beef p…" at bounding box center [518, 202] width 509 height 92
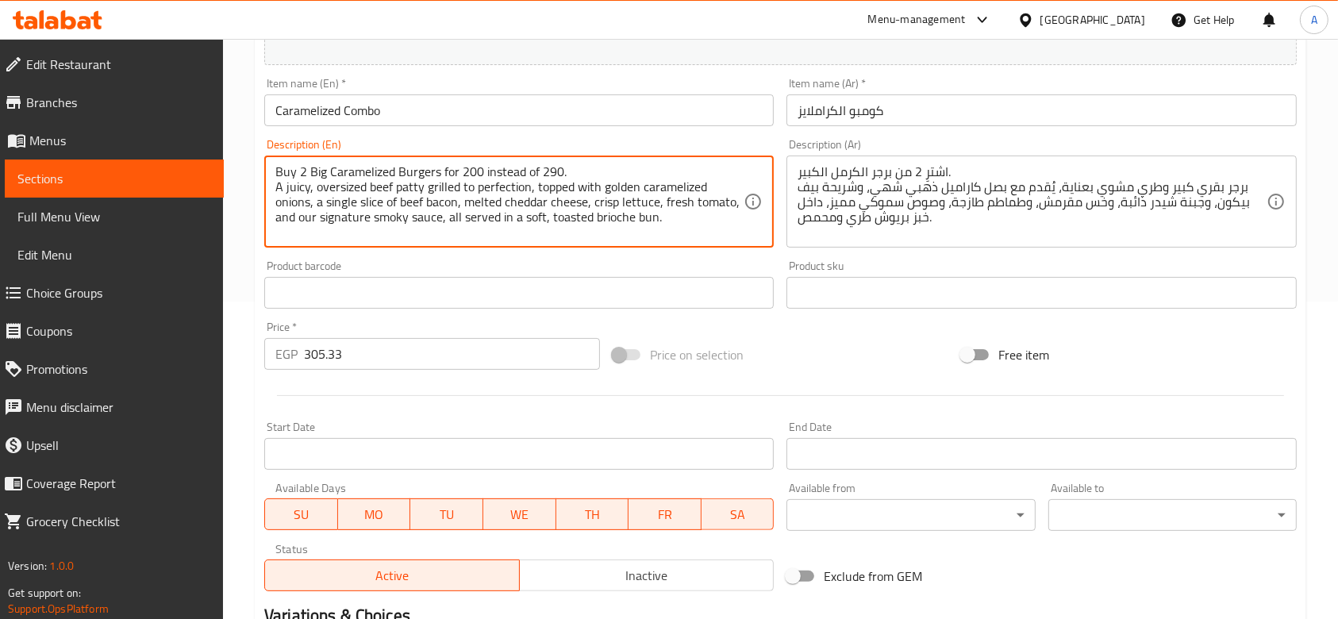
drag, startPoint x: 589, startPoint y: 169, endPoint x: 438, endPoint y: 162, distance: 150.9
click at [438, 162] on div "Buy 2 Big Caramelized Burgers for 200 instead of 290. A juicy, oversized beef p…" at bounding box center [518, 202] width 509 height 92
type textarea "Buy 2 Big Caramelized Burgers A juicy, oversized beef patty grilled to perfecti…"
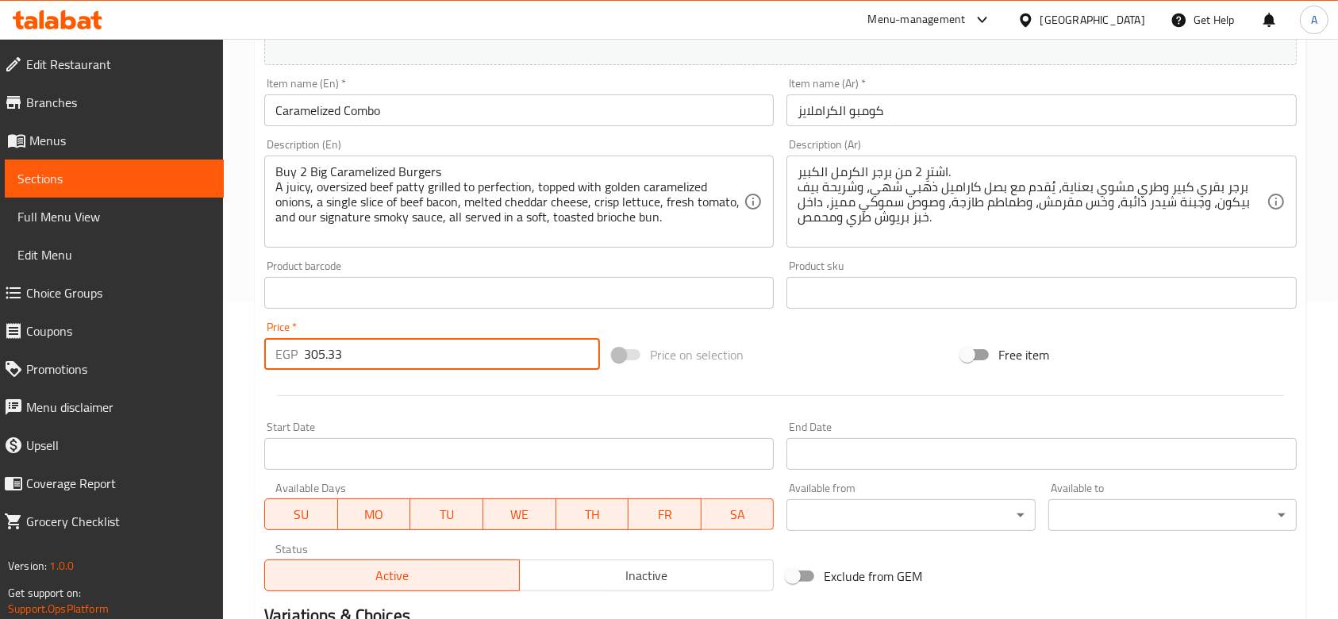
click at [532, 355] on input "305.33" at bounding box center [452, 354] width 296 height 32
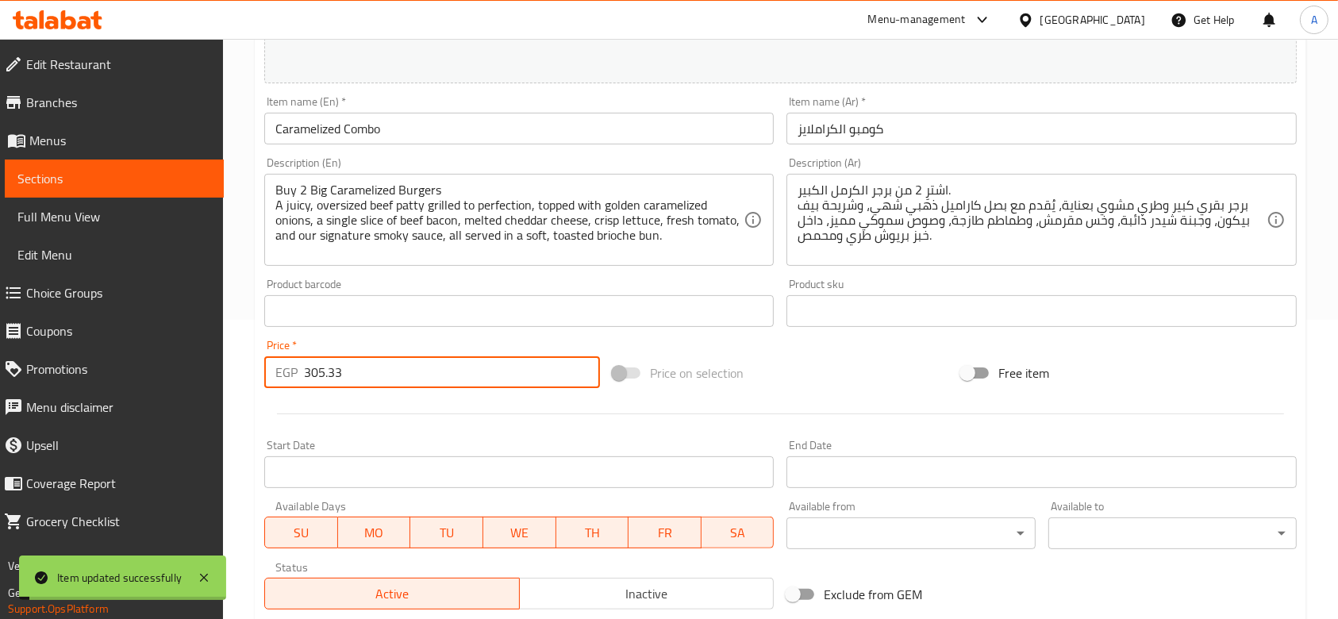
scroll to position [0, 0]
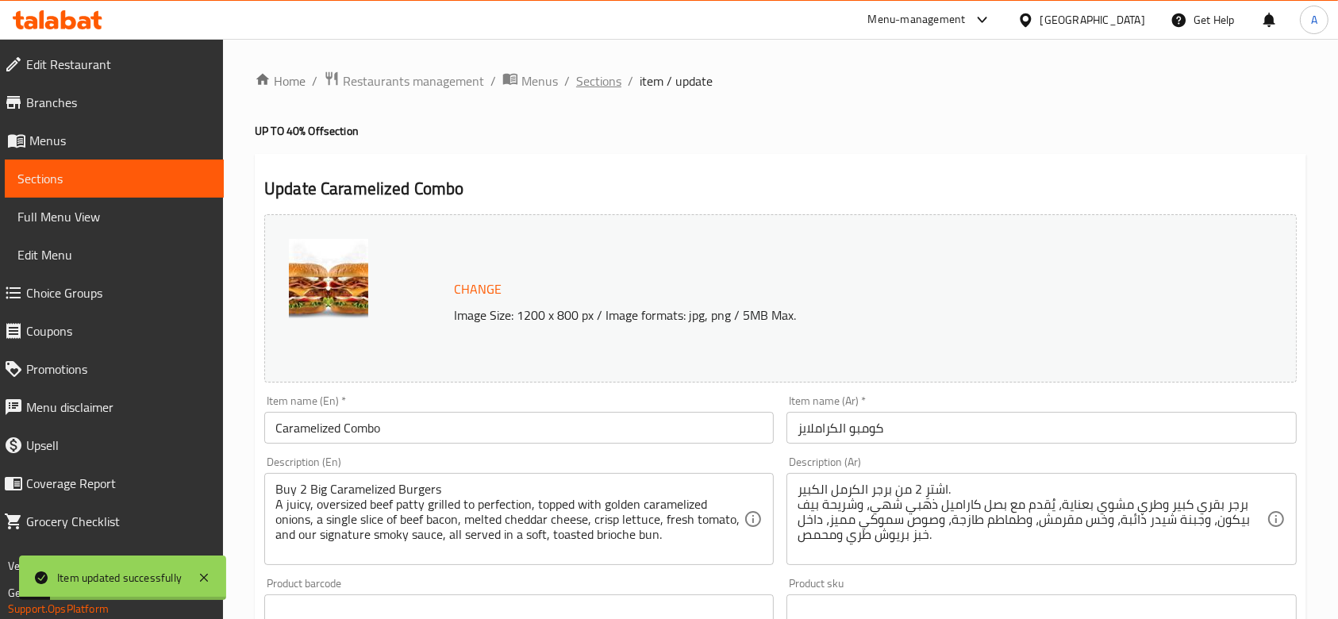
click at [611, 87] on span "Sections" at bounding box center [598, 80] width 45 height 19
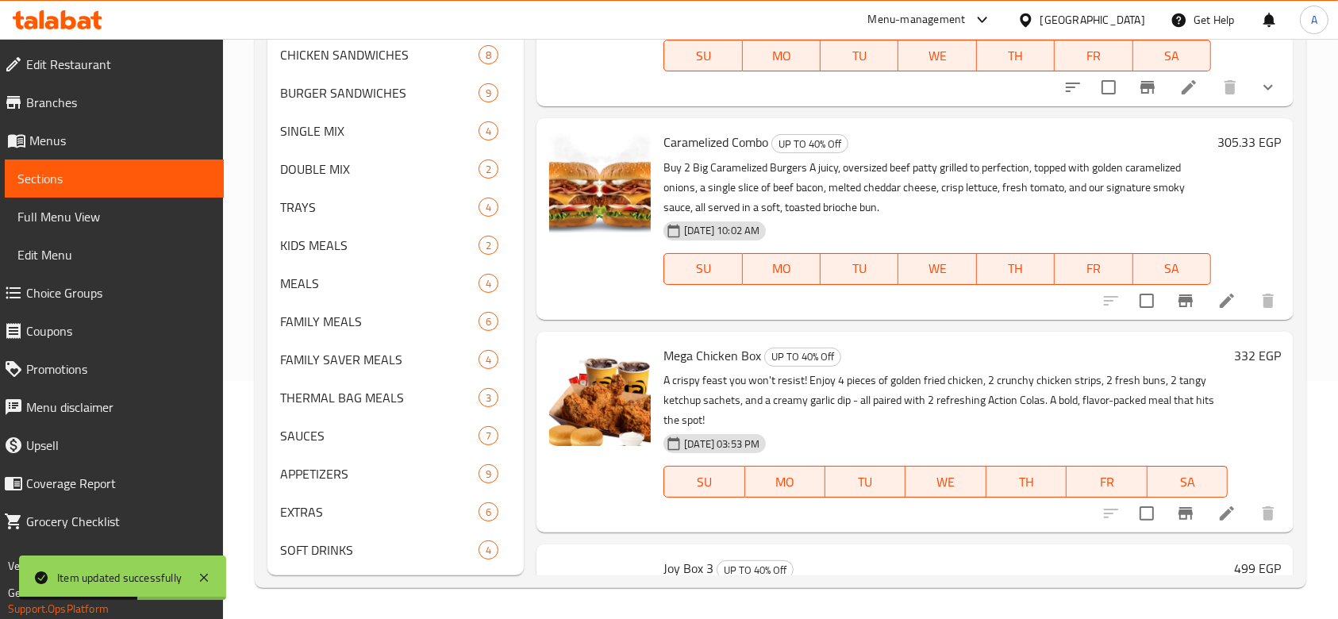
scroll to position [106, 0]
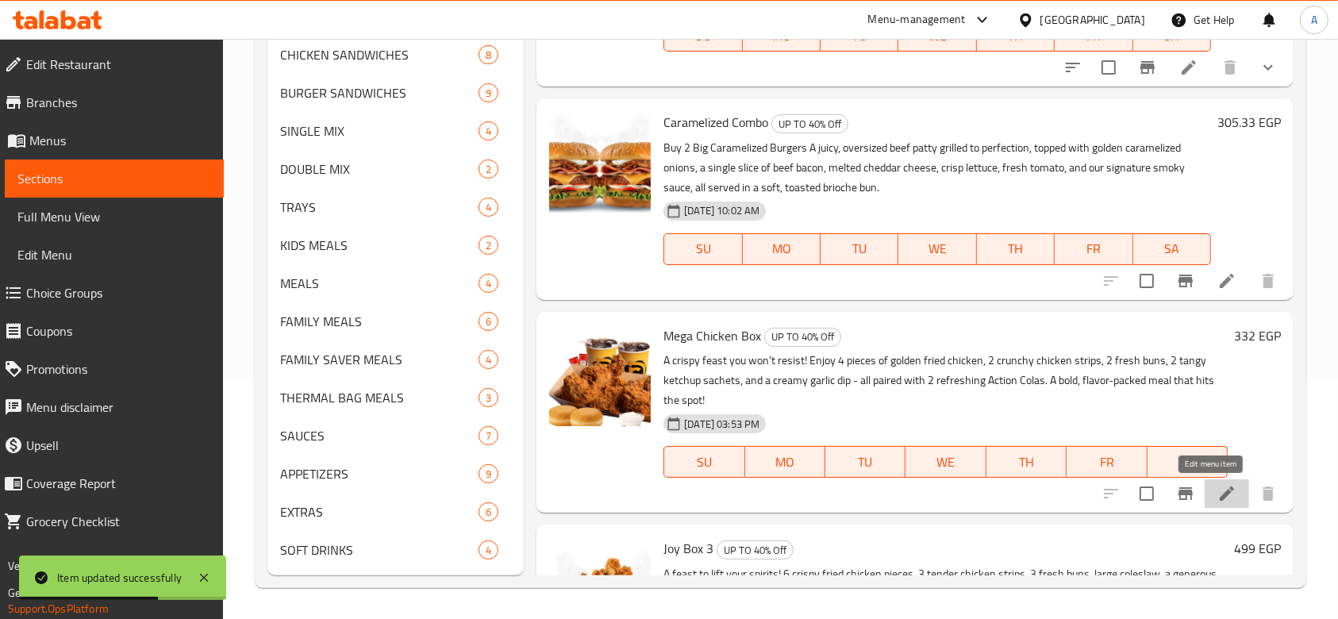
click at [1217, 496] on icon at bounding box center [1226, 493] width 19 height 19
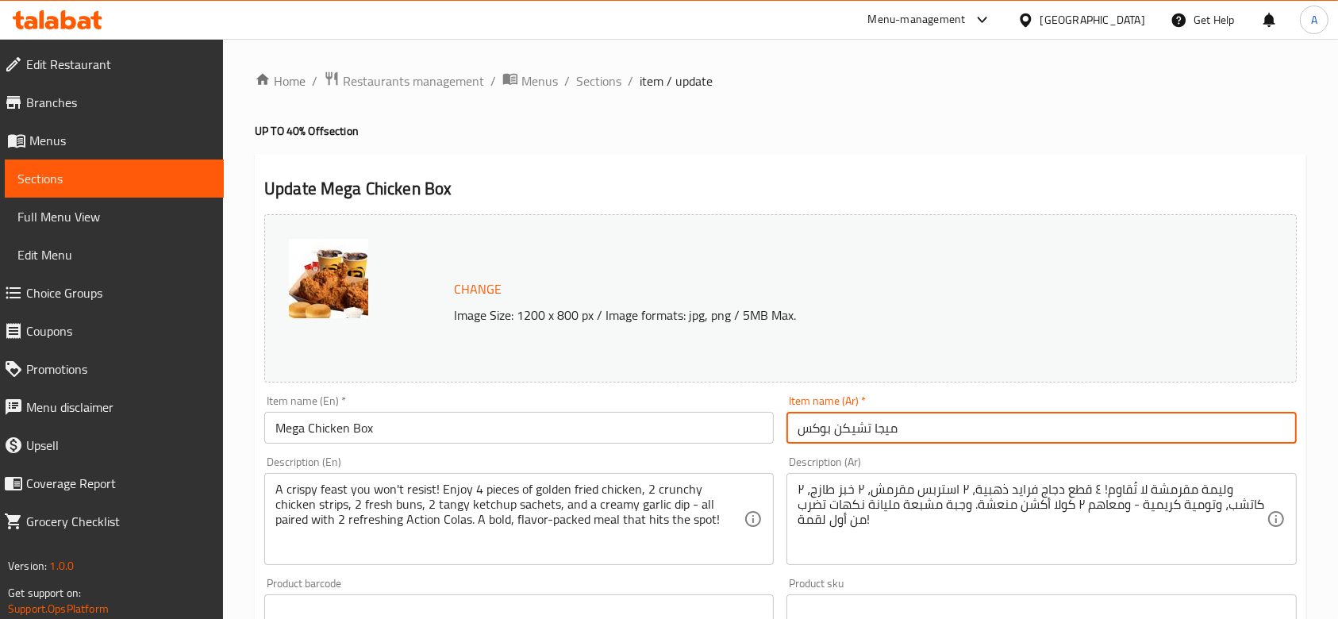
drag, startPoint x: 905, startPoint y: 427, endPoint x: 790, endPoint y: 435, distance: 116.1
click at [790, 436] on input "ميجا تشيكن بوكس" at bounding box center [1040, 428] width 509 height 32
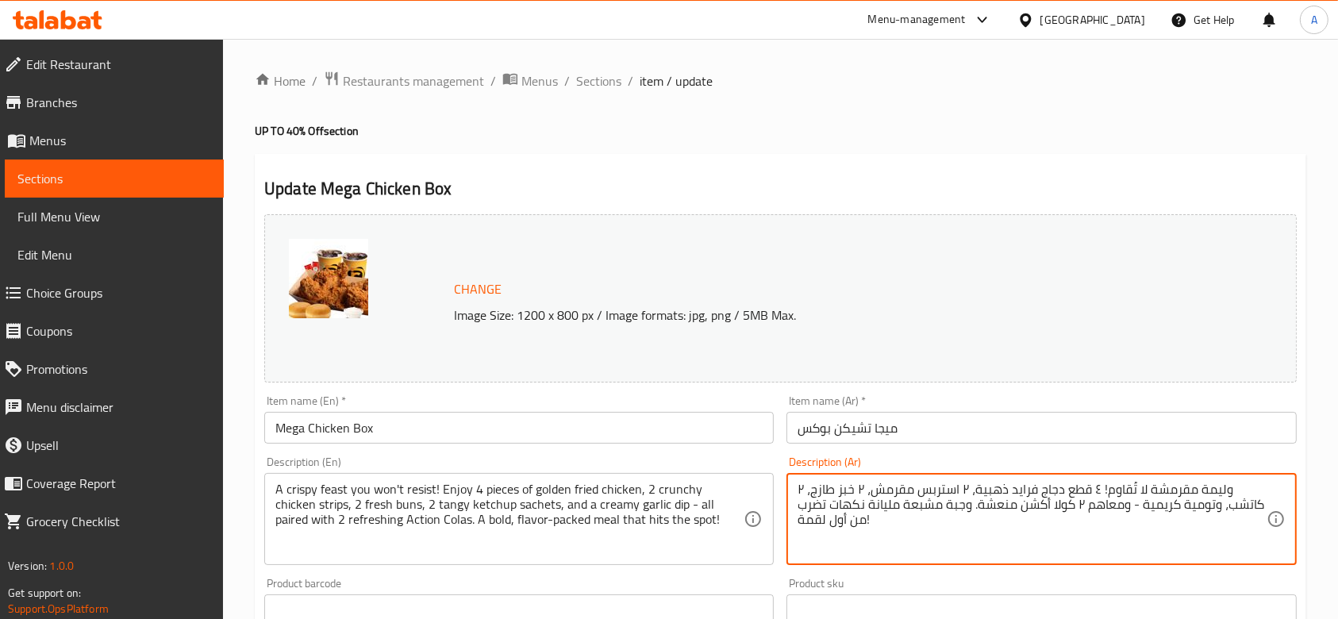
click at [873, 505] on textarea "وليمة مقرمشة لا تُقاوم! ٤ قطع دجاج فرايد ذهبية، ٢ استربس مقرمش، ٢ خبز طازج، ٢ ك…" at bounding box center [1032, 519] width 468 height 75
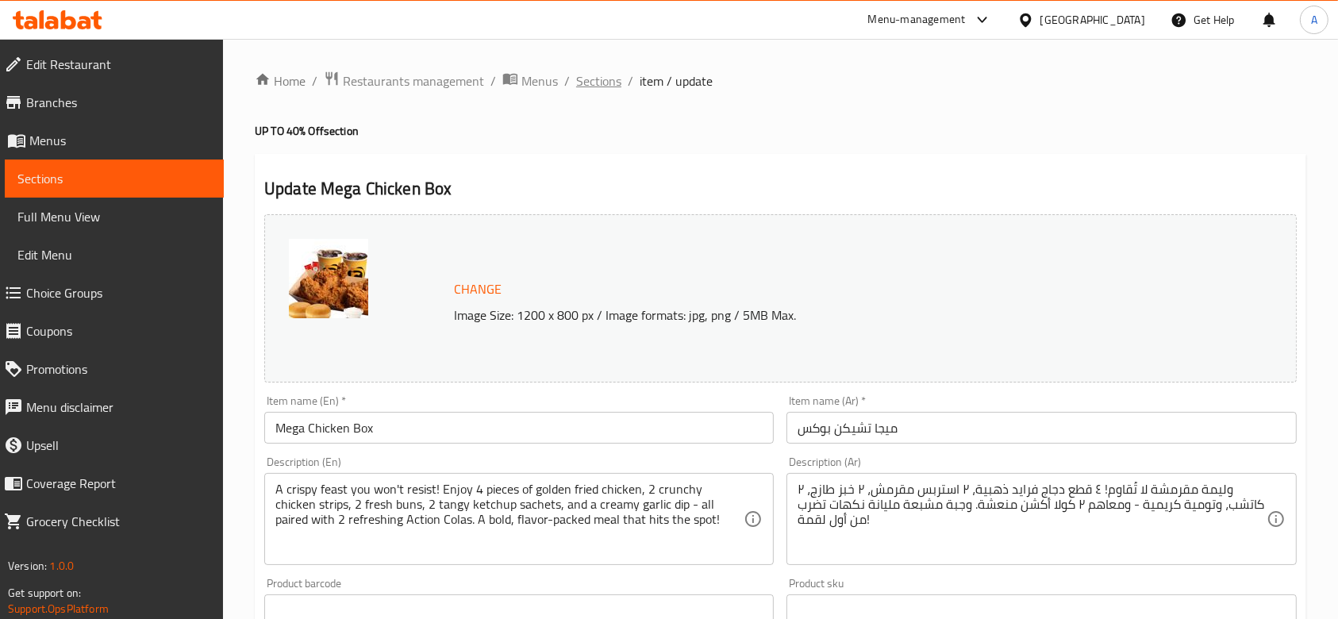
click at [603, 86] on span "Sections" at bounding box center [598, 80] width 45 height 19
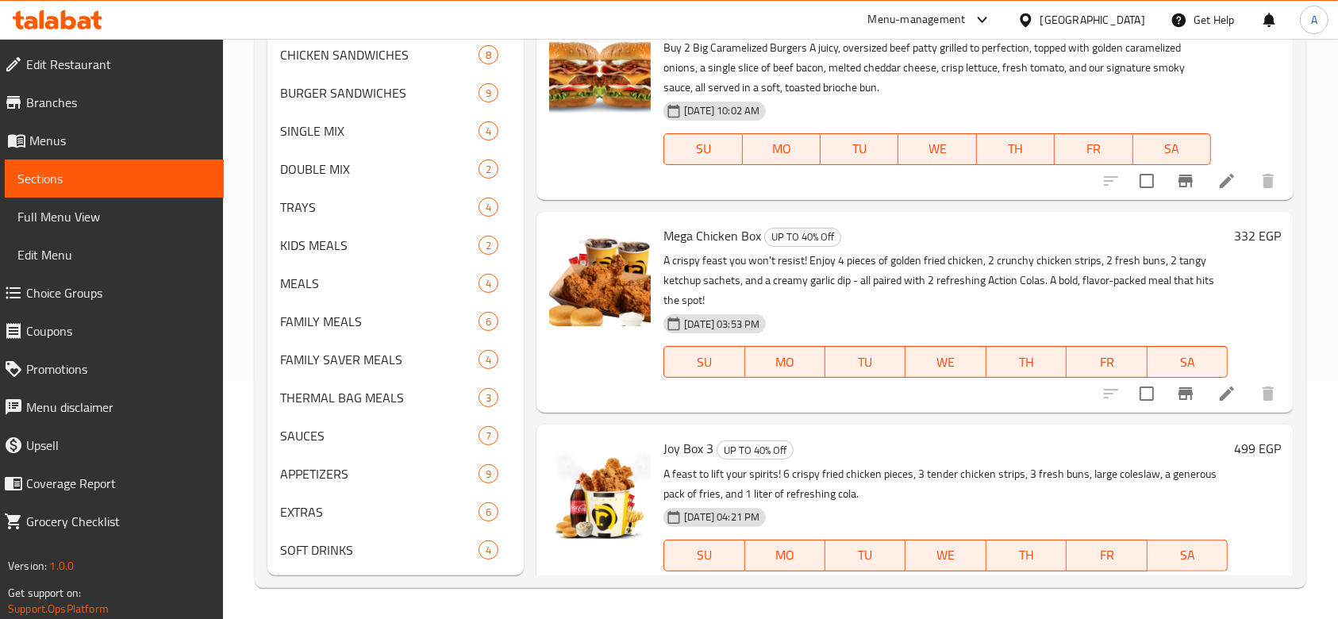
scroll to position [236, 0]
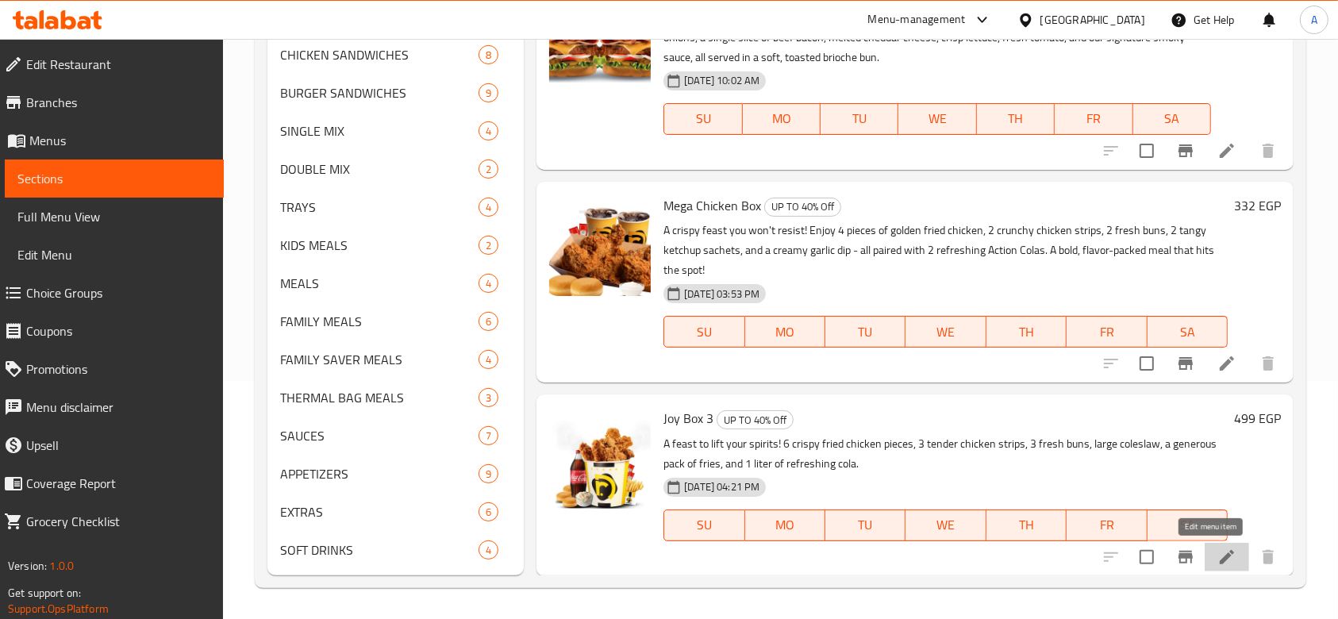
click at [1217, 554] on icon at bounding box center [1226, 557] width 19 height 19
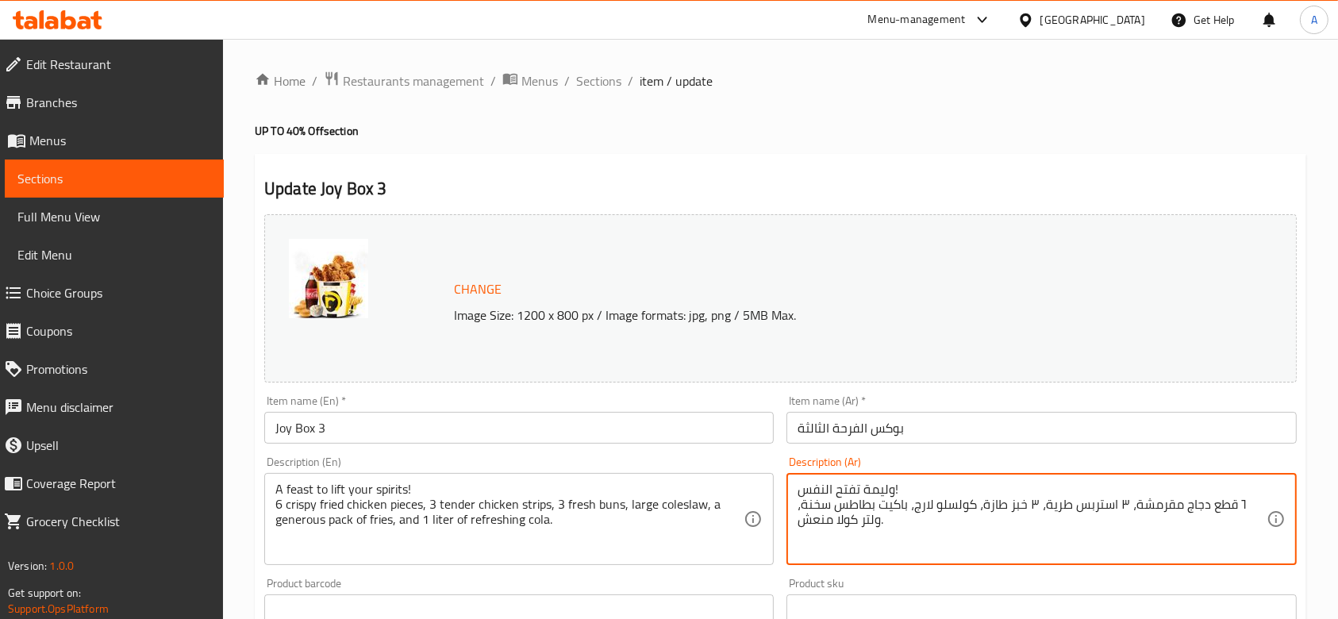
click at [939, 429] on input "بوكس الفرحة الثالثة" at bounding box center [1040, 428] width 509 height 32
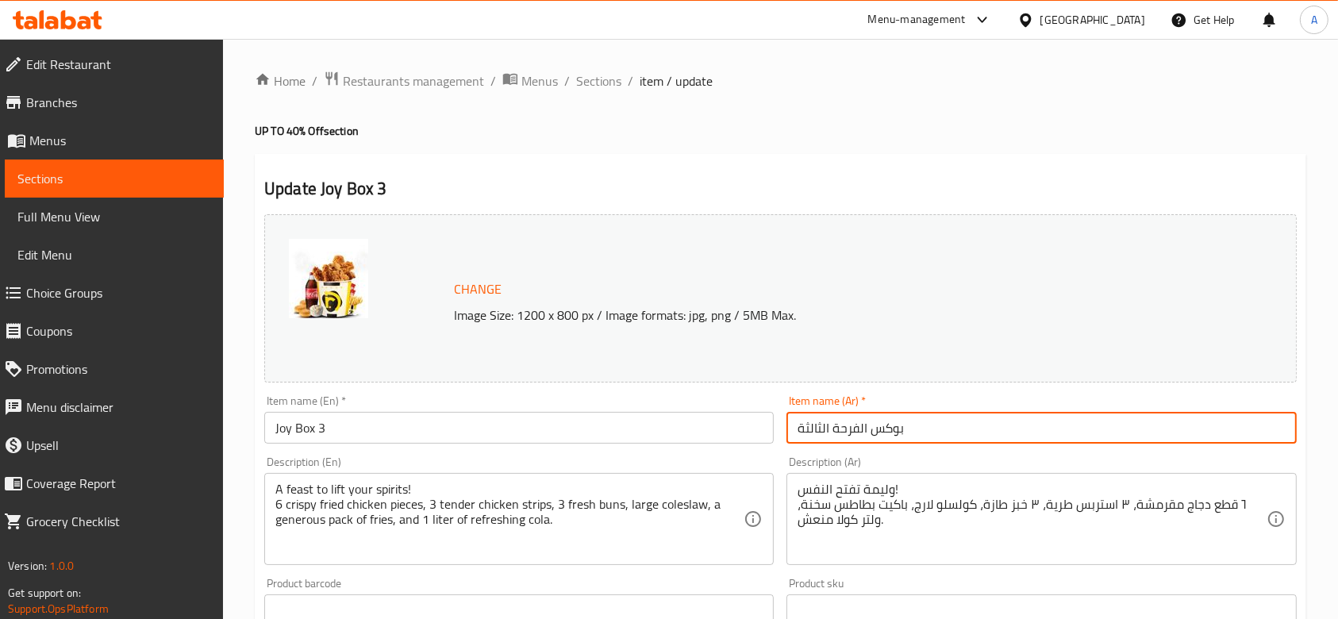
click at [939, 431] on input "بوكس الفرحة الثالثة" at bounding box center [1040, 428] width 509 height 32
click at [939, 432] on input "بوكس الفرحة الثالثة" at bounding box center [1040, 428] width 509 height 32
